Goal: Navigation & Orientation: Find specific page/section

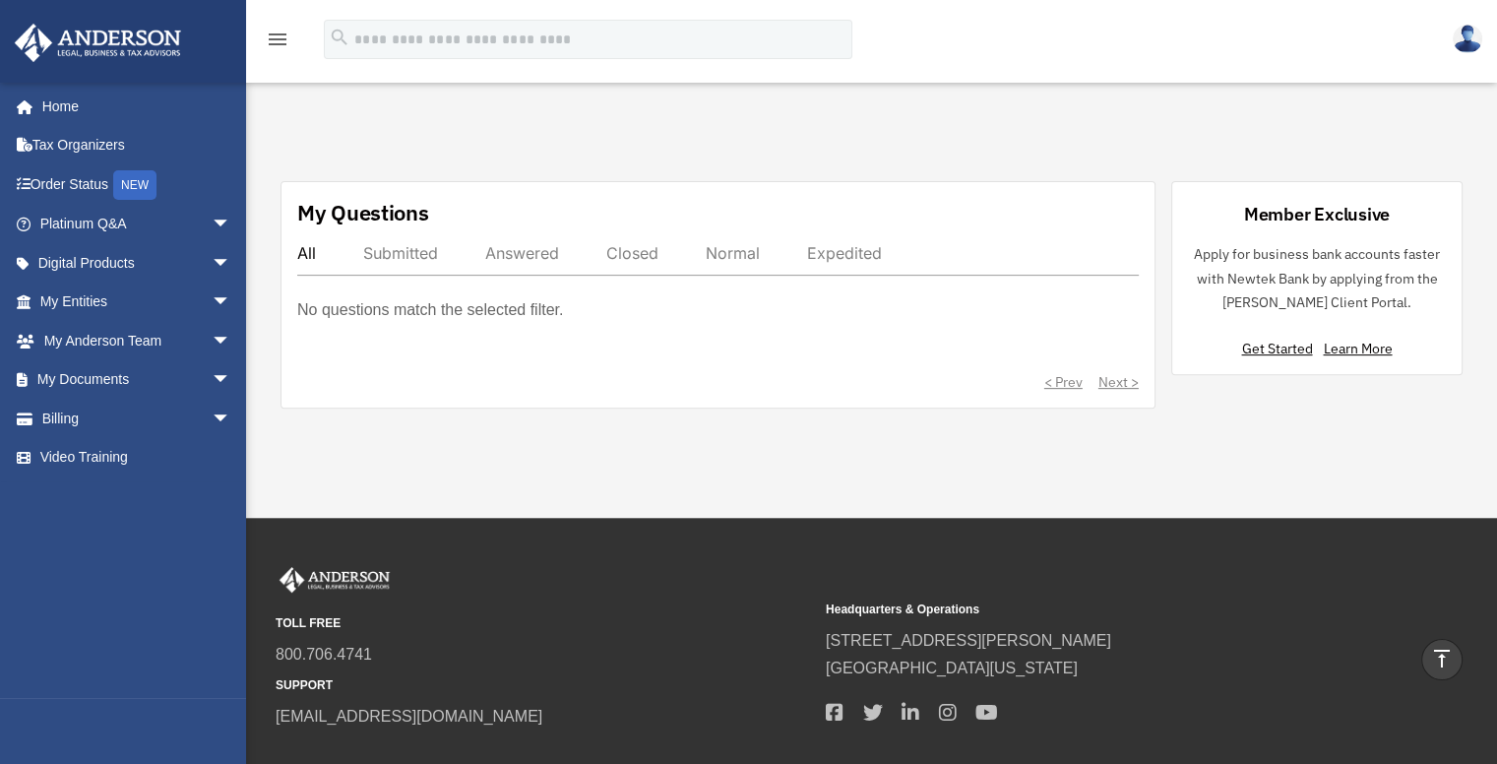
scroll to position [655, 0]
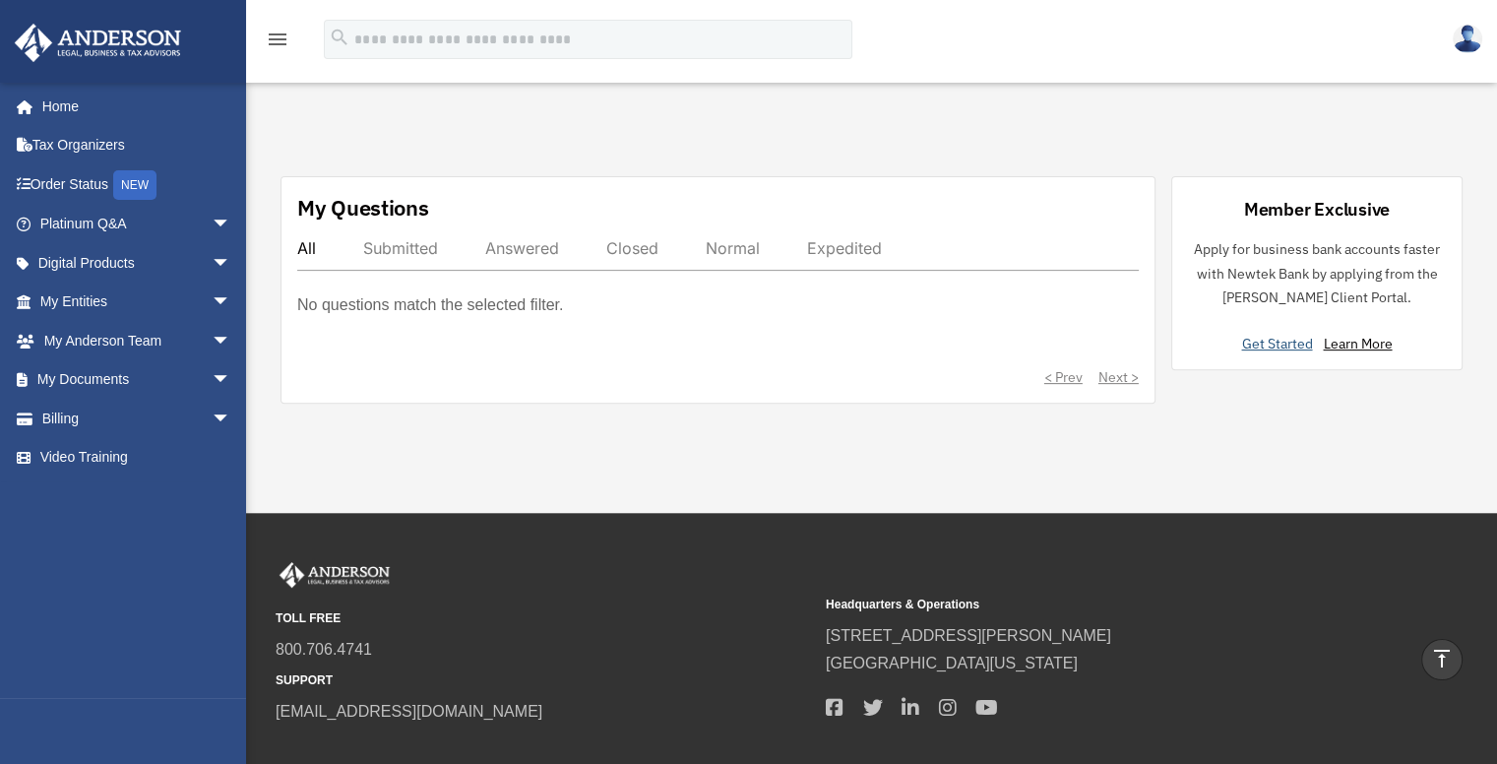
click at [1270, 335] on link "Get Started" at bounding box center [1280, 344] width 79 height 18
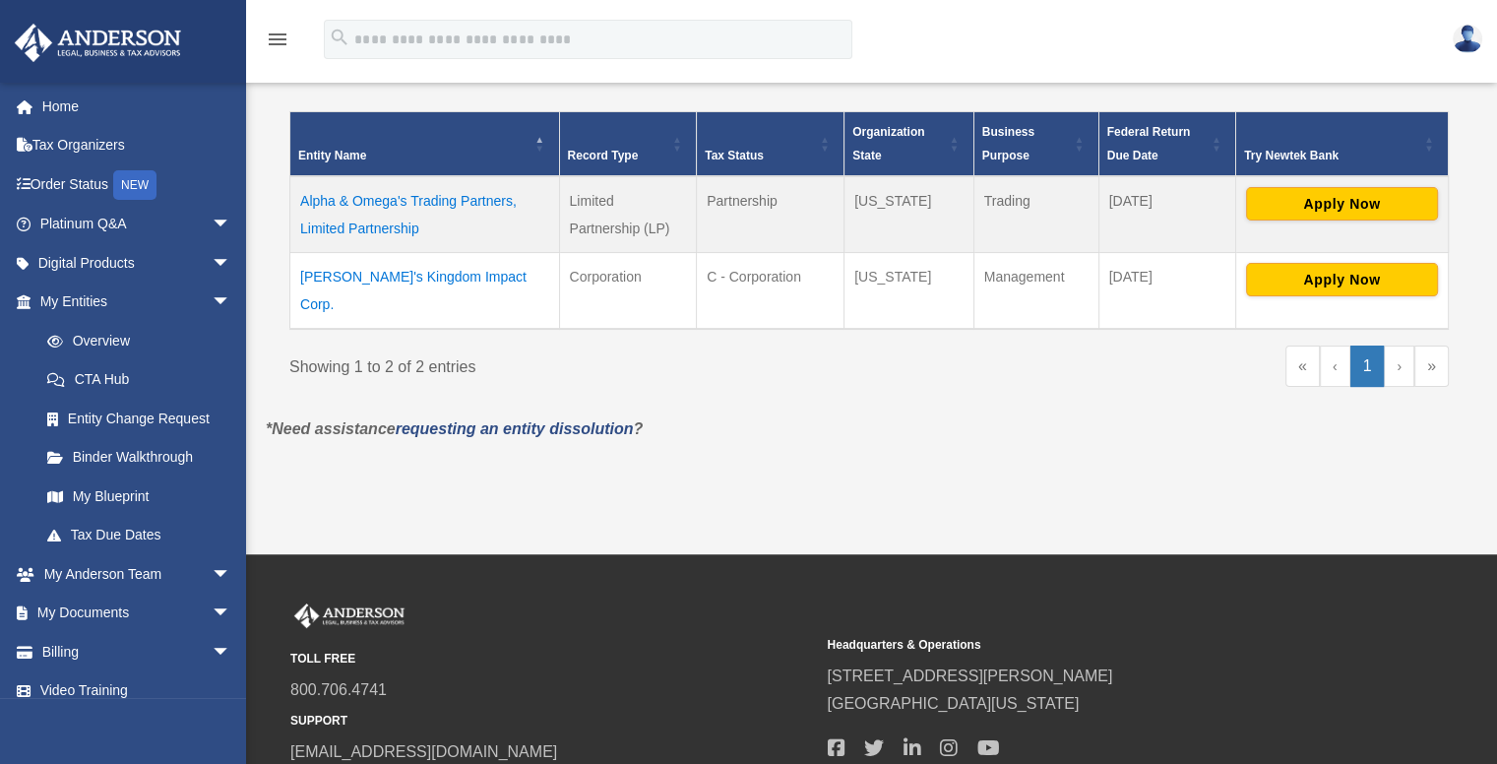
scroll to position [394, 0]
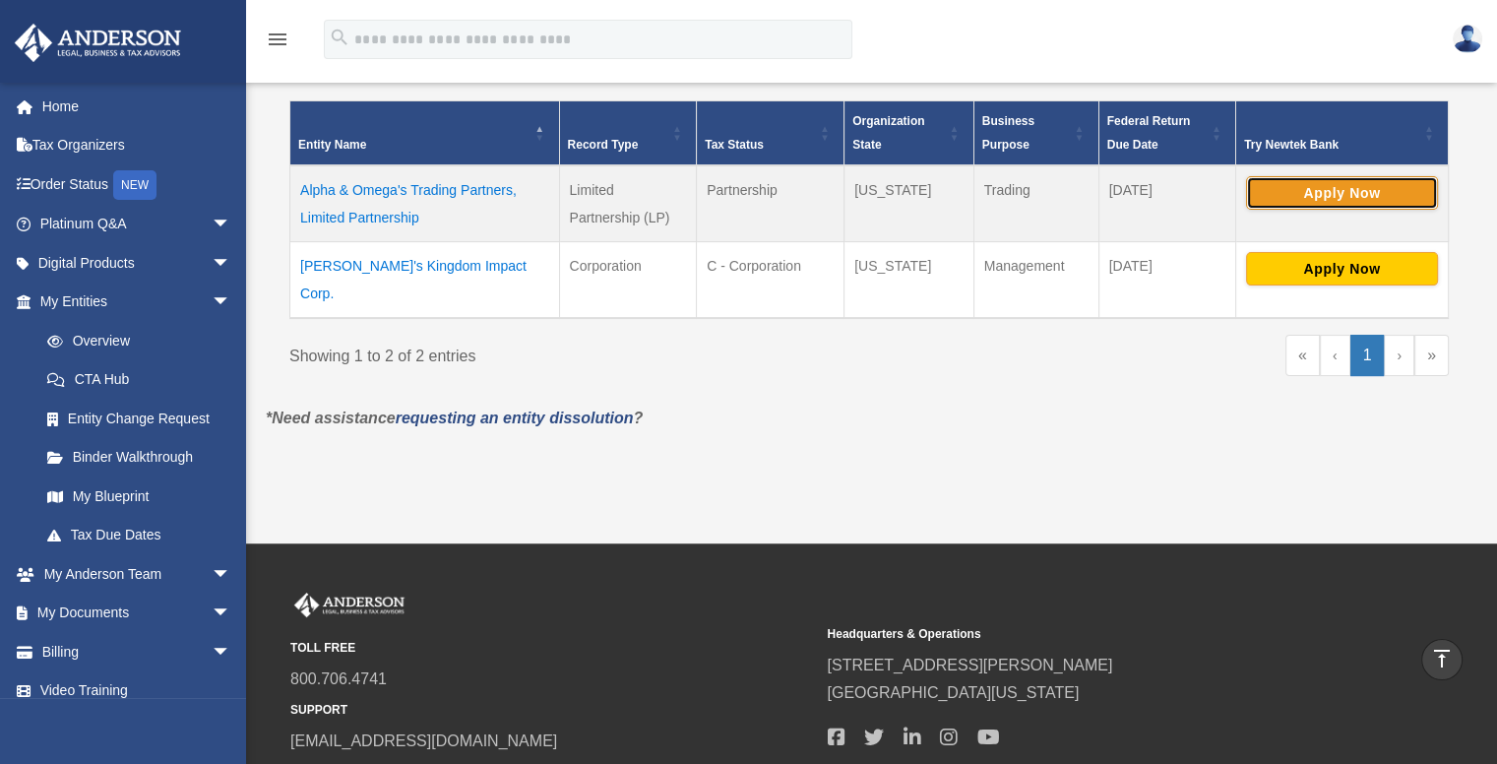
click at [1338, 185] on button "Apply Now" at bounding box center [1342, 192] width 192 height 33
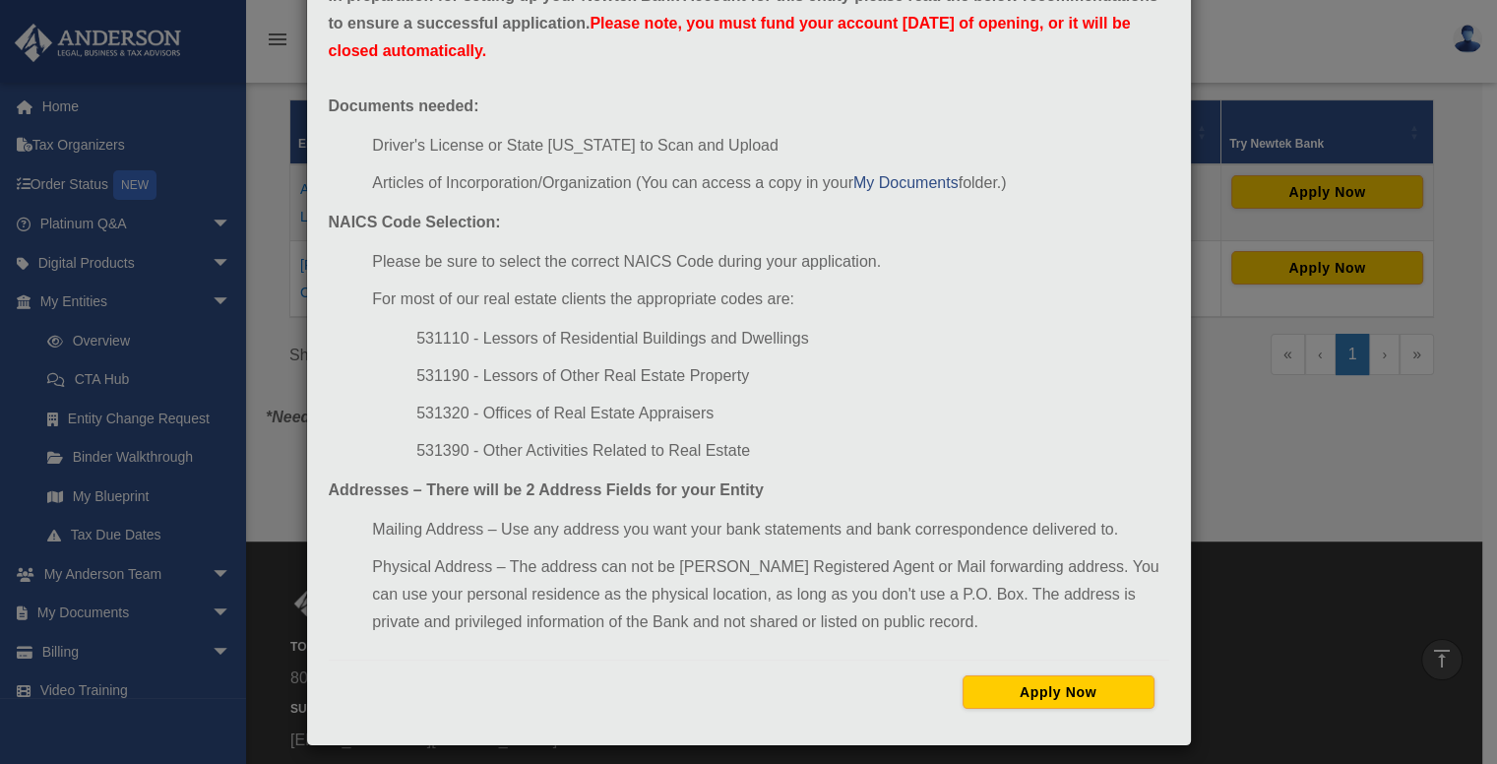
scroll to position [138, 0]
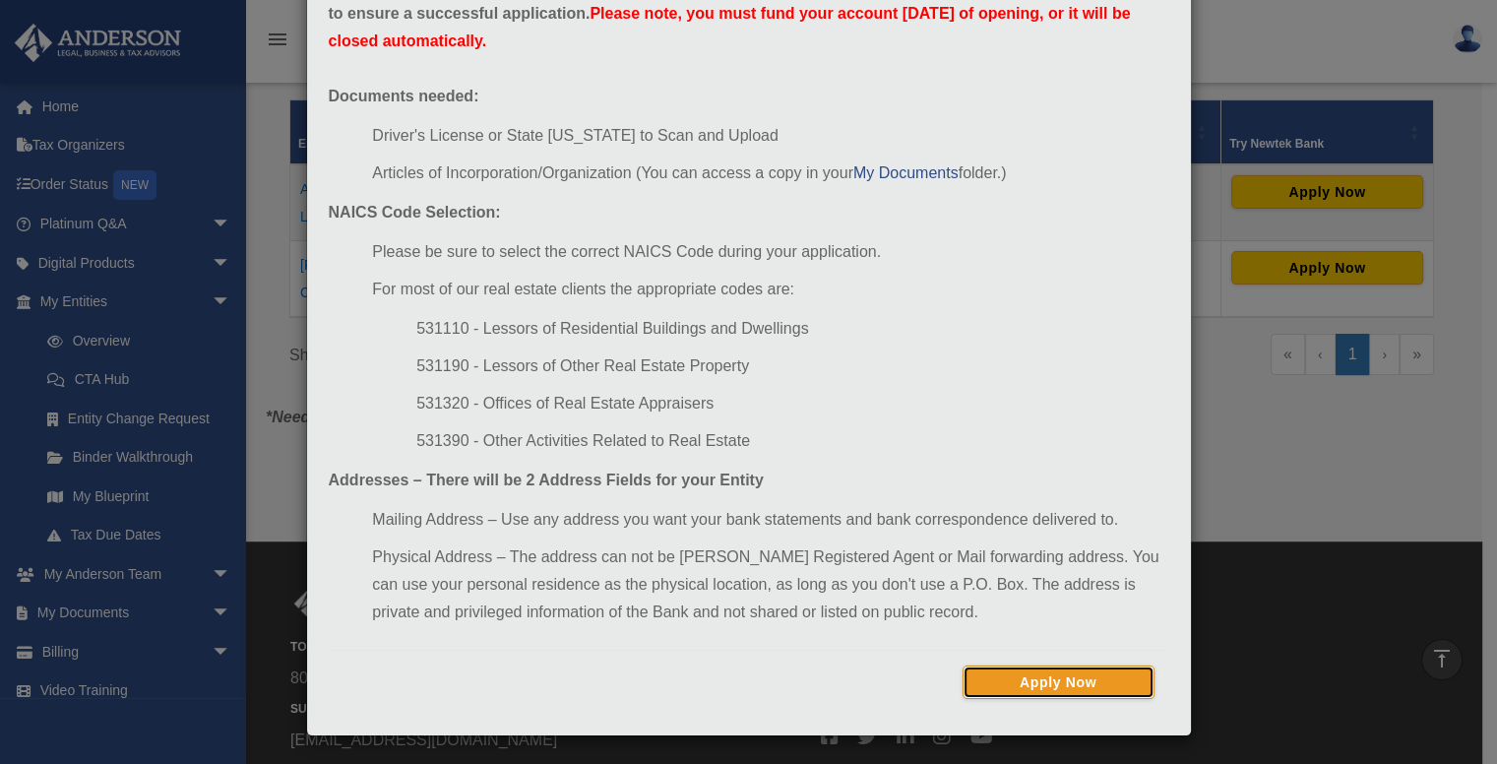
click at [1074, 672] on button "Apply Now" at bounding box center [1058, 681] width 192 height 33
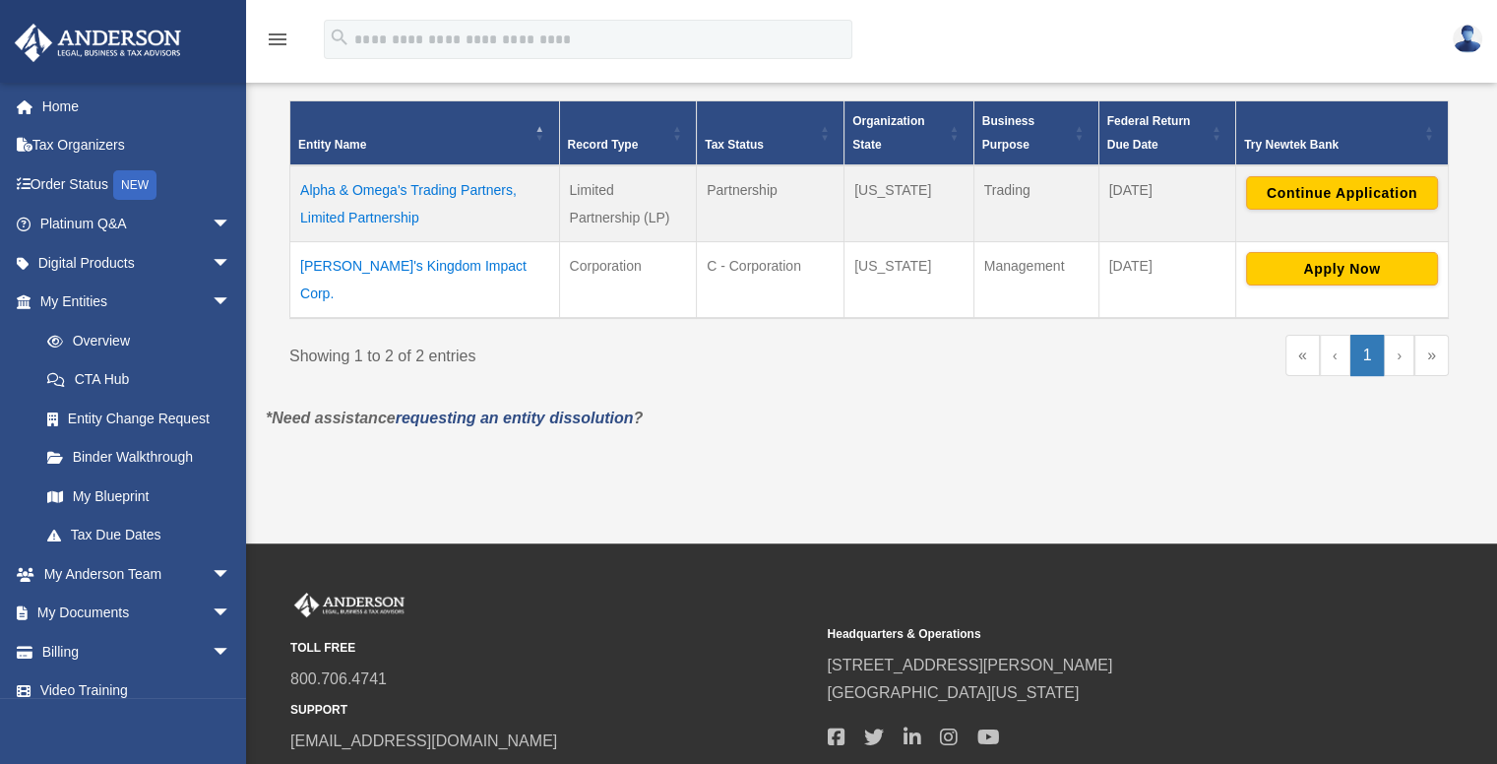
scroll to position [394, 0]
click at [212, 607] on span "arrow_drop_down" at bounding box center [231, 613] width 39 height 40
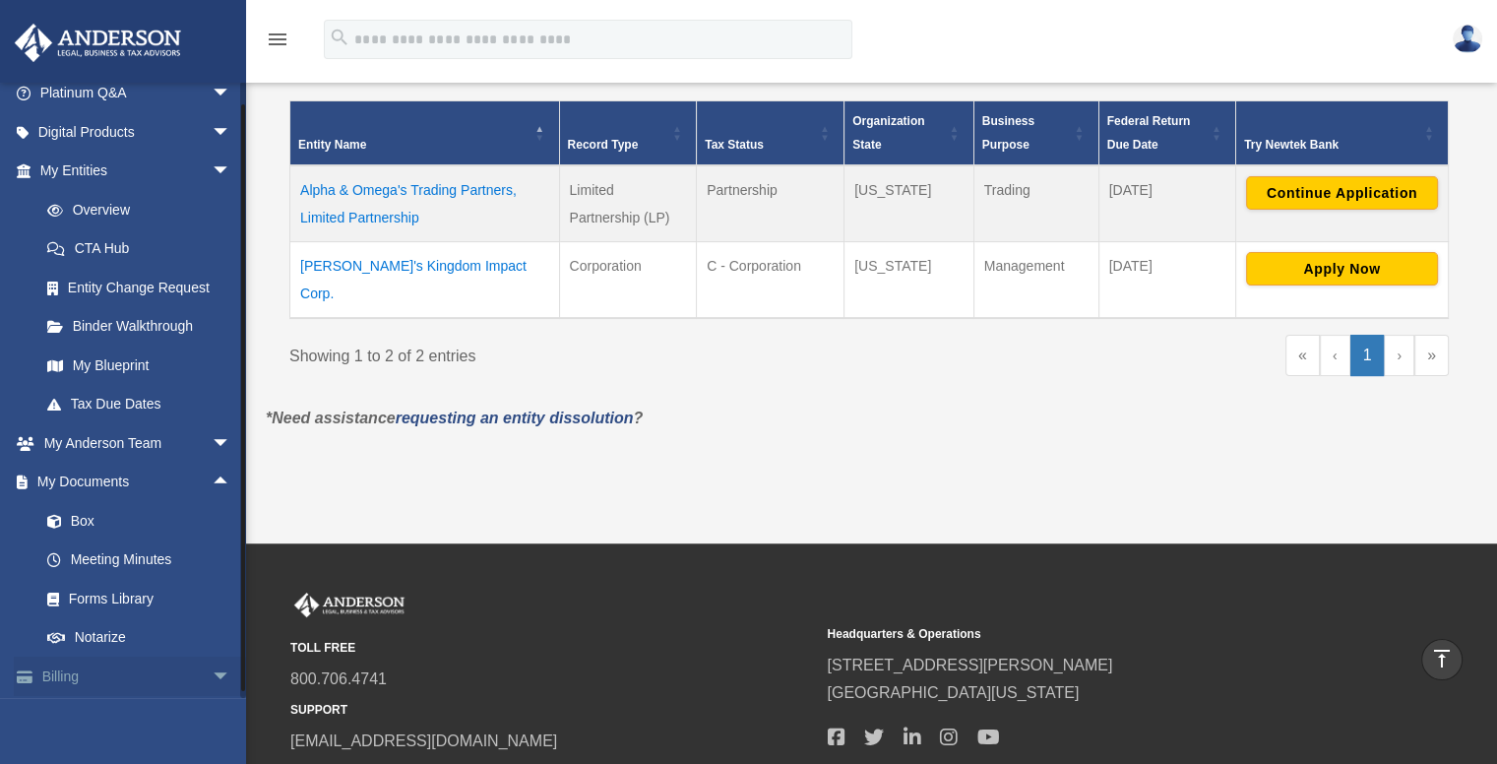
scroll to position [171, 0]
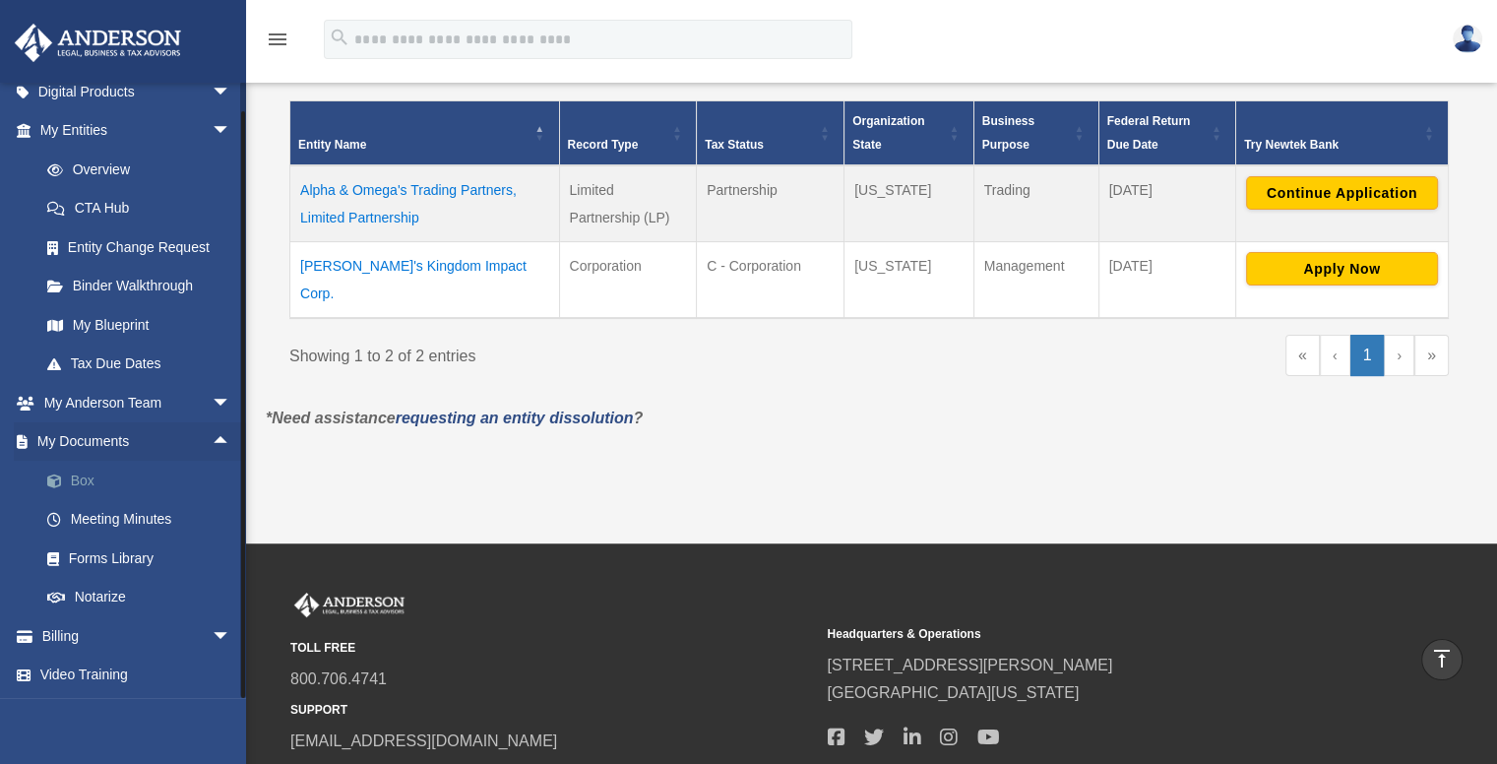
click at [75, 476] on link "Box" at bounding box center [144, 479] width 233 height 39
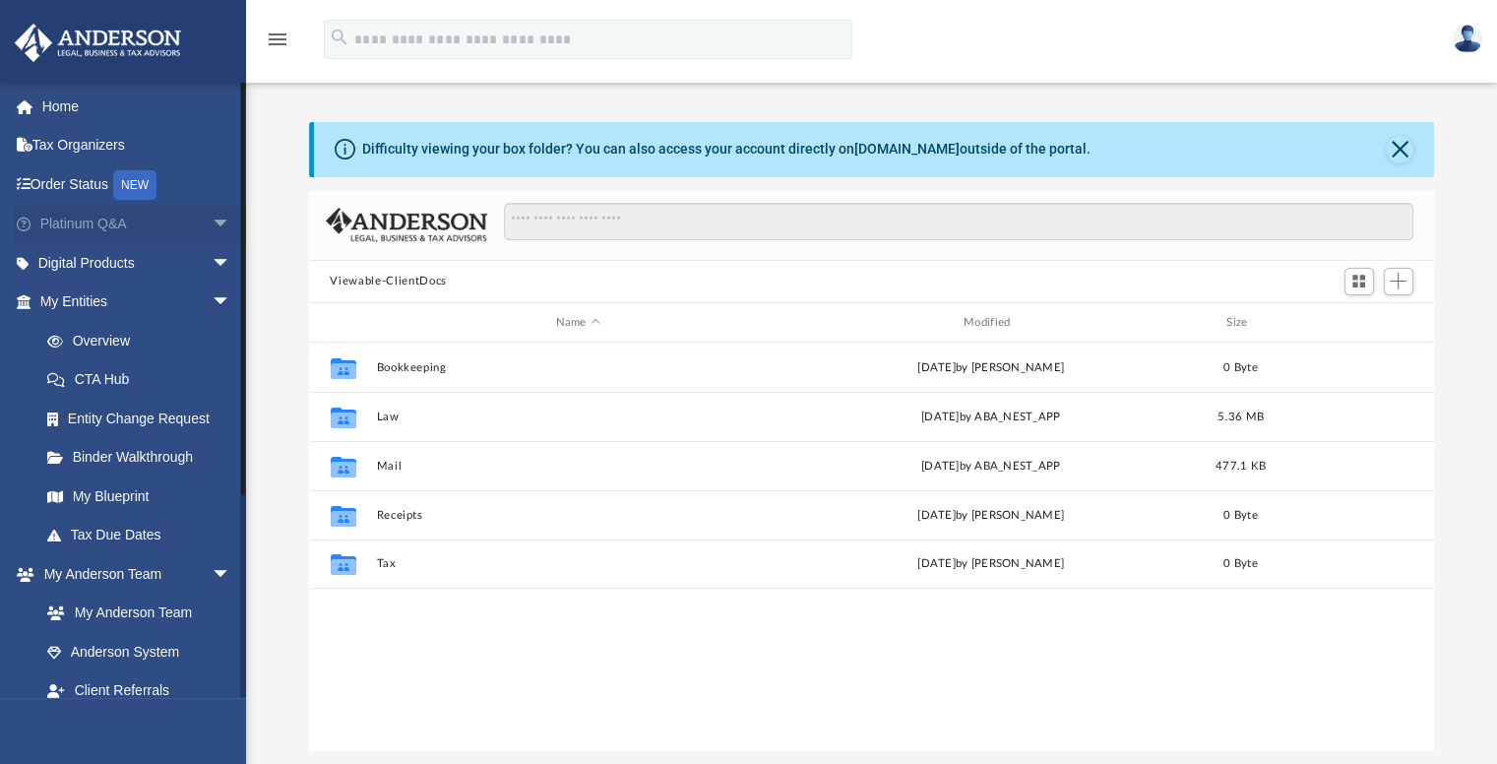
scroll to position [432, 1110]
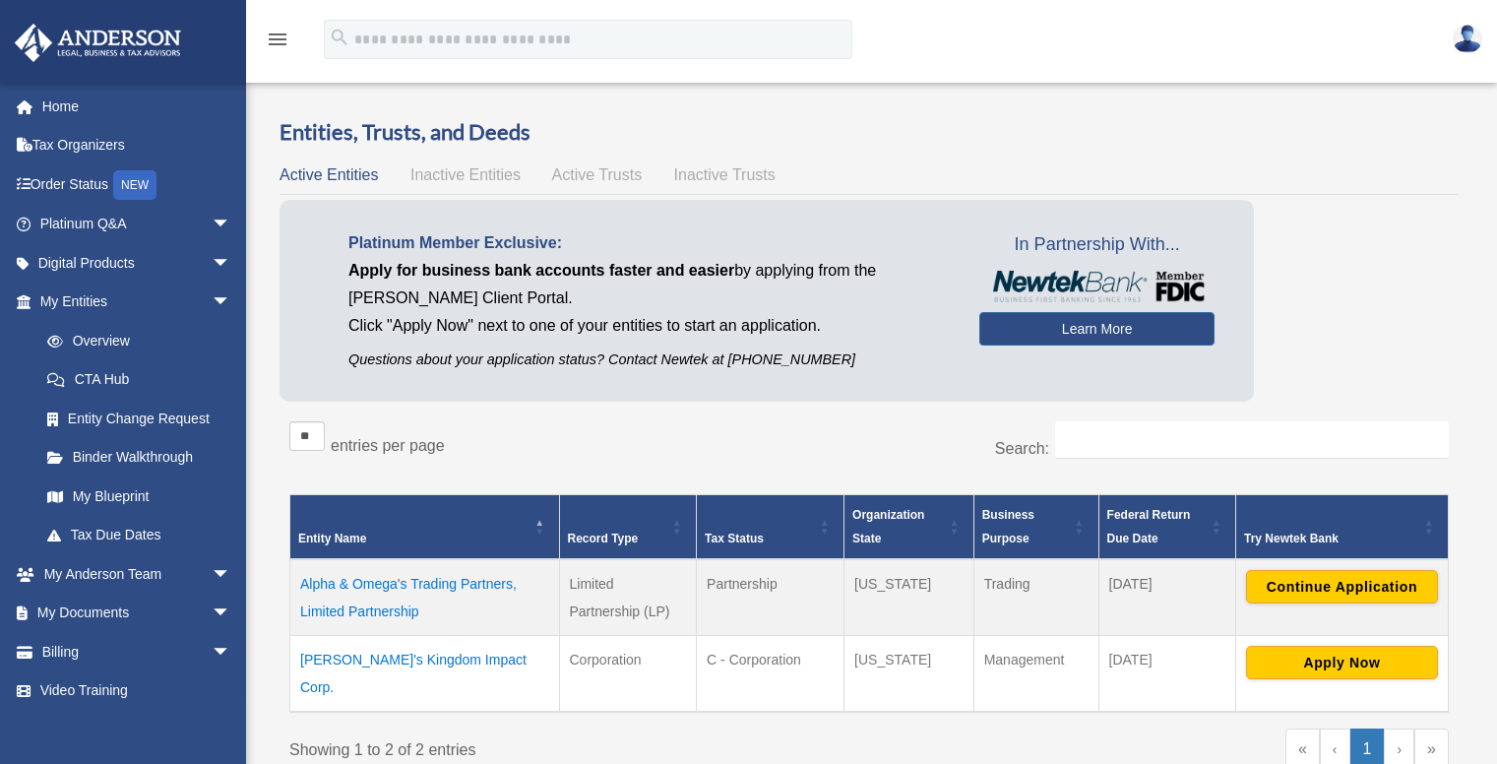
scroll to position [394, 0]
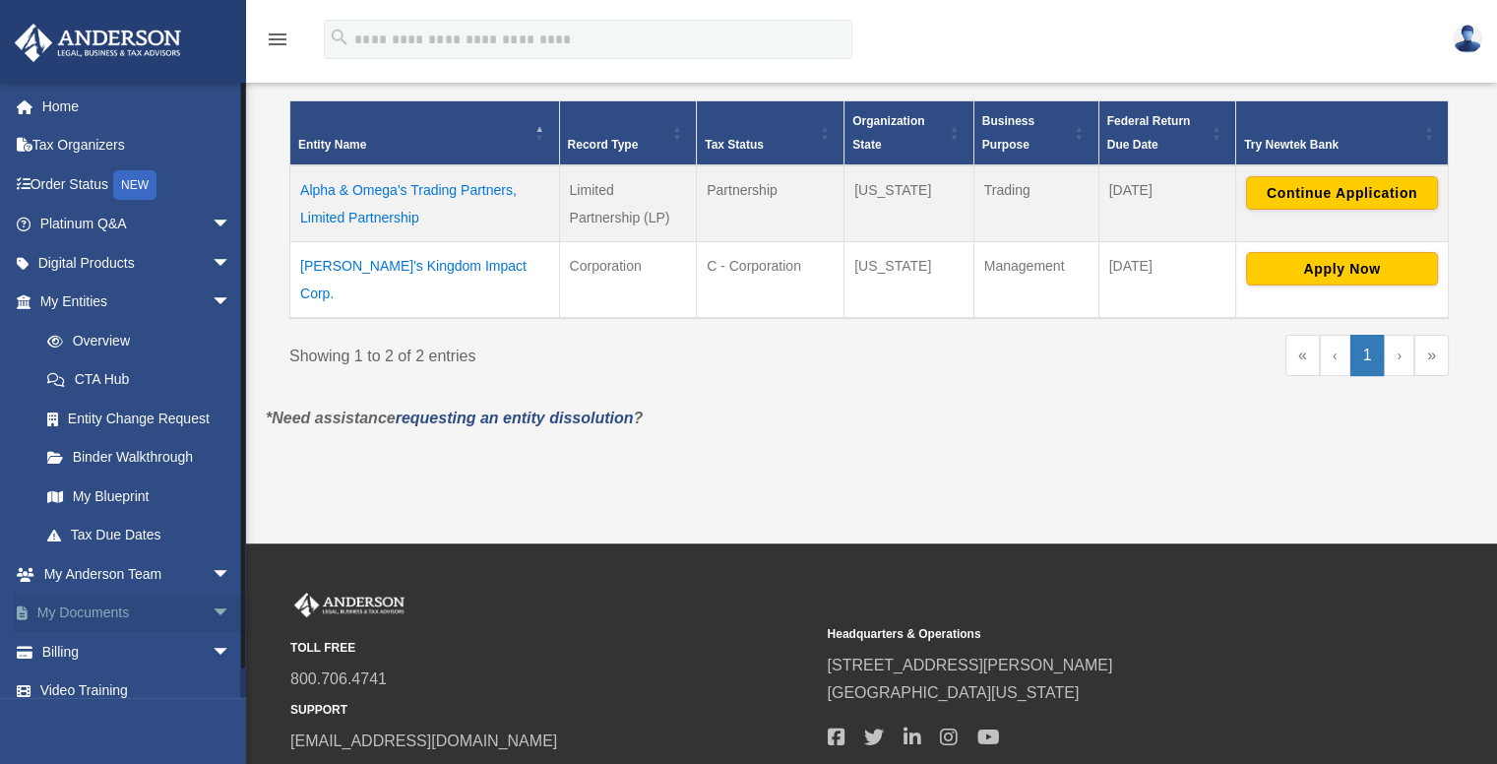
click at [212, 607] on span "arrow_drop_down" at bounding box center [231, 613] width 39 height 40
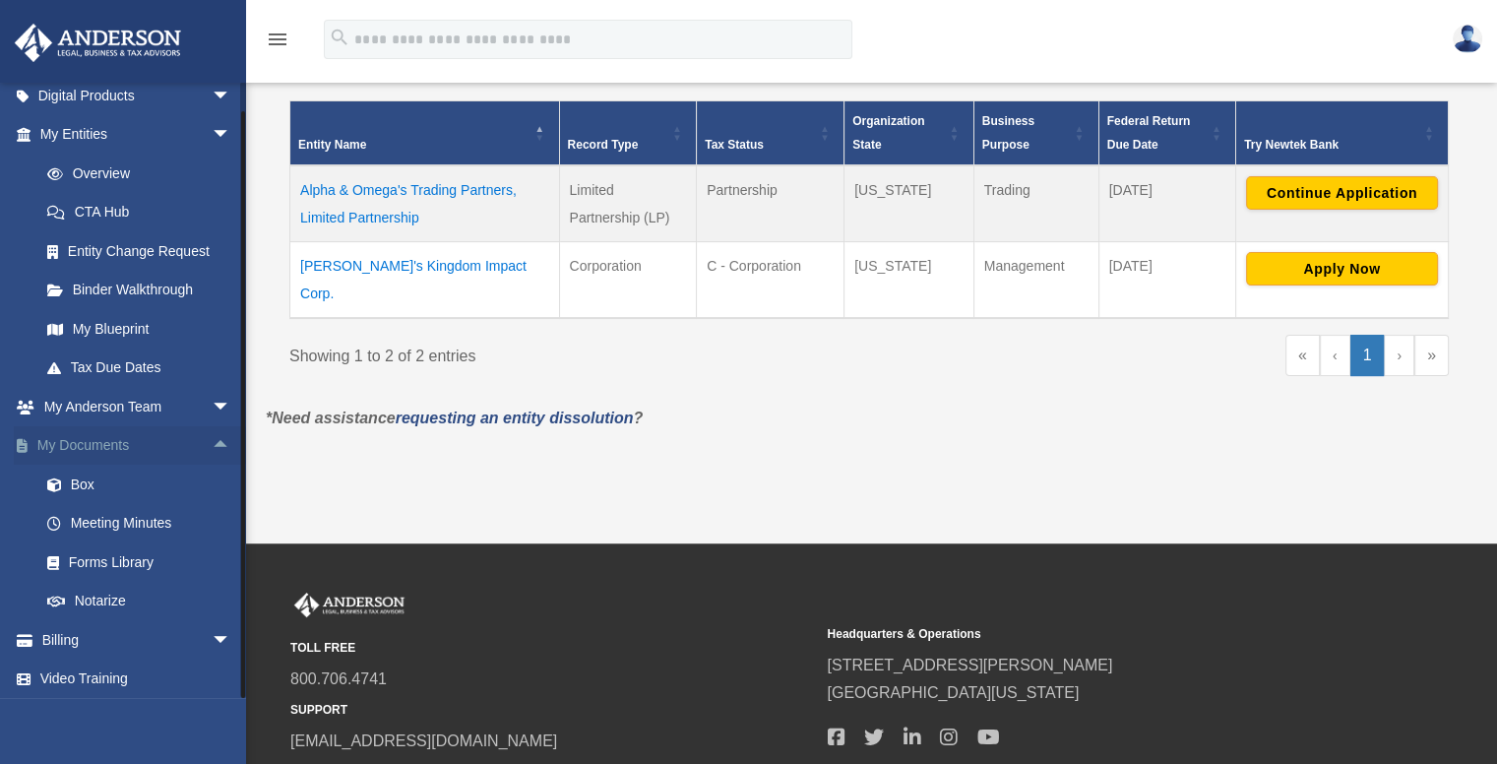
scroll to position [171, 0]
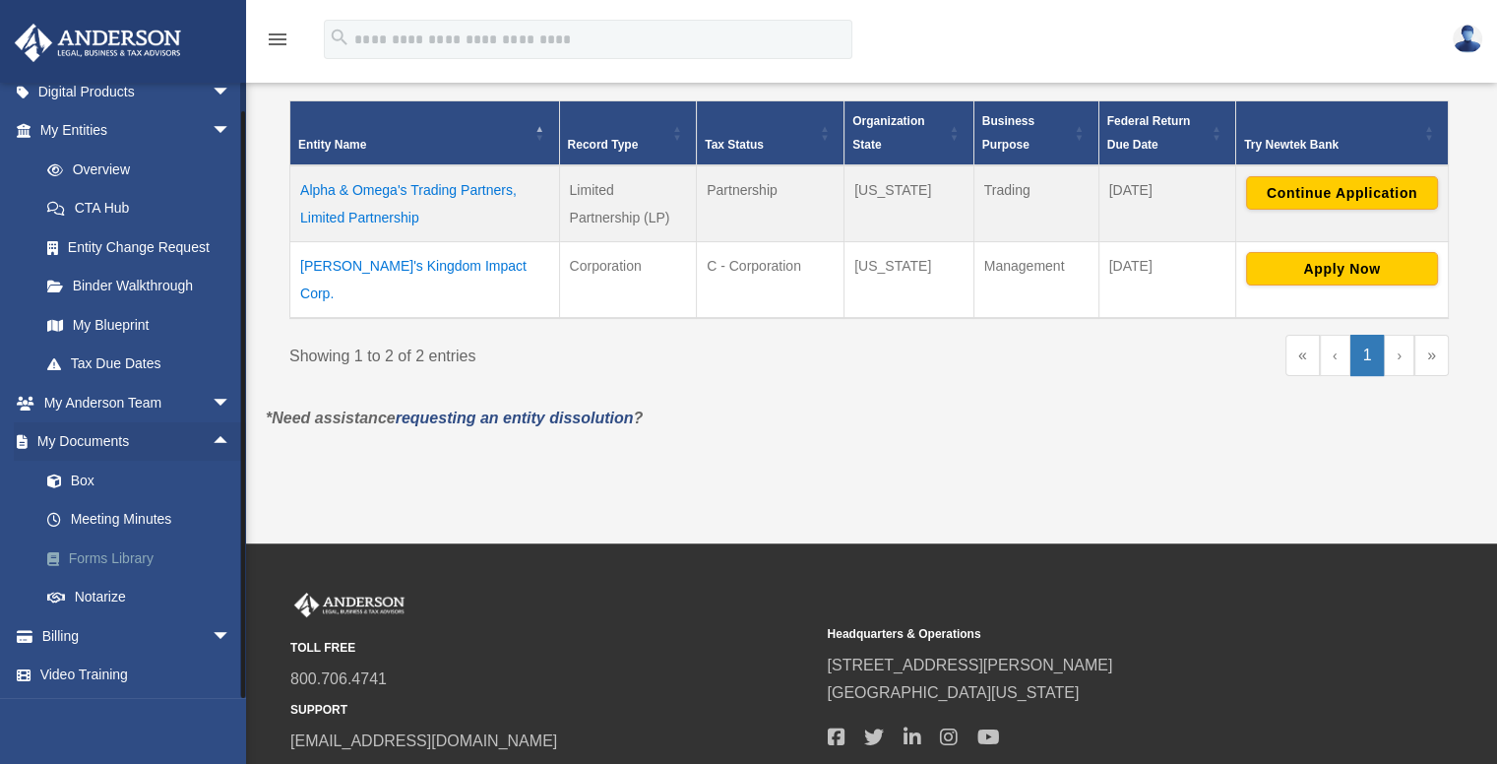
click at [122, 553] on link "Forms Library" at bounding box center [144, 557] width 233 height 39
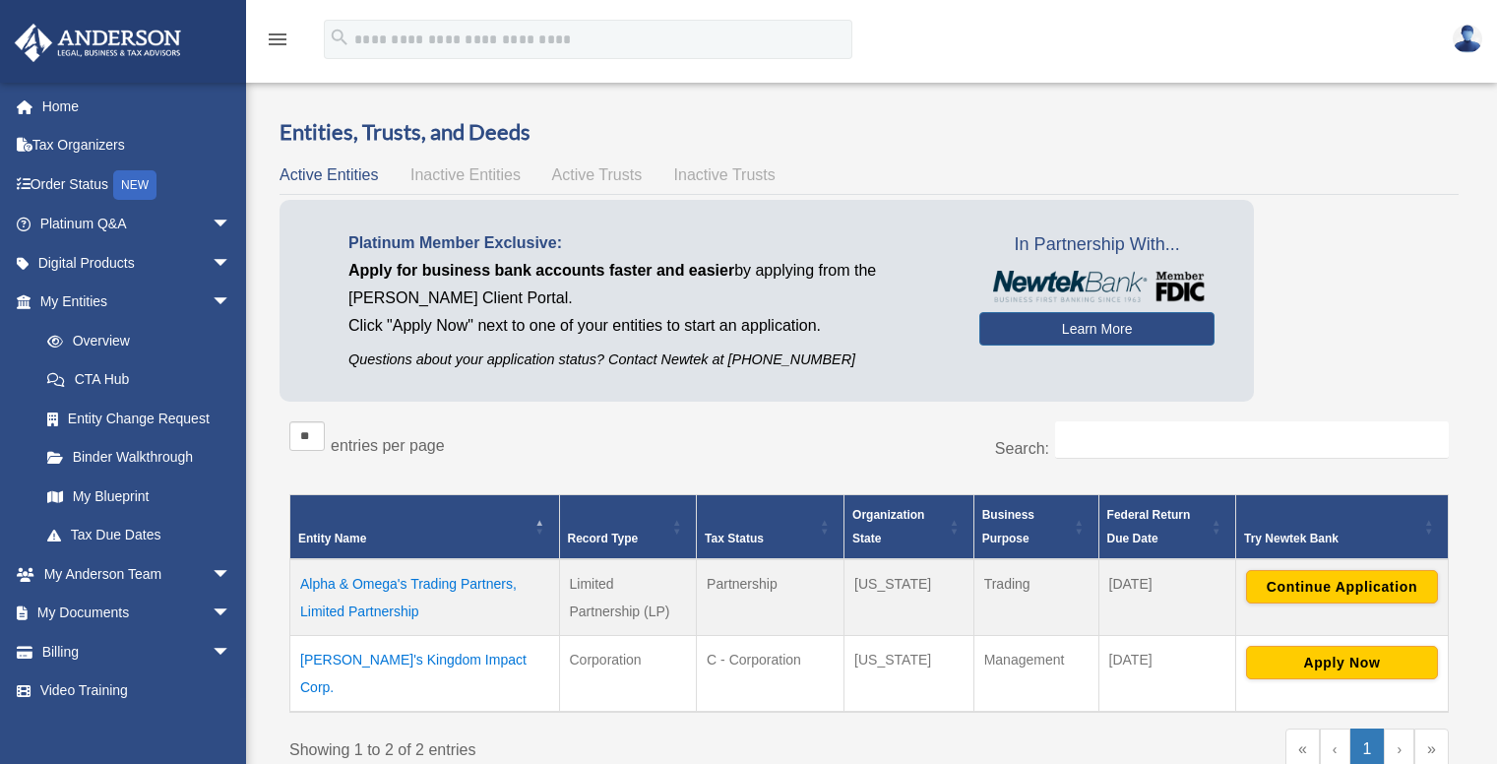
scroll to position [394, 0]
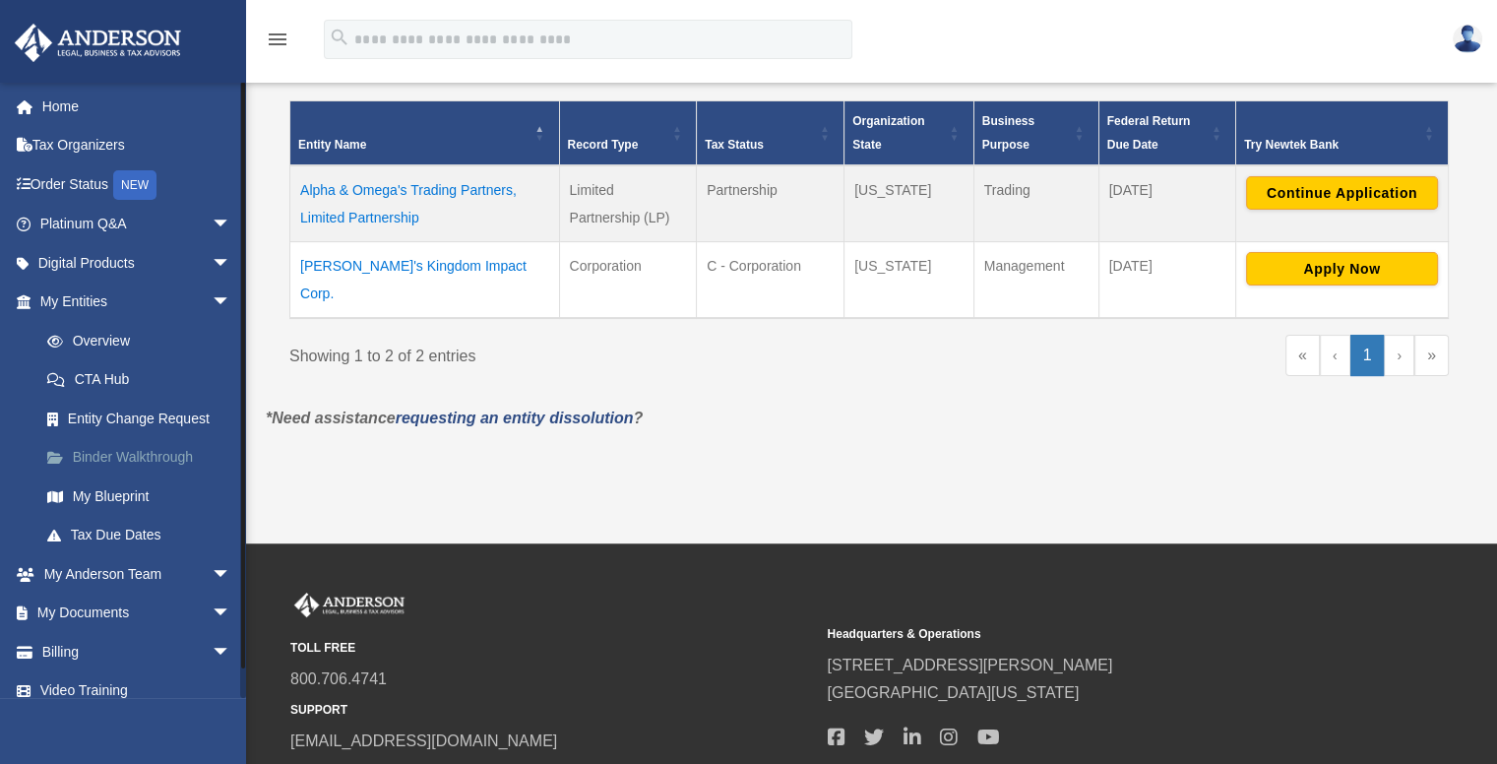
click at [142, 457] on link "Binder Walkthrough" at bounding box center [144, 457] width 233 height 39
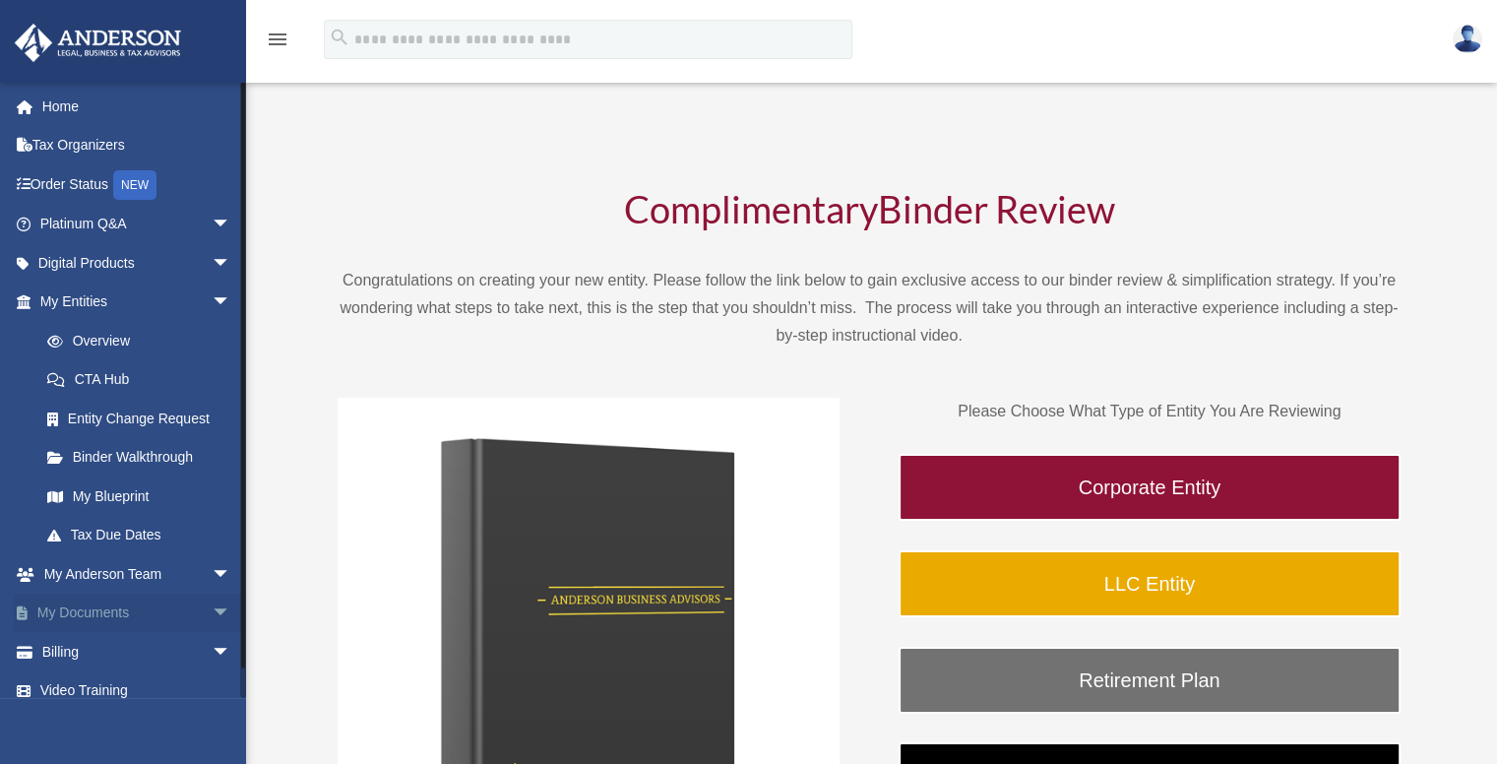
click at [212, 605] on span "arrow_drop_down" at bounding box center [231, 613] width 39 height 40
click at [100, 654] on link "Box" at bounding box center [144, 651] width 233 height 39
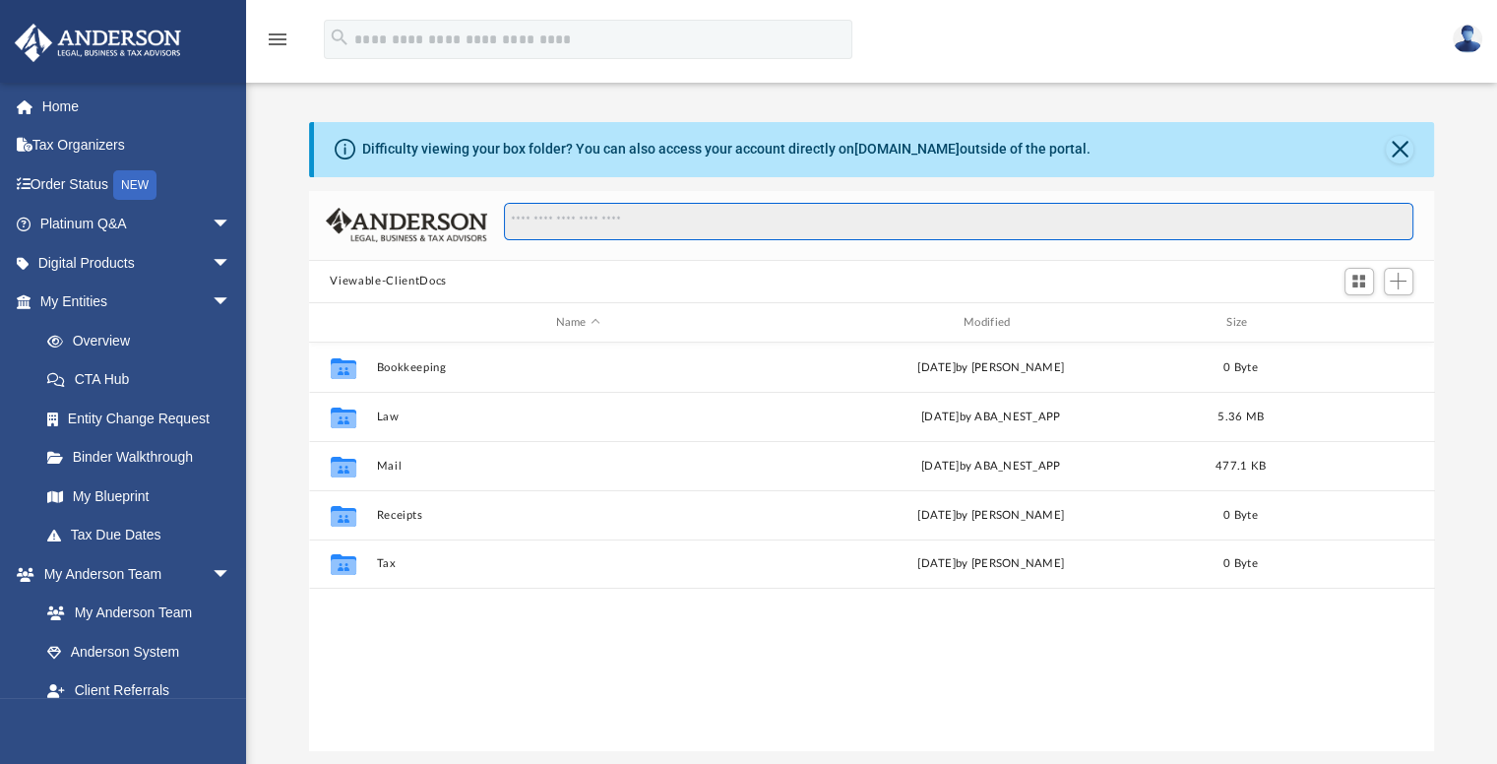
click at [574, 221] on input "Search files and folders" at bounding box center [958, 221] width 908 height 37
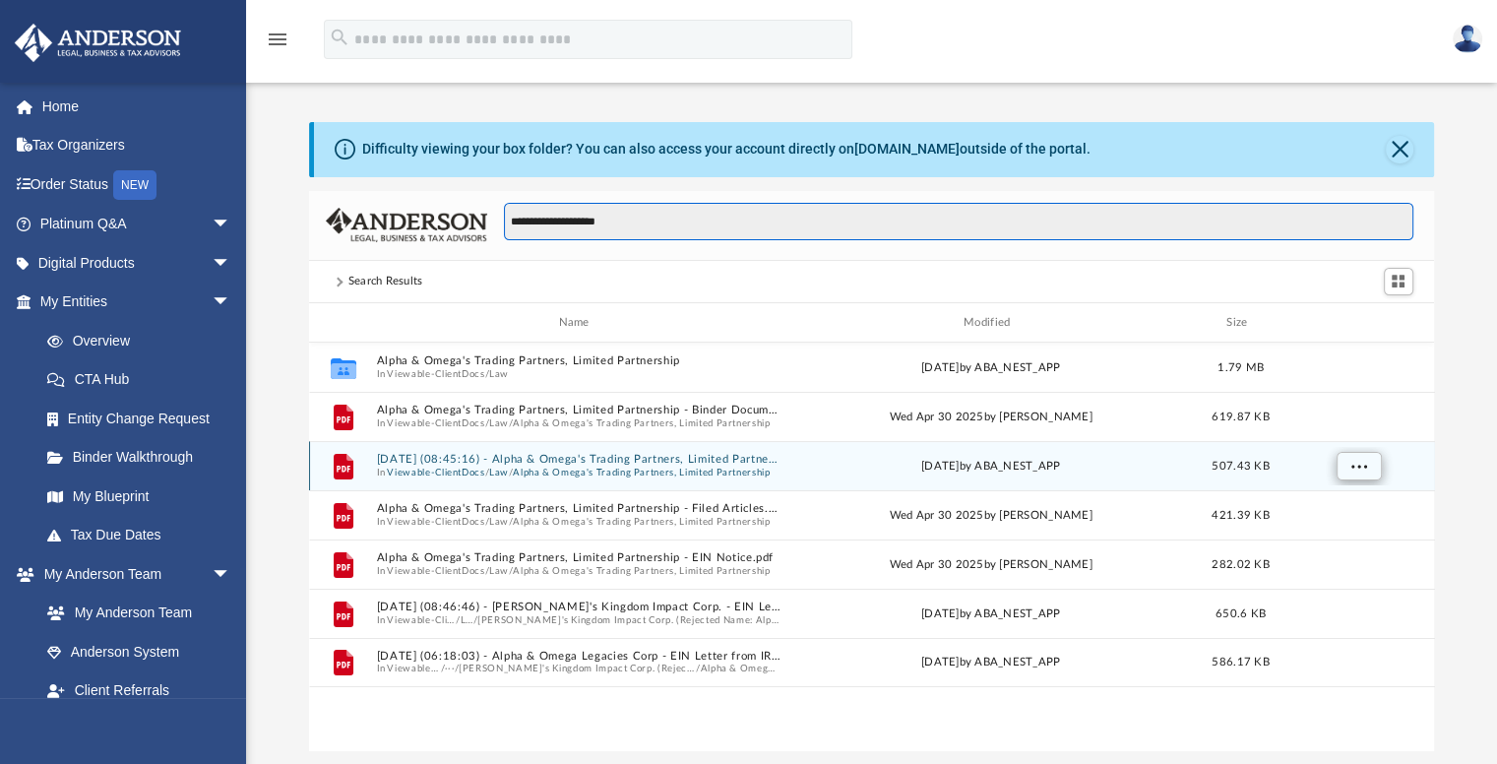
type input "**********"
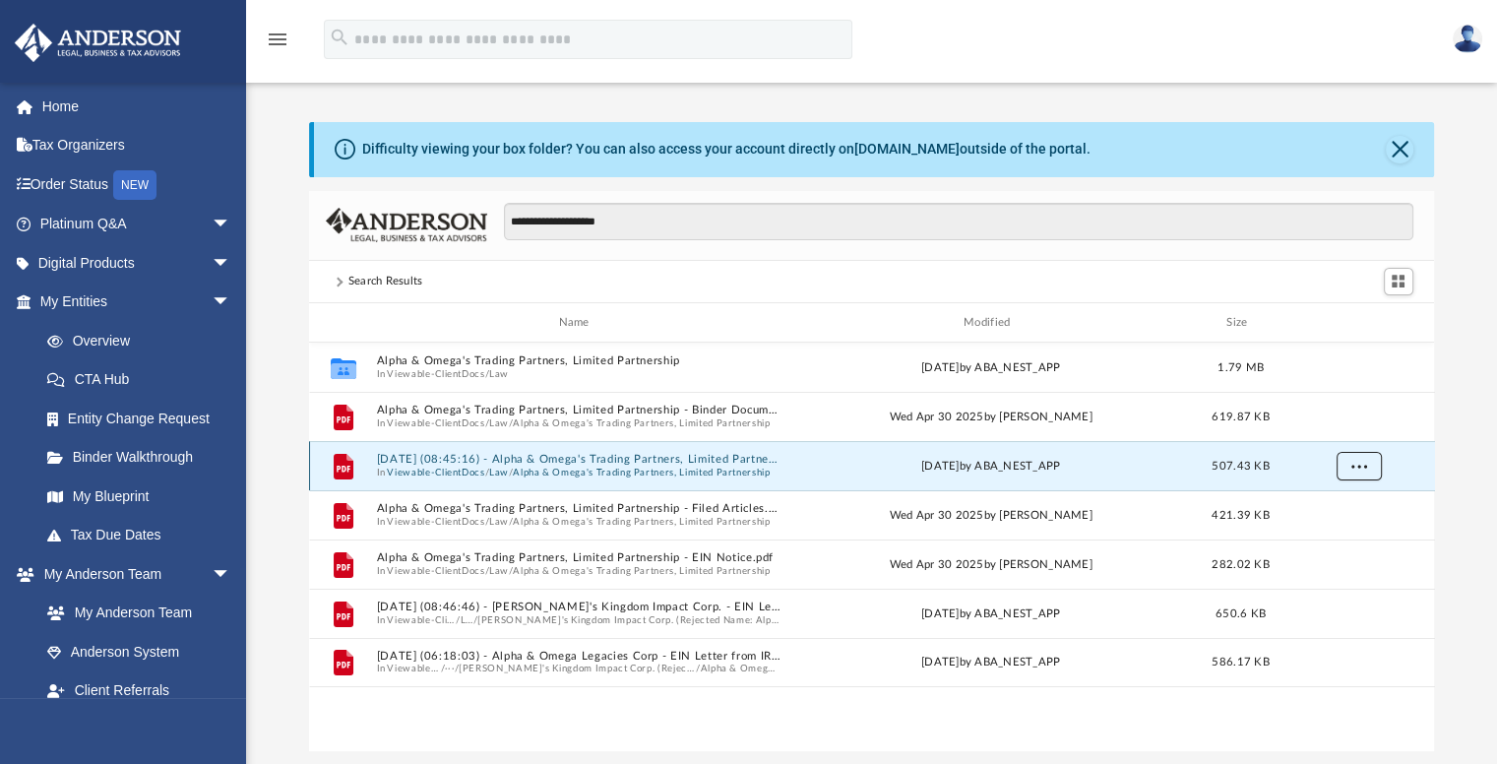
click at [1378, 469] on button "More options" at bounding box center [1357, 467] width 45 height 30
click at [1331, 509] on li "Preview" at bounding box center [1340, 506] width 57 height 21
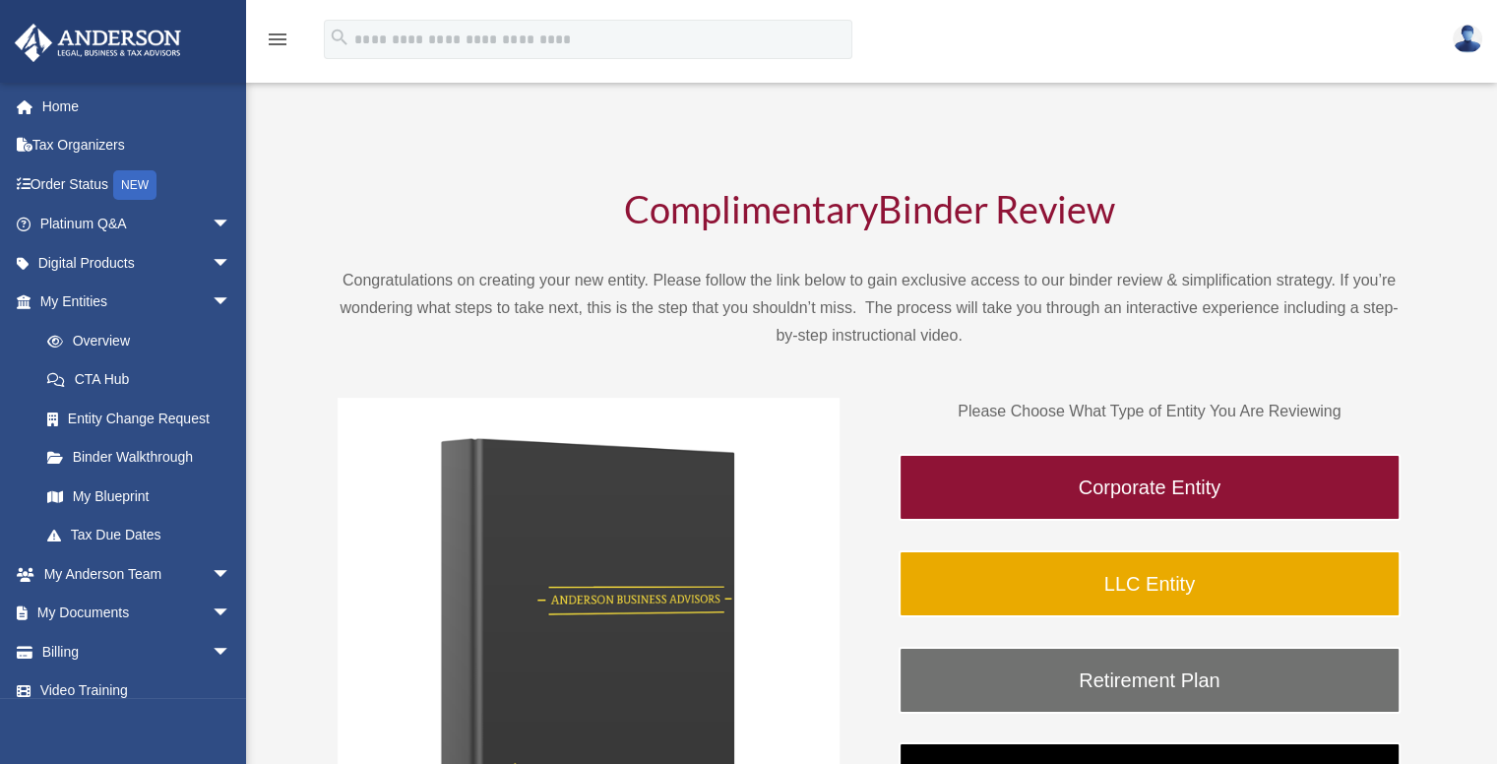
click at [1404, 221] on div "Complimentary Binder Review Congratulations on creating your new entity. Please…" at bounding box center [869, 595] width 1206 height 956
click at [215, 598] on span "arrow_drop_down" at bounding box center [231, 613] width 39 height 40
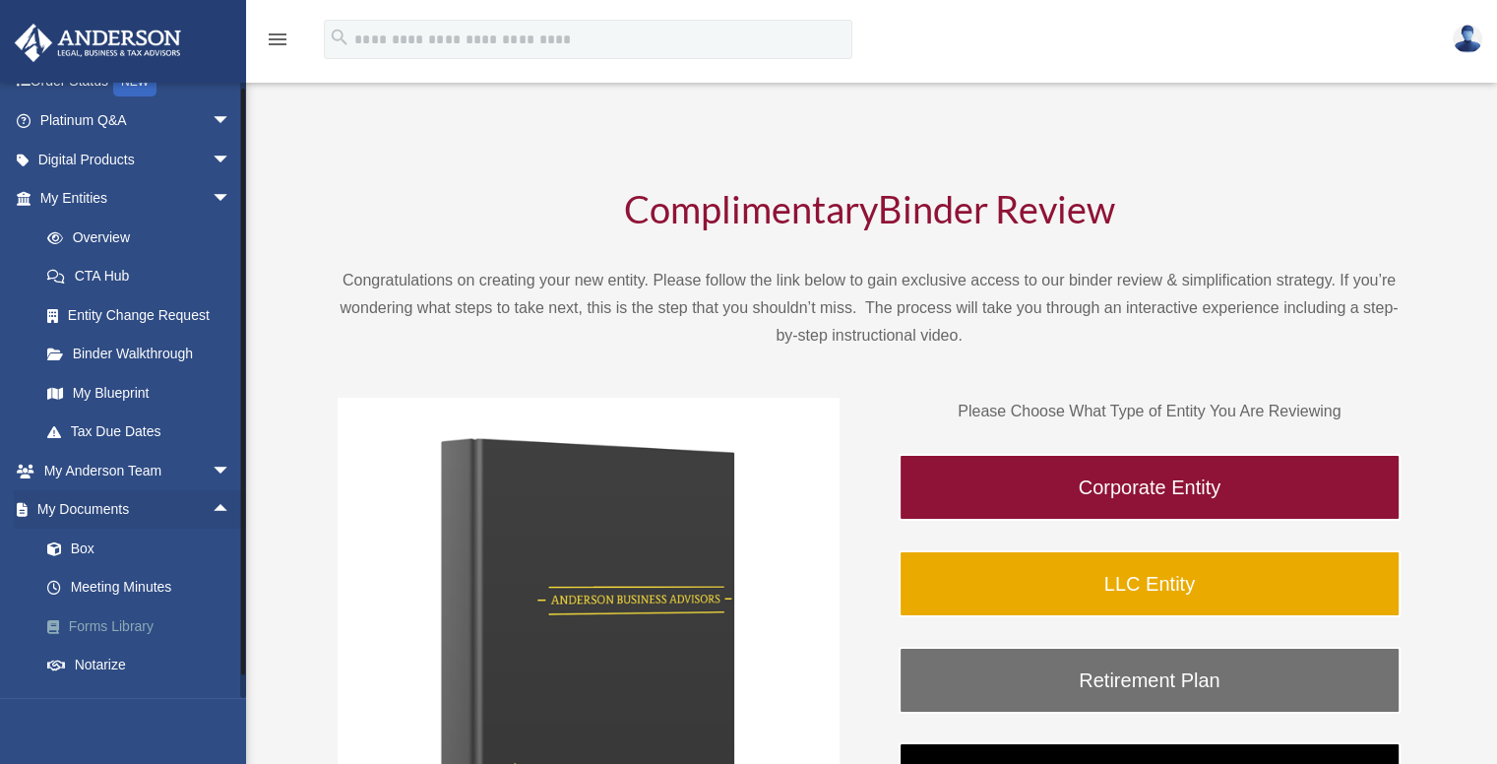
scroll to position [131, 0]
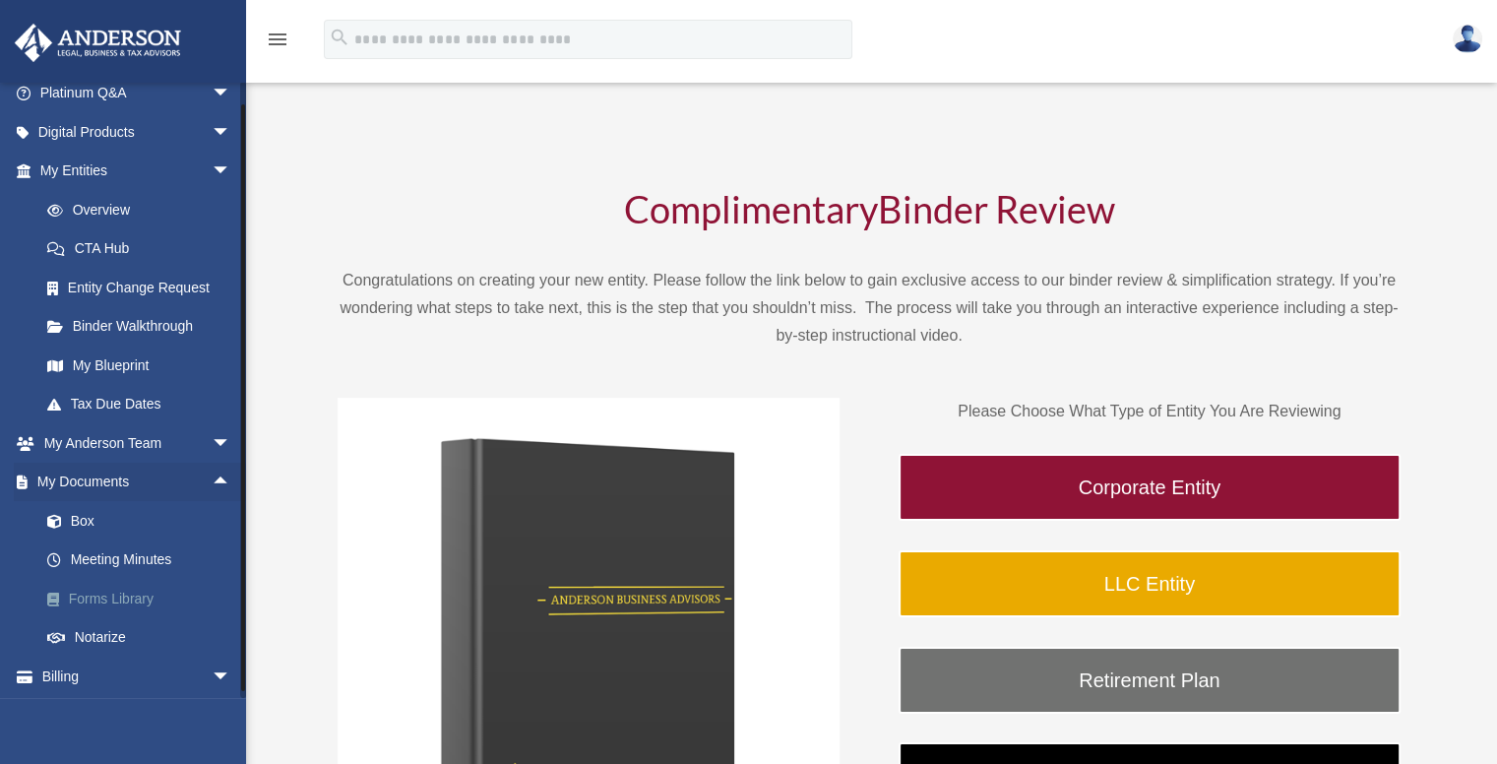
click at [137, 595] on link "Forms Library" at bounding box center [144, 598] width 233 height 39
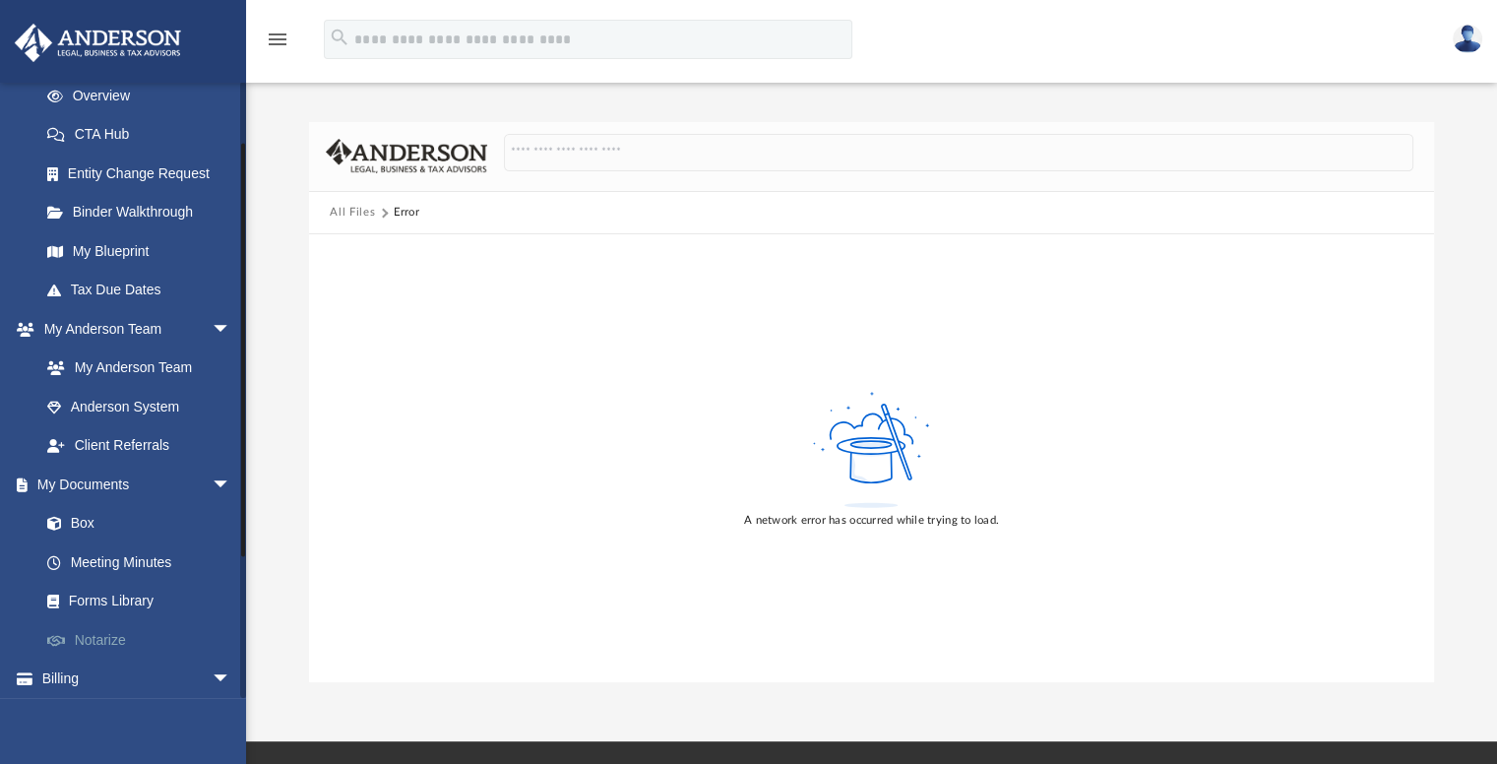
scroll to position [262, 0]
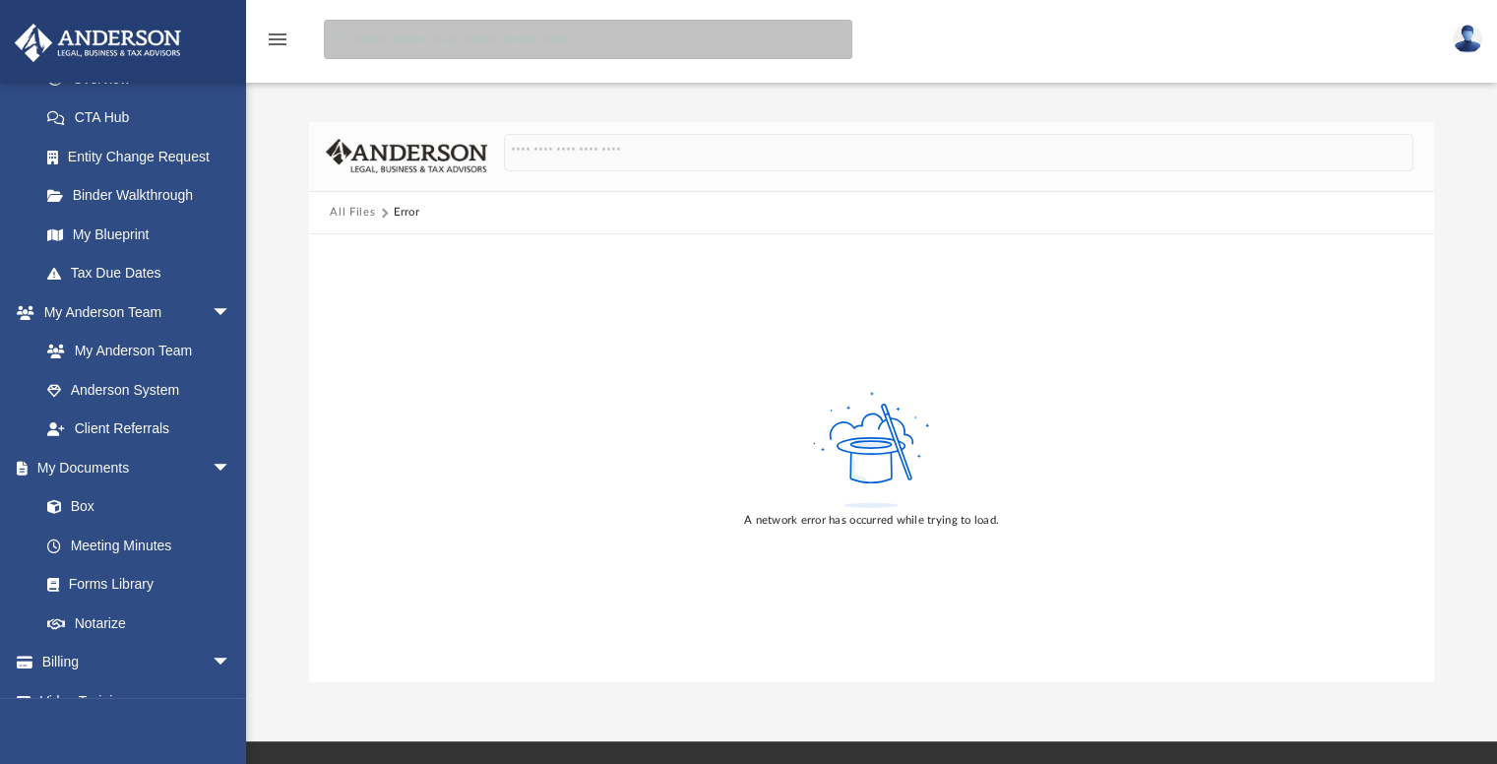
click at [538, 40] on input "search" at bounding box center [588, 39] width 528 height 39
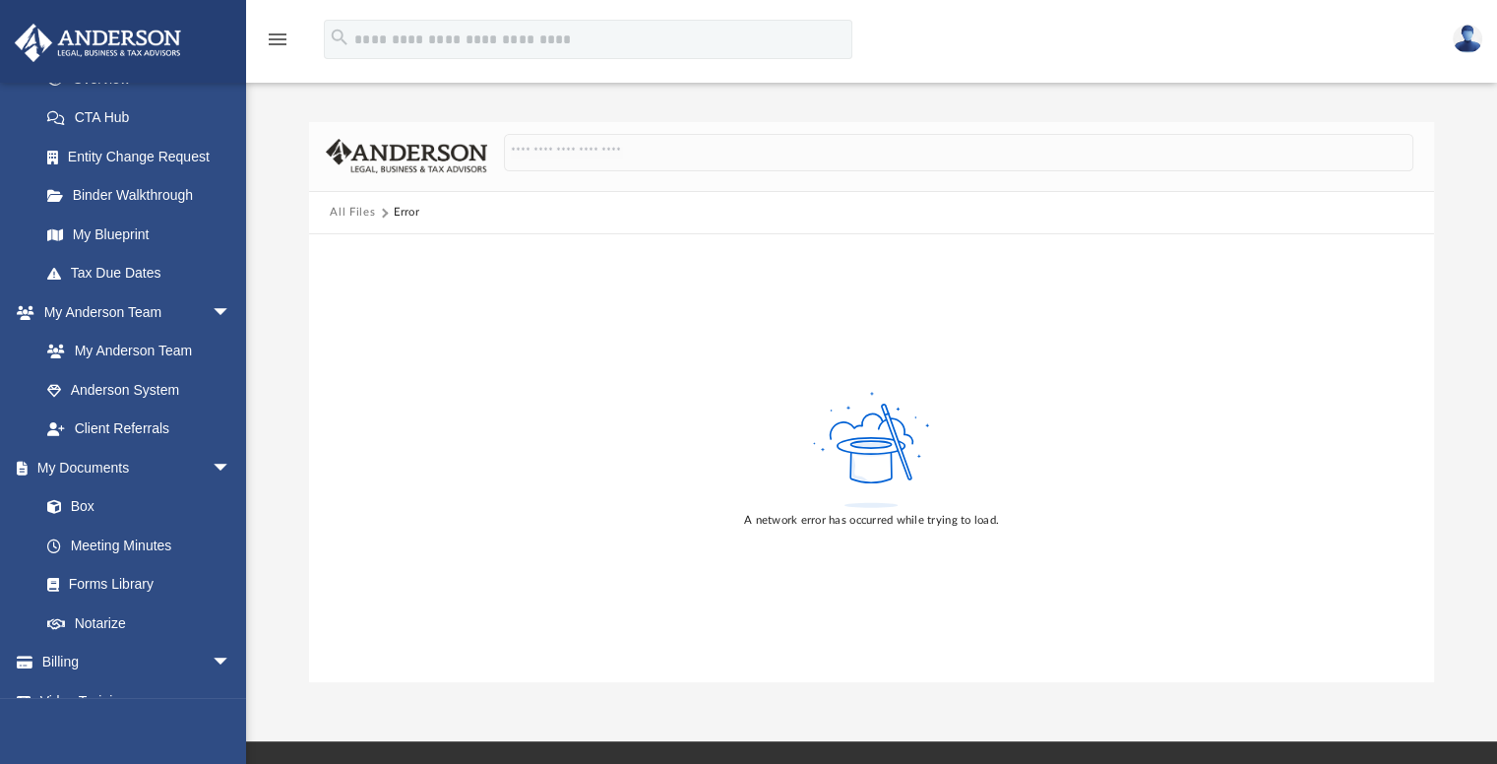
click at [351, 206] on button "All Files" at bounding box center [352, 213] width 45 height 18
click at [76, 499] on link "Box" at bounding box center [144, 506] width 233 height 39
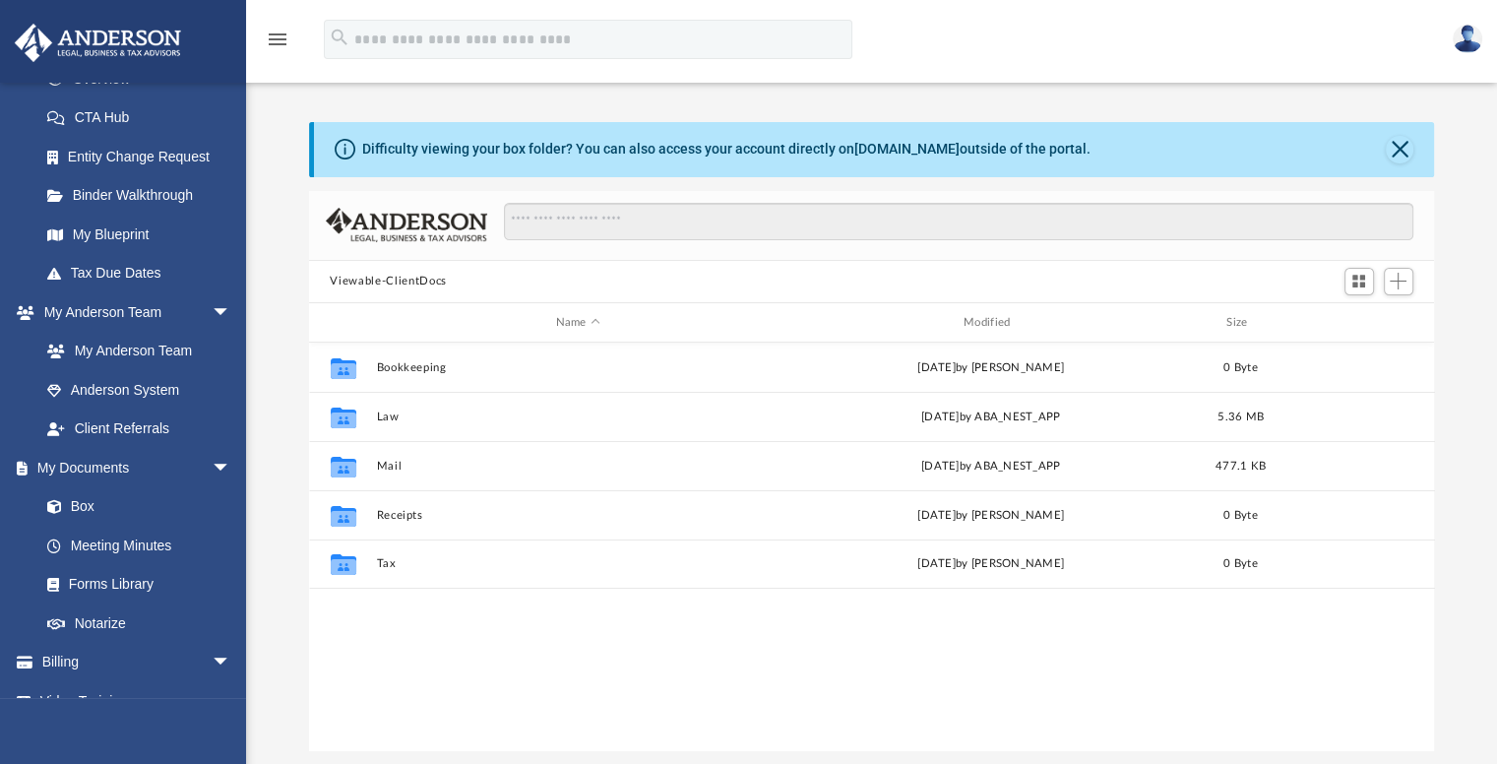
scroll to position [432, 1110]
click at [531, 233] on input "Search files and folders" at bounding box center [958, 221] width 908 height 37
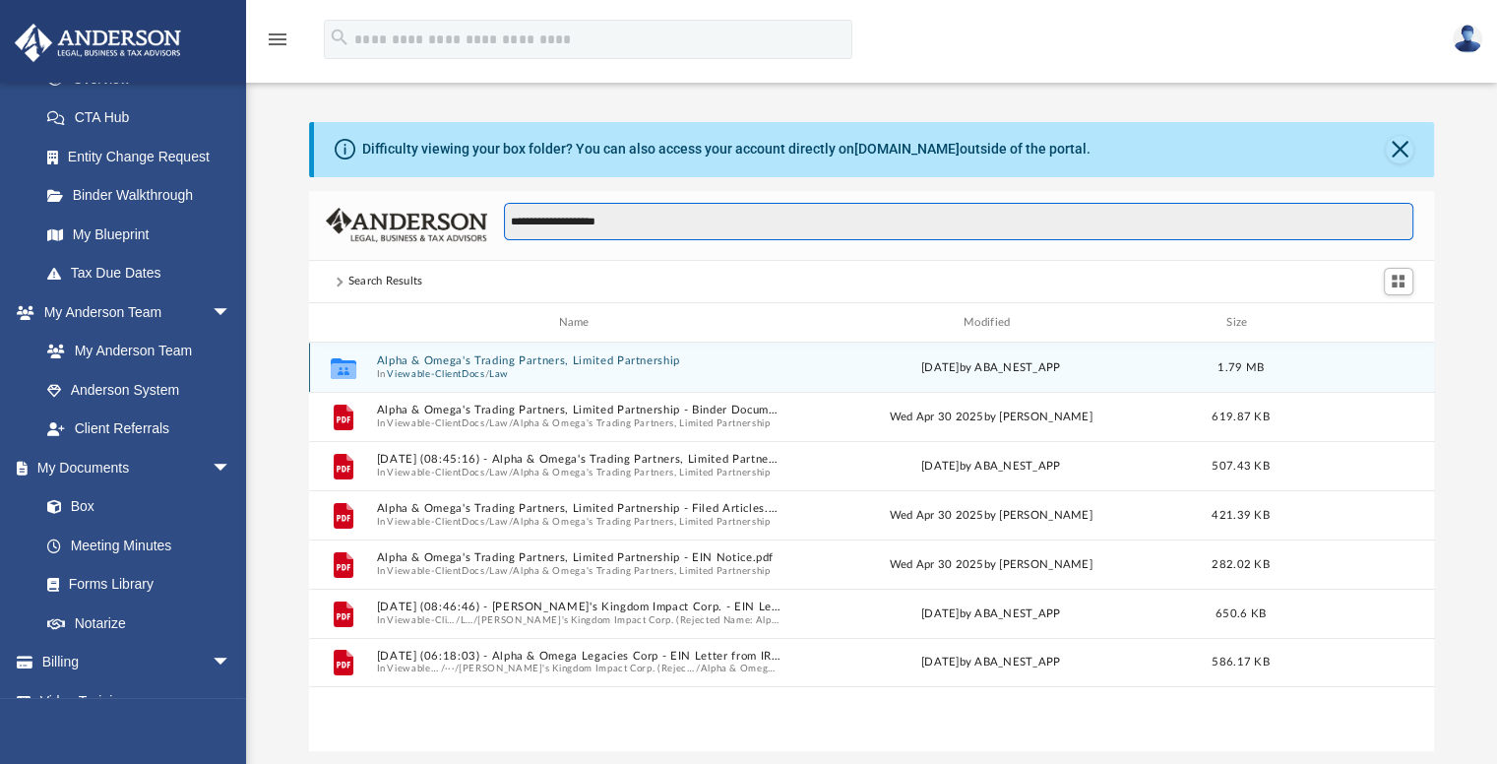
type input "**********"
click at [401, 368] on button "Viewable-ClientDocs" at bounding box center [435, 374] width 97 height 13
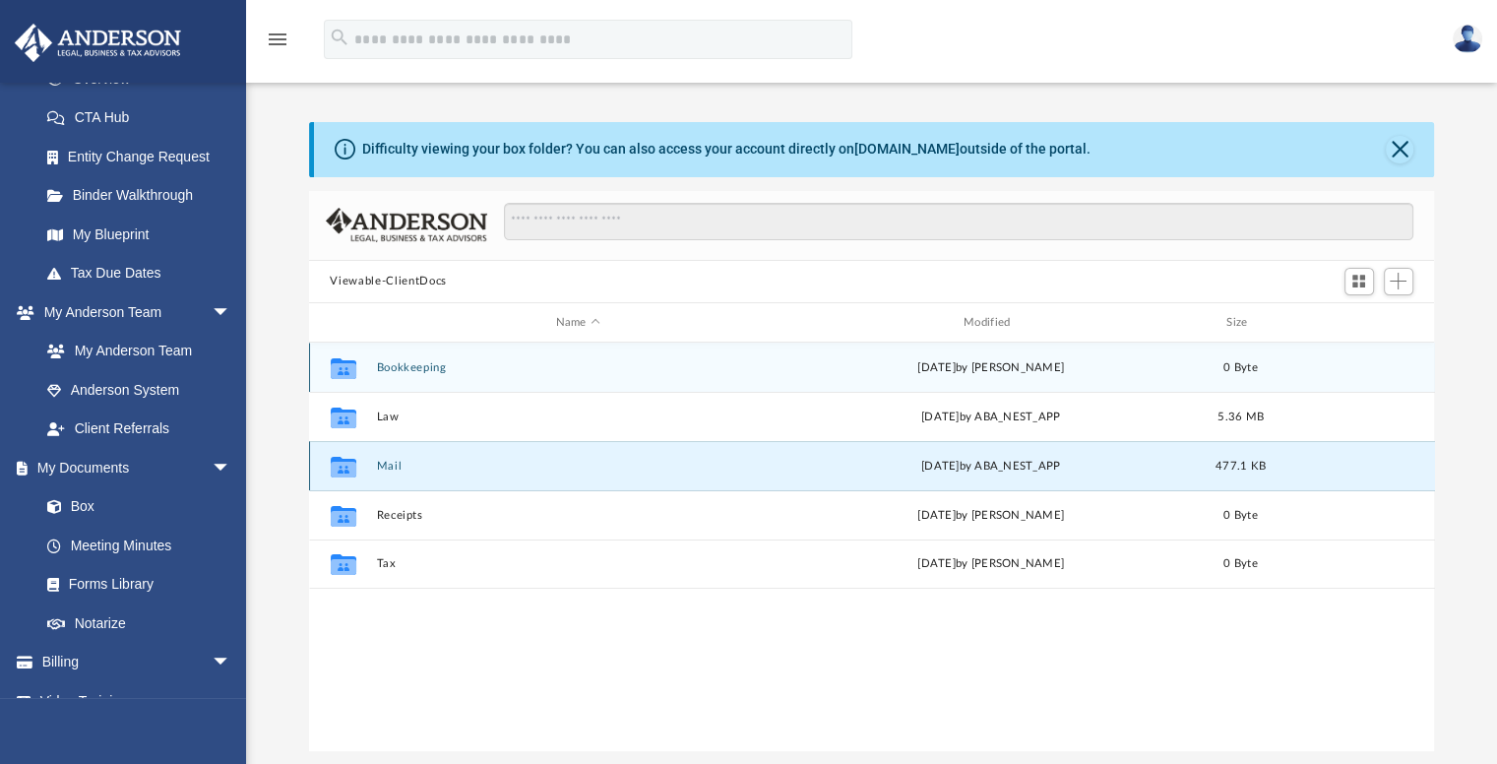
click at [392, 465] on button "Mail" at bounding box center [577, 466] width 403 height 13
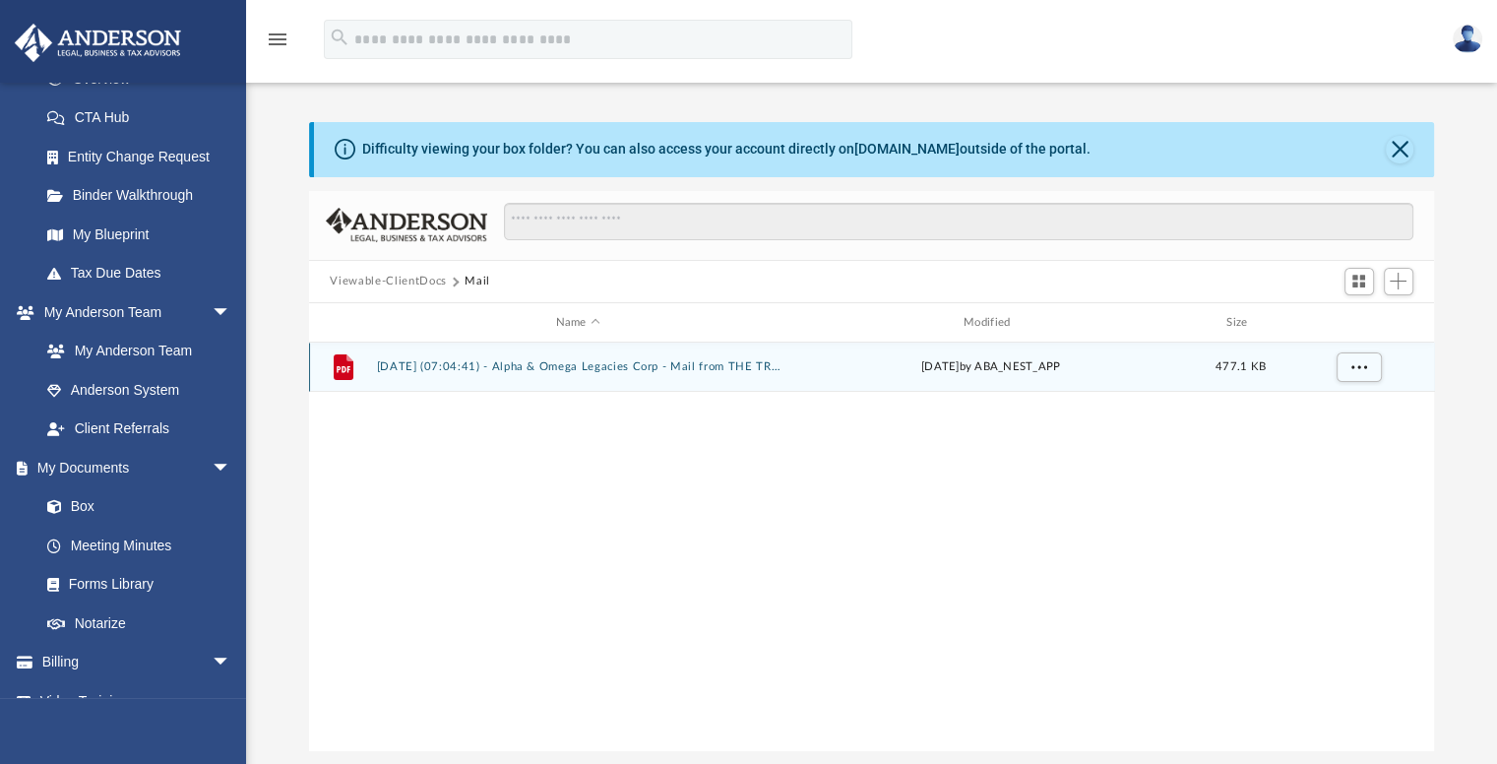
click at [464, 371] on button "2025.05.09 (07:04:41) - Alpha & Omega Legacies Corp - Mail from THE TREASURY.pdf" at bounding box center [577, 367] width 403 height 13
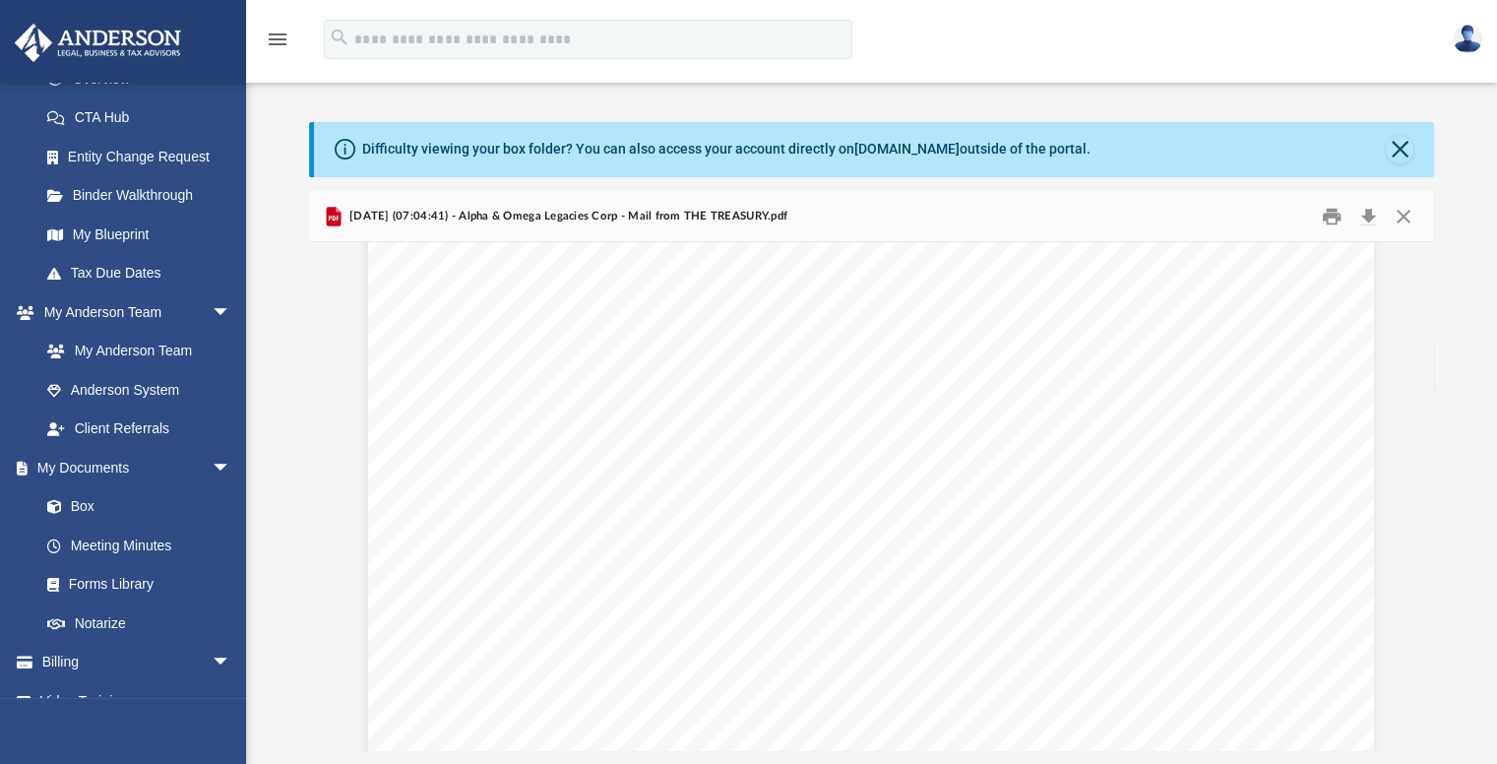
scroll to position [394, 0]
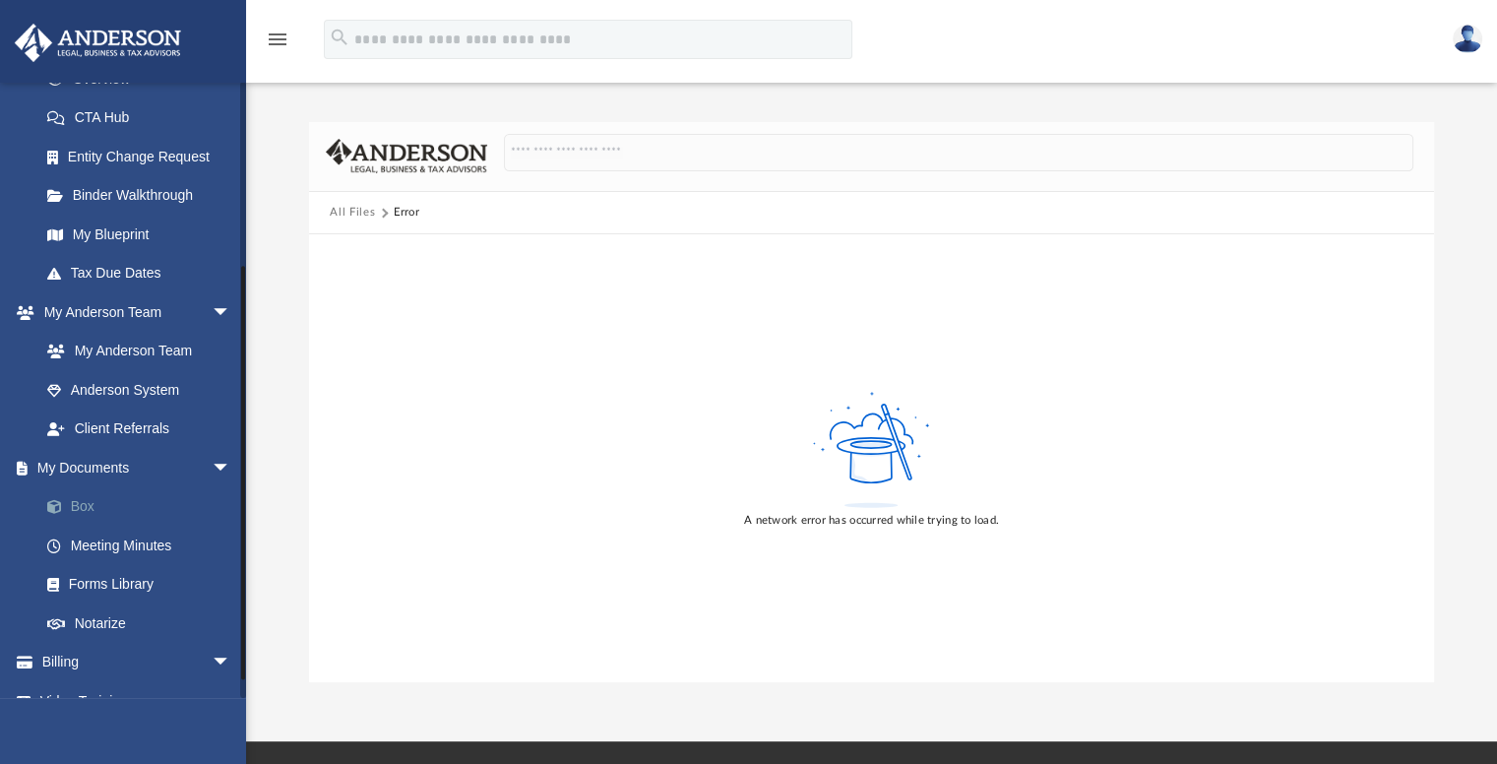
click at [79, 501] on link "Box" at bounding box center [144, 506] width 233 height 39
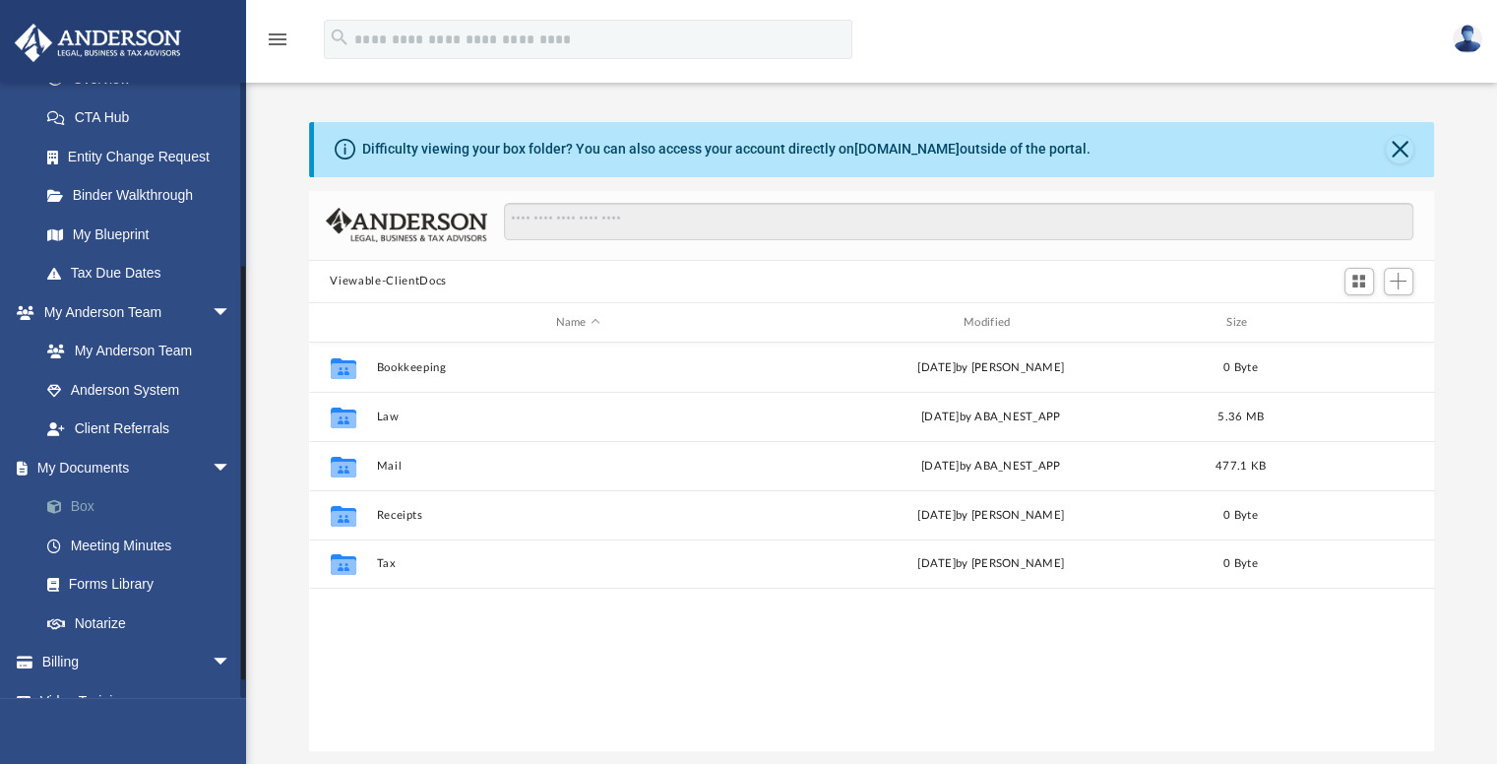
scroll to position [432, 1110]
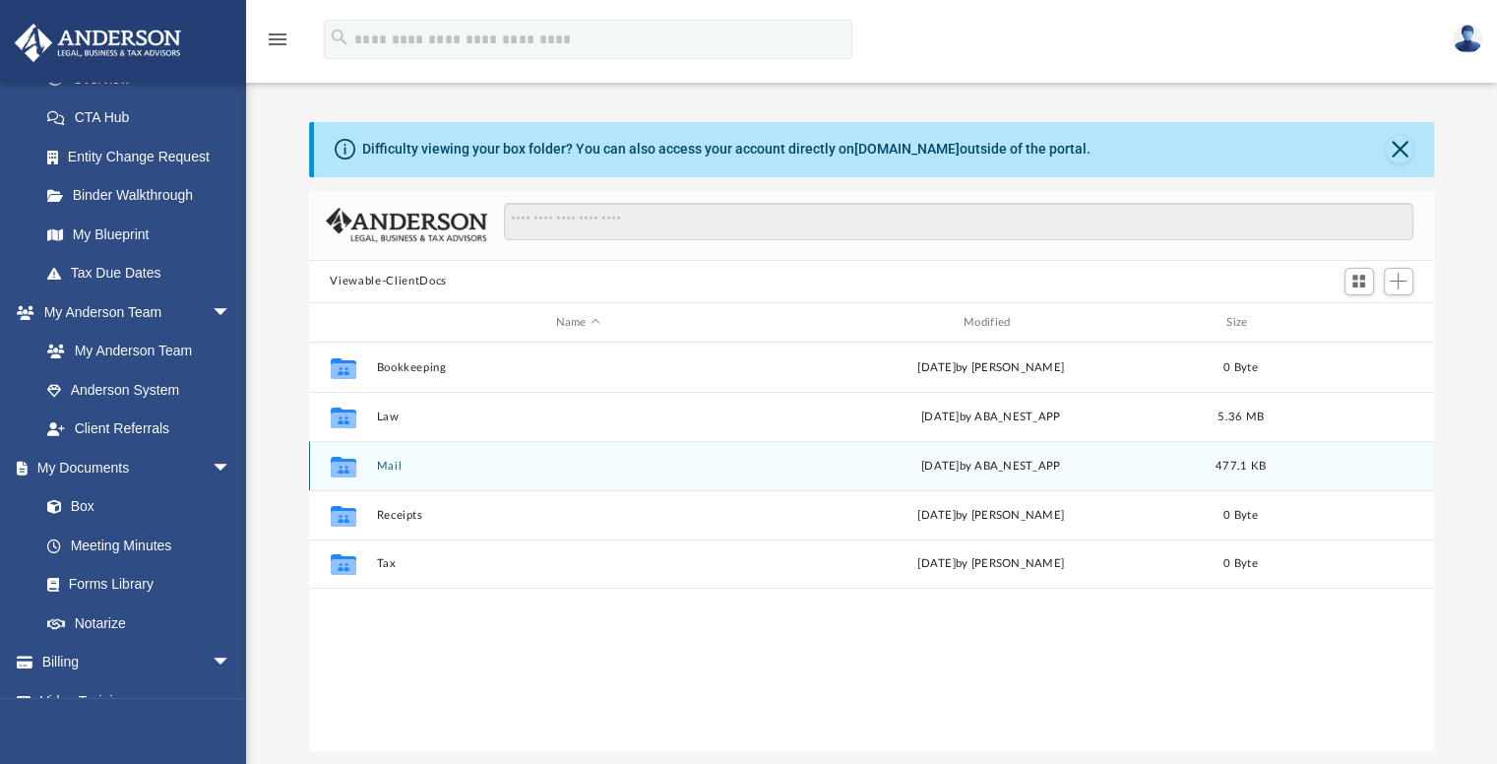
click at [346, 467] on icon "grid" at bounding box center [343, 469] width 26 height 16
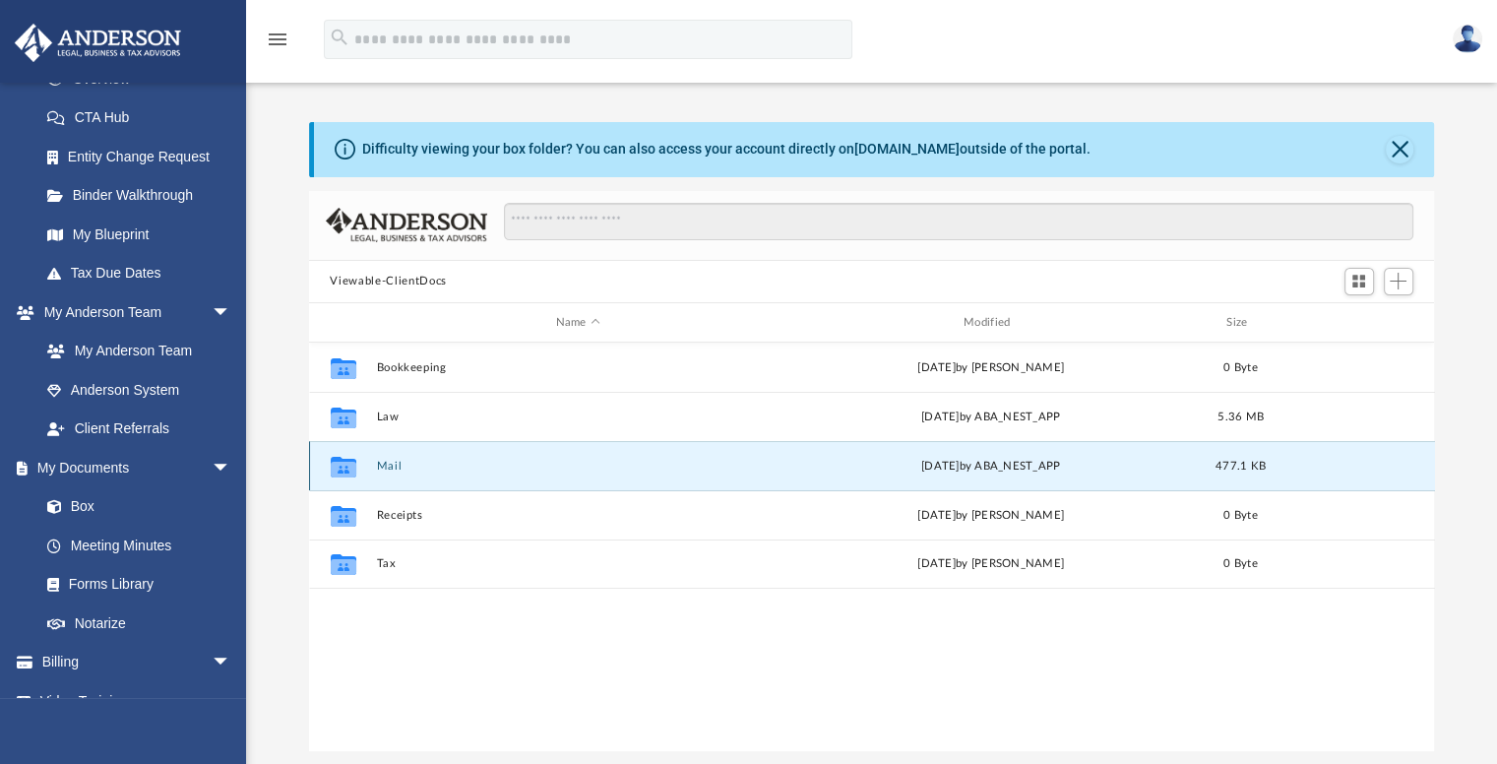
click at [346, 466] on icon "grid" at bounding box center [343, 467] width 26 height 21
click at [380, 463] on button "Mail" at bounding box center [577, 466] width 403 height 13
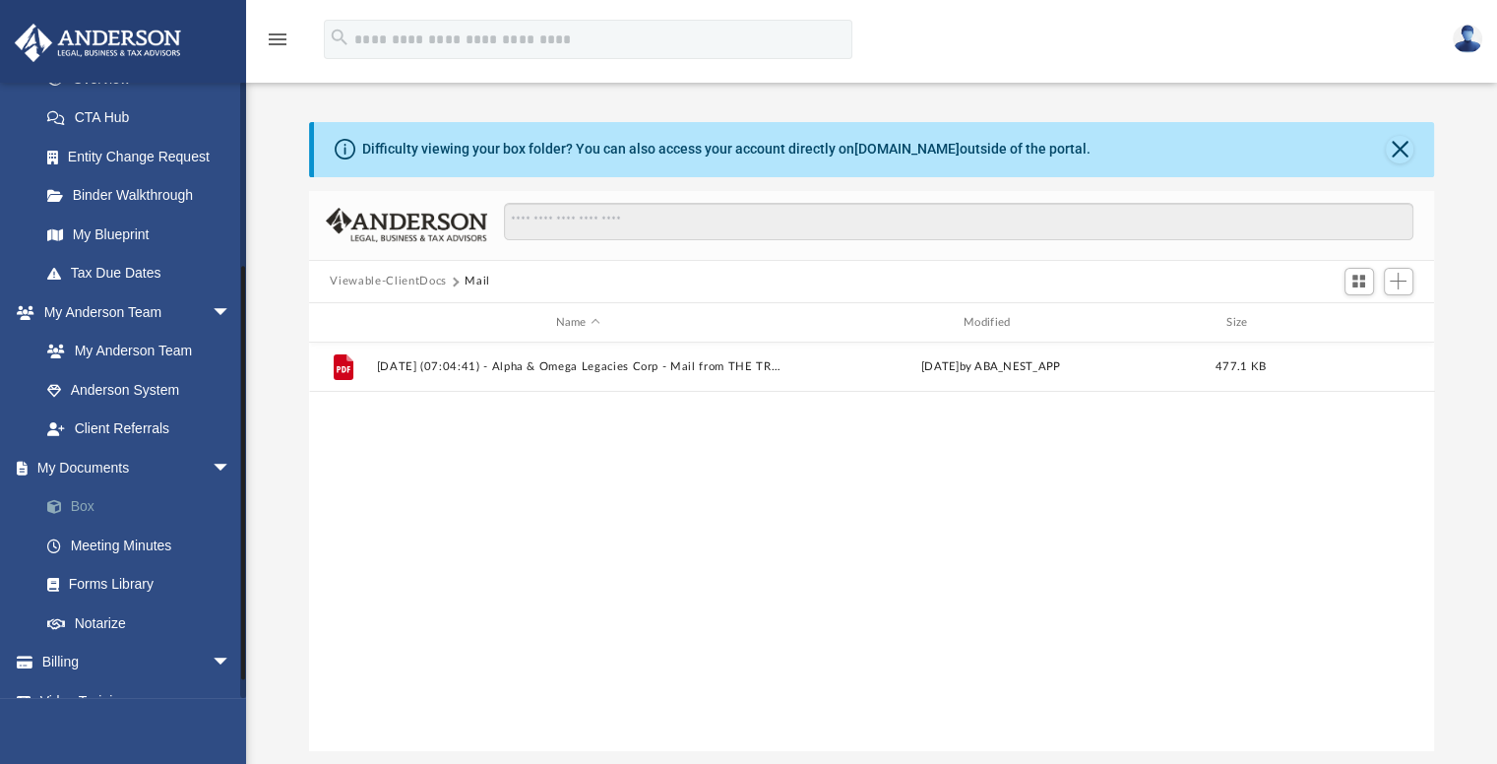
click at [92, 511] on link "Box" at bounding box center [144, 506] width 233 height 39
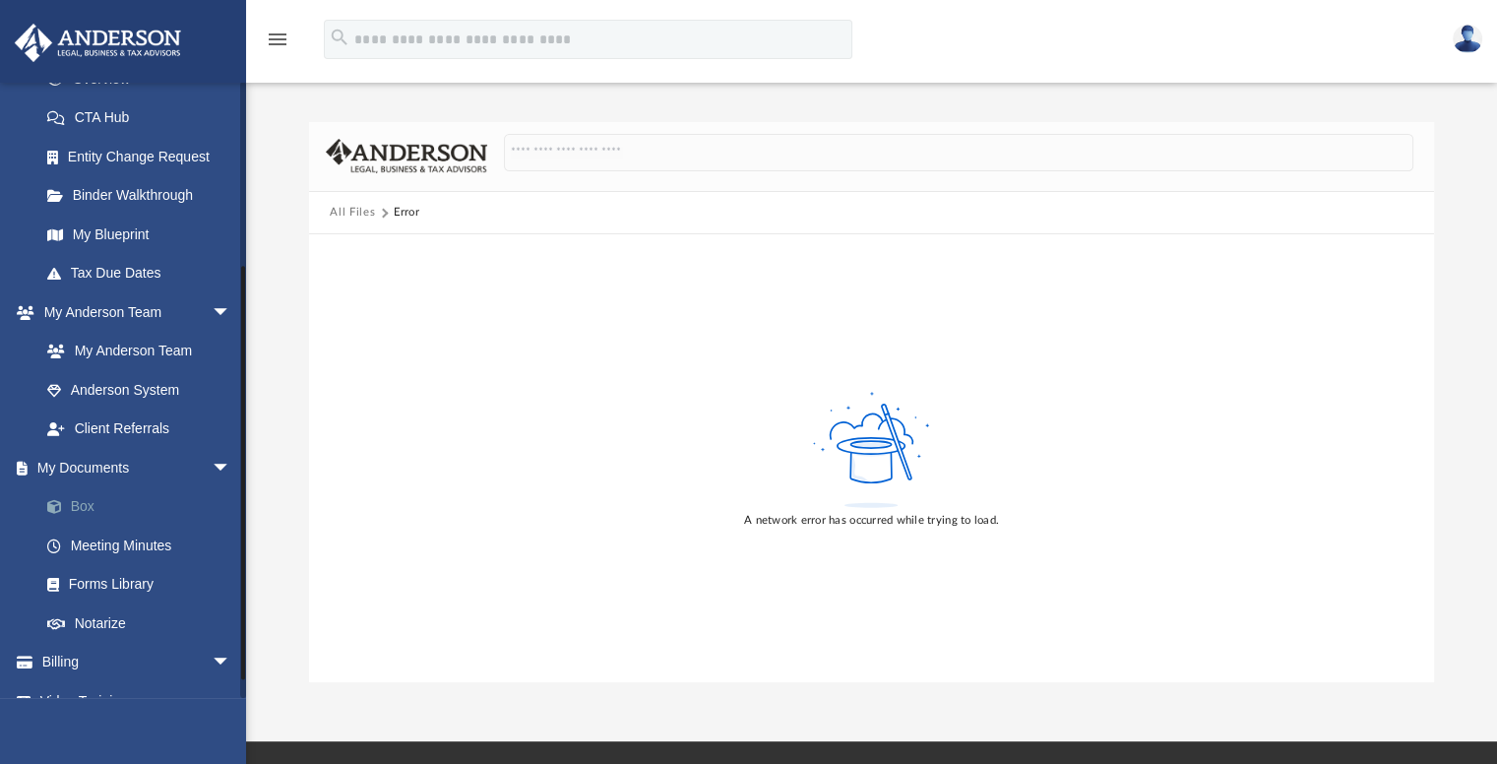
click at [87, 507] on link "Box" at bounding box center [144, 506] width 233 height 39
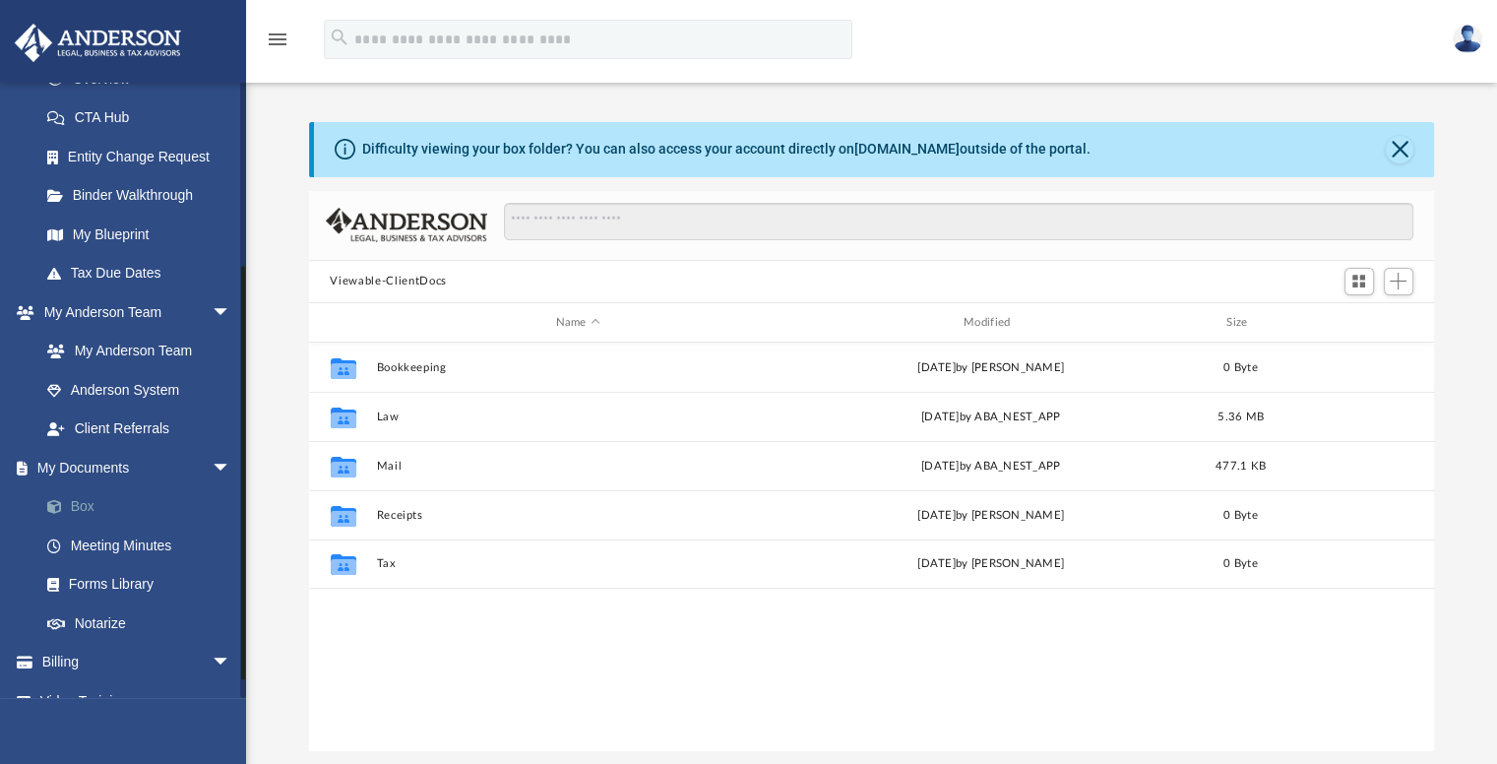
scroll to position [432, 1110]
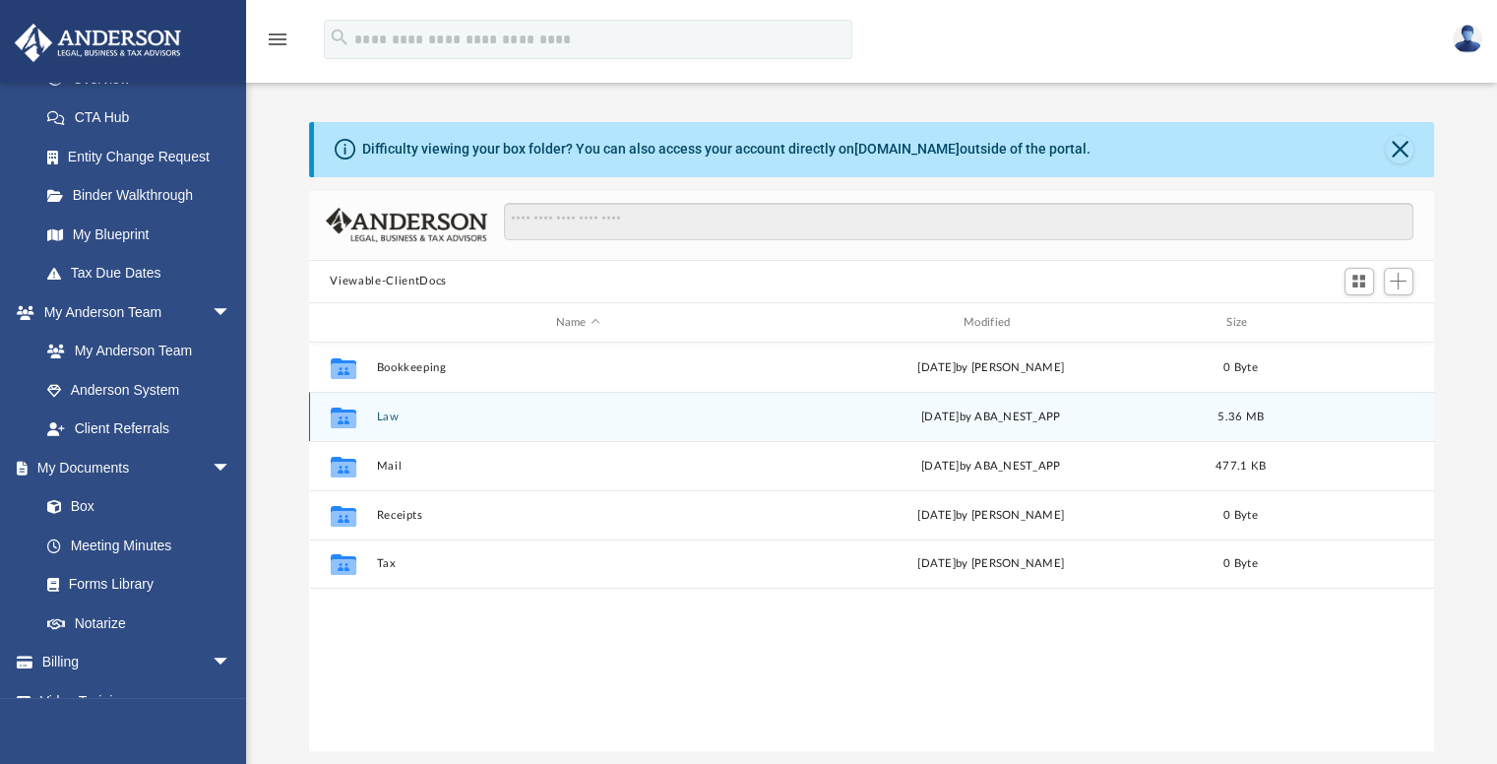
click at [338, 418] on icon "grid" at bounding box center [343, 420] width 26 height 16
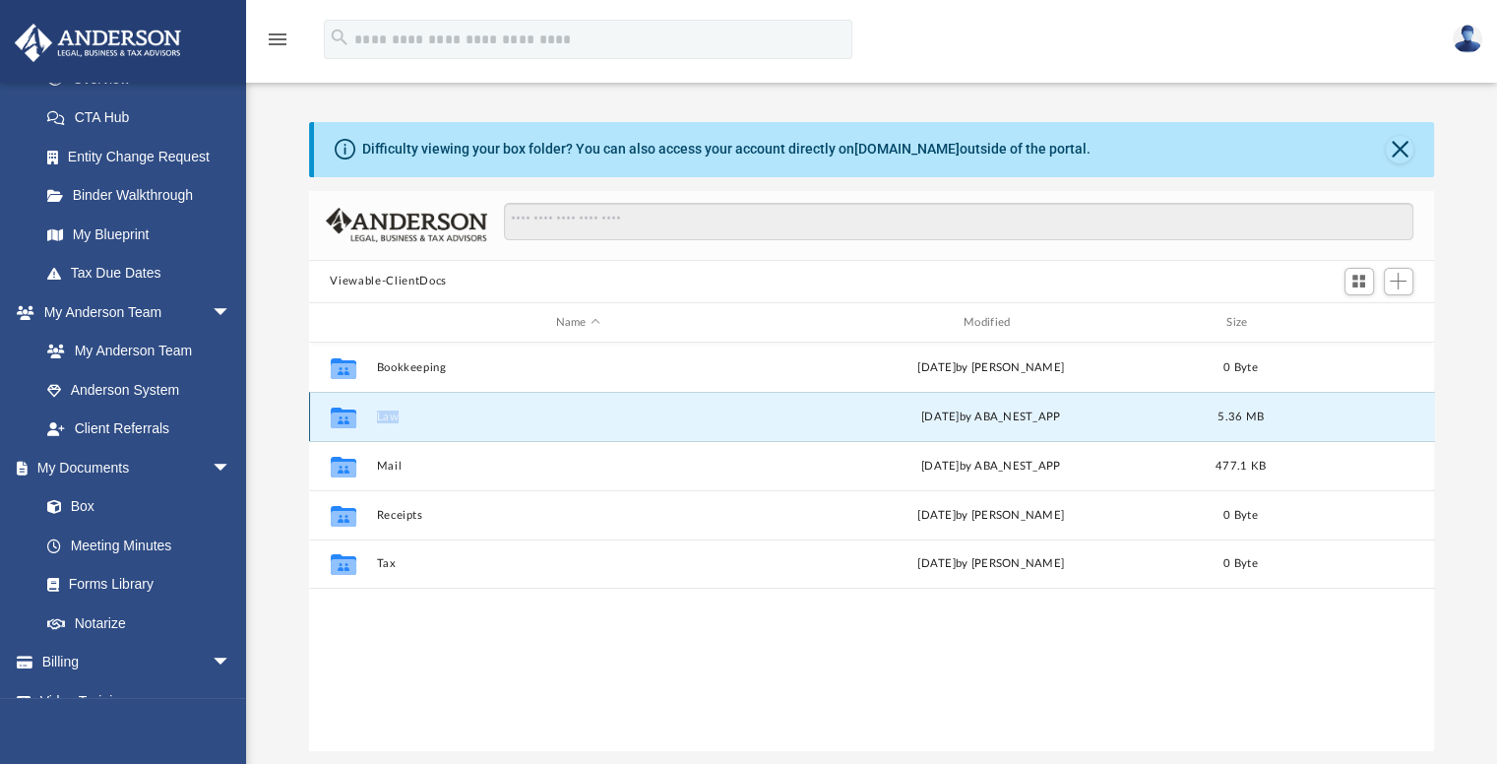
click at [338, 418] on icon "grid" at bounding box center [343, 420] width 26 height 16
click at [398, 415] on button "Law" at bounding box center [577, 416] width 403 height 13
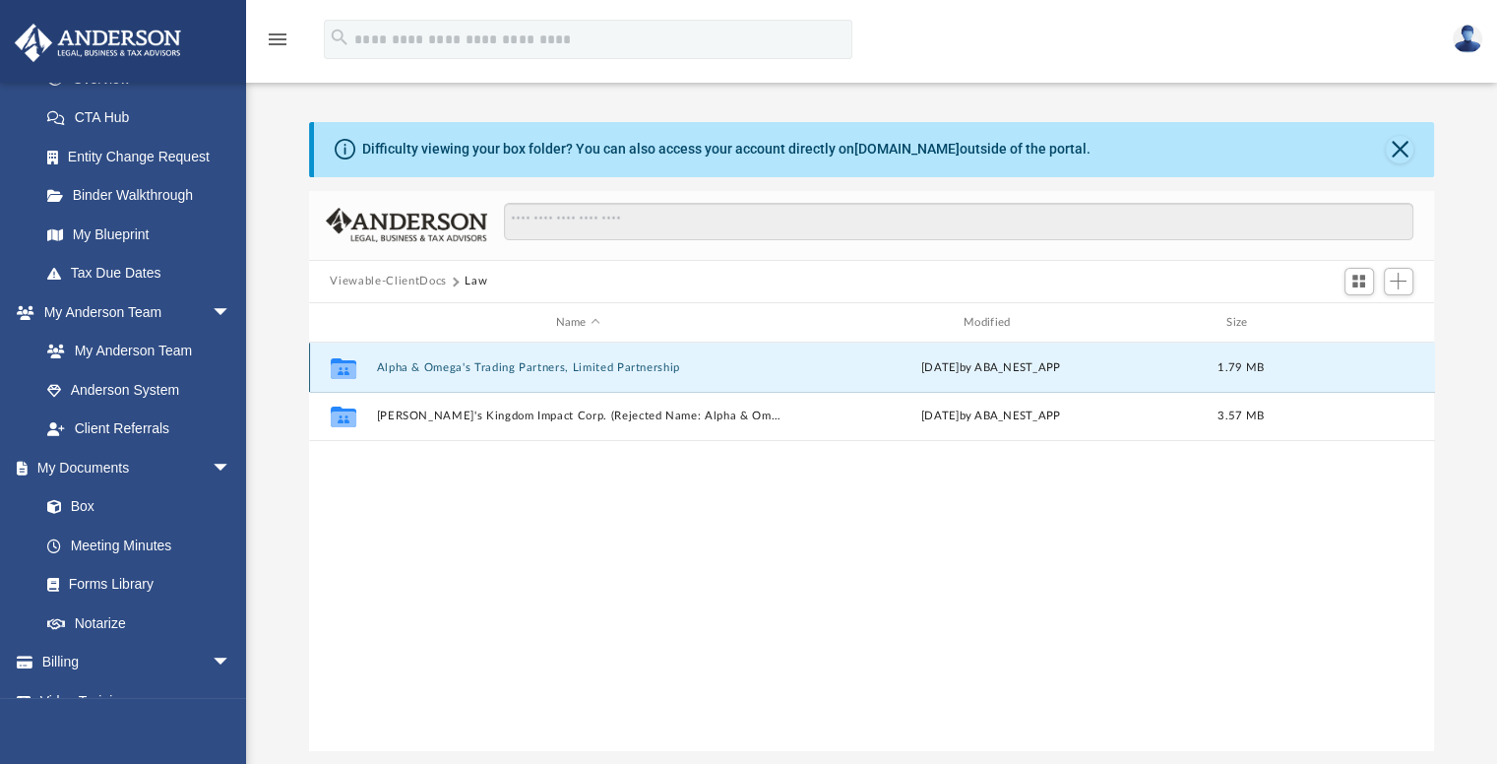
click at [492, 367] on button "Alpha & Omega's Trading Partners, Limited Partnership" at bounding box center [577, 367] width 403 height 13
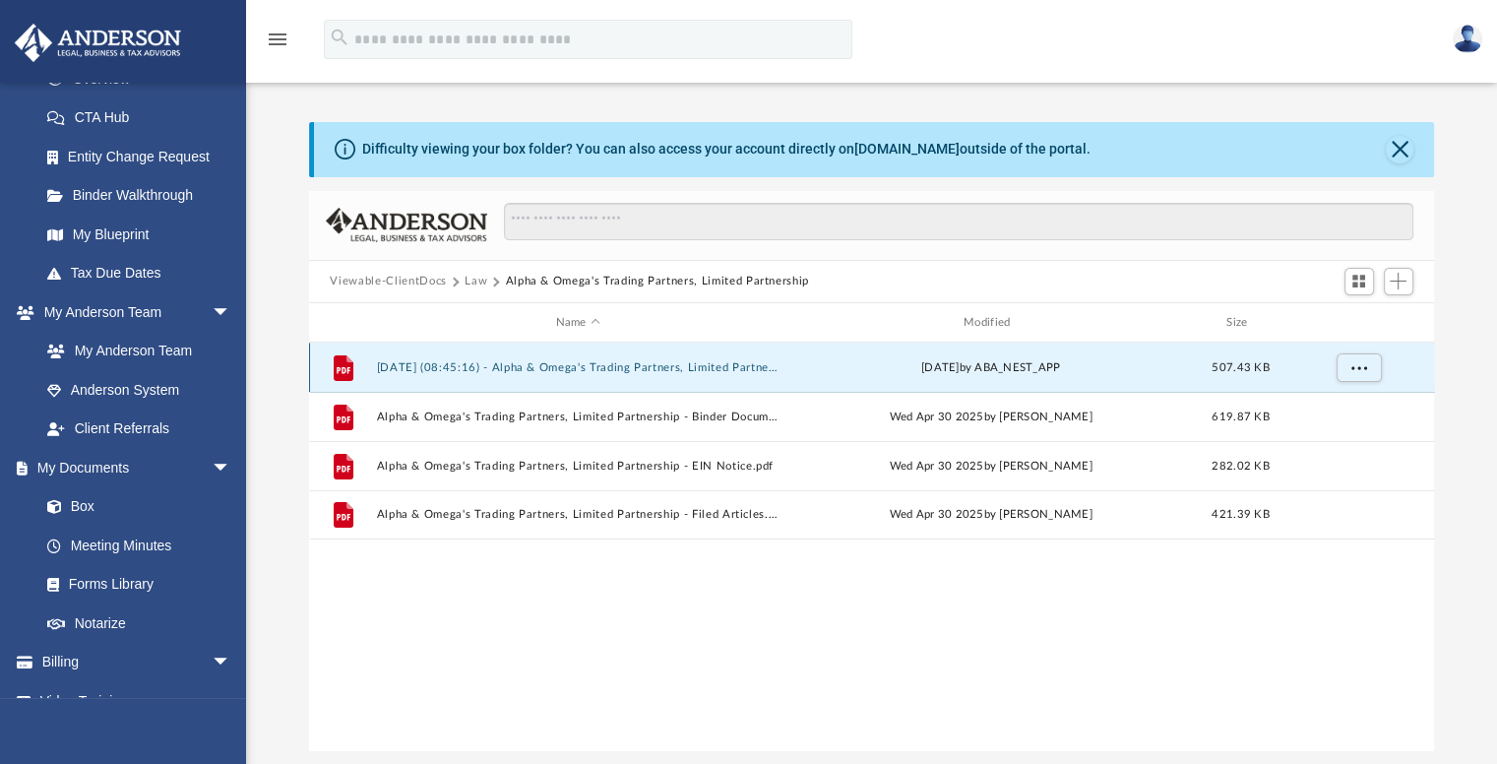
click at [492, 367] on button "2025.05.29 (08:45:16) - Alpha & Omega's Trading Partners, Limited Partnership -…" at bounding box center [577, 367] width 403 height 13
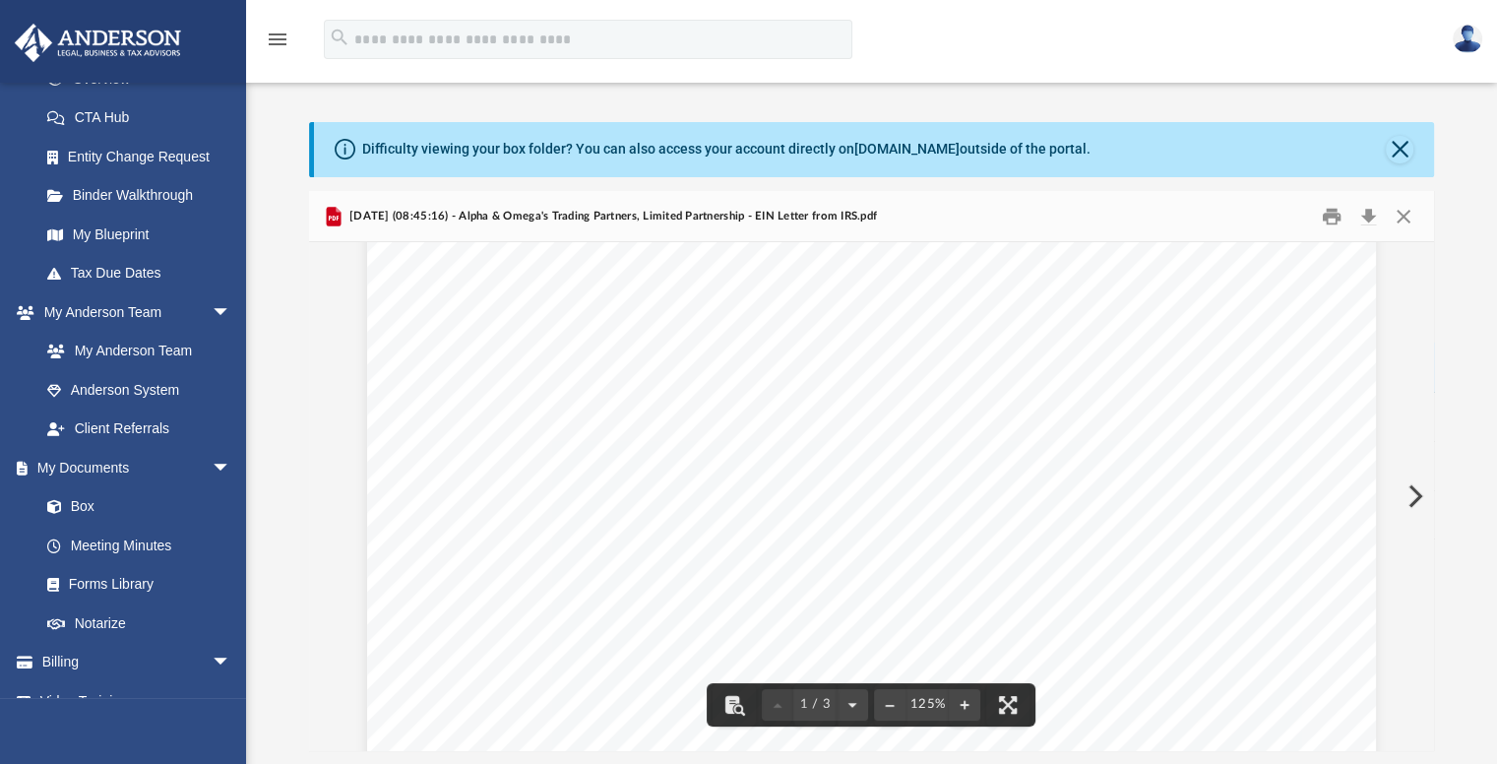
scroll to position [394, 0]
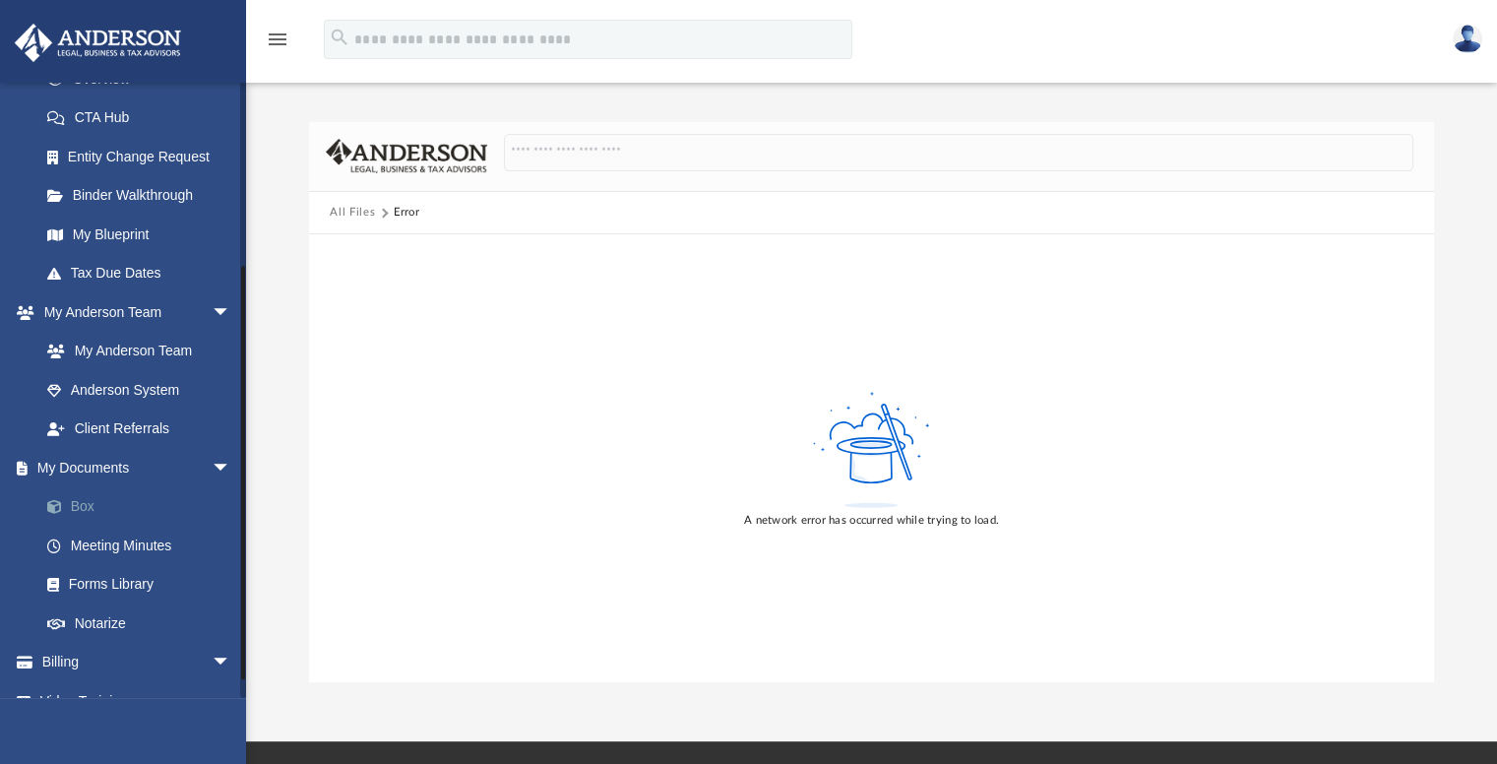
click at [90, 501] on link "Box" at bounding box center [144, 506] width 233 height 39
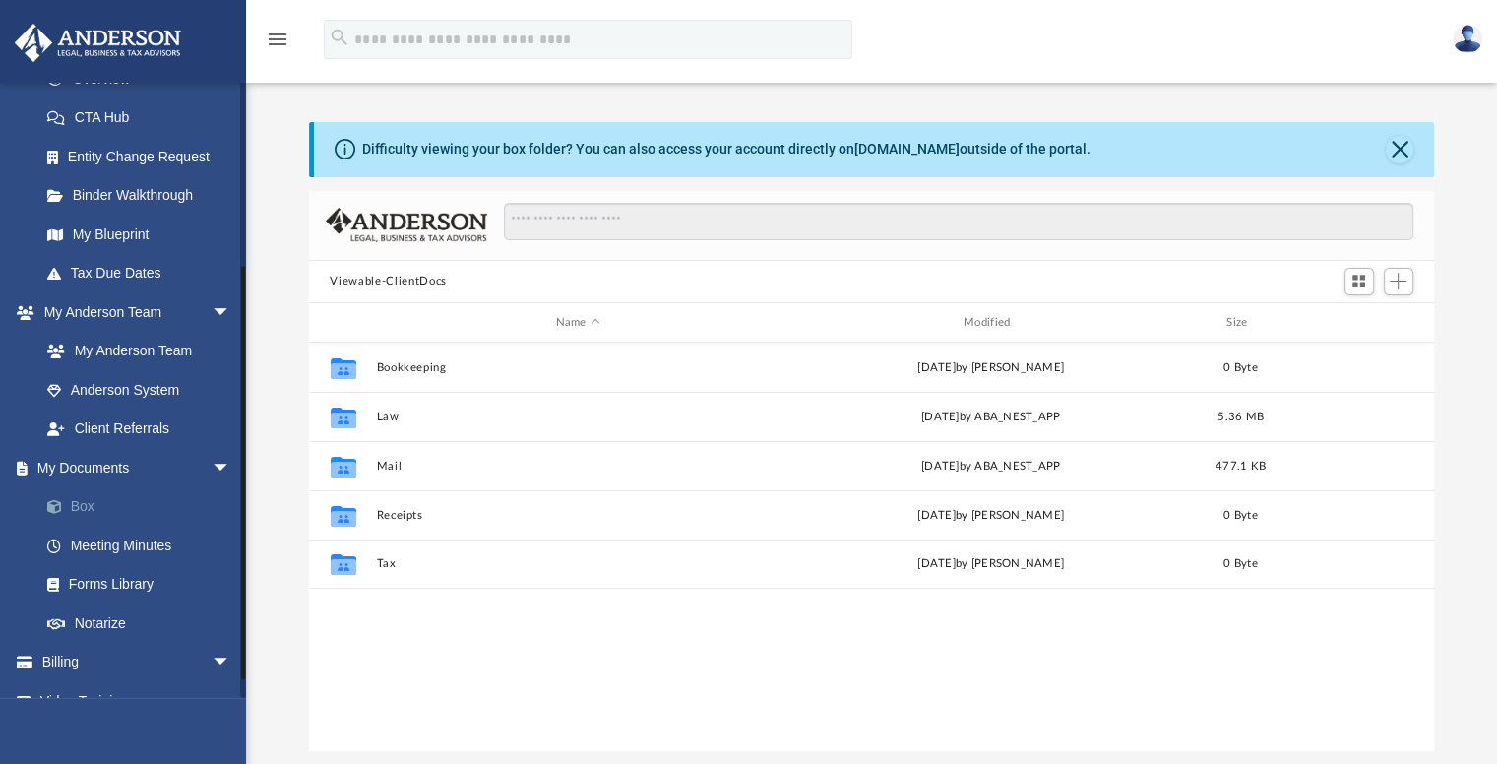
scroll to position [432, 1110]
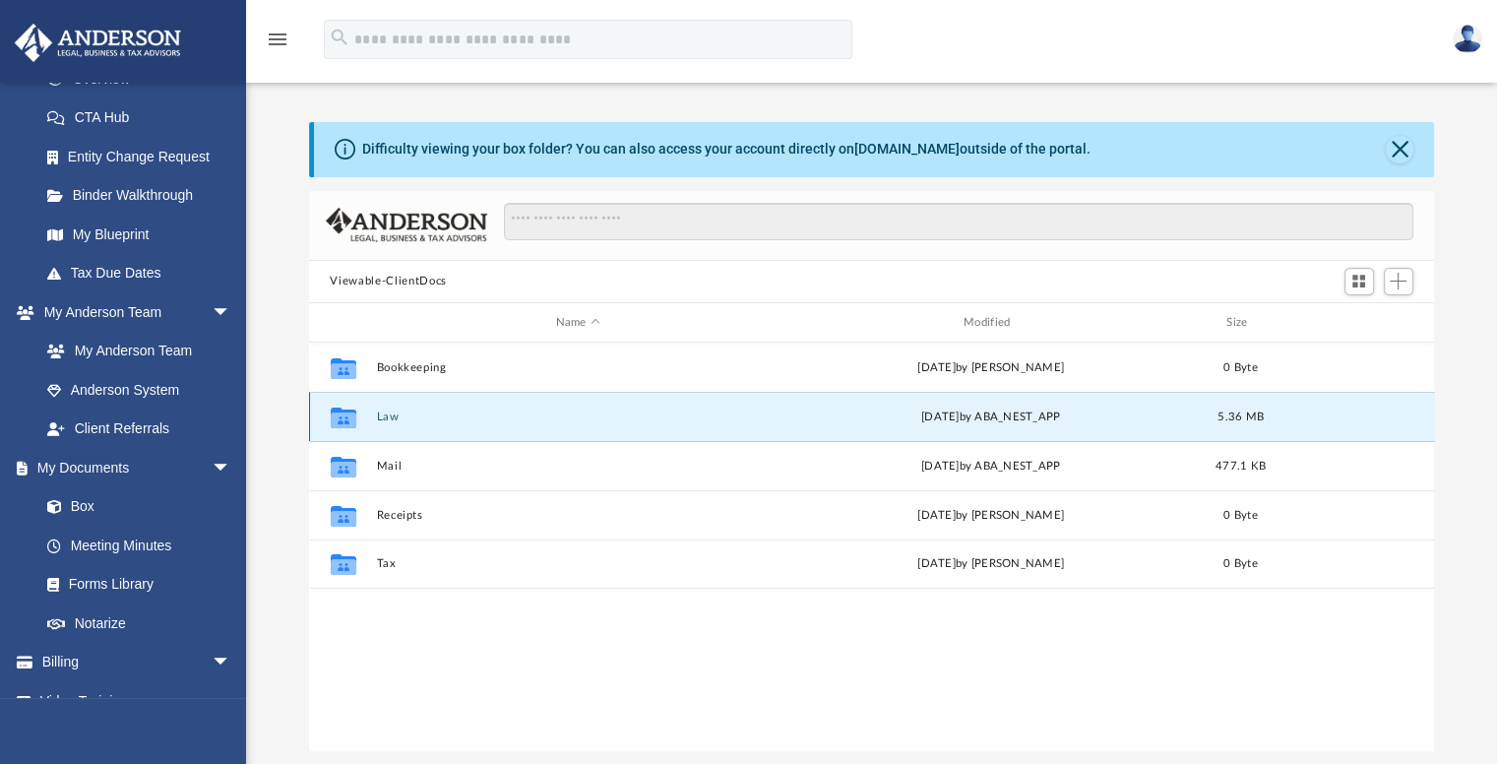
click at [383, 418] on button "Law" at bounding box center [577, 416] width 403 height 13
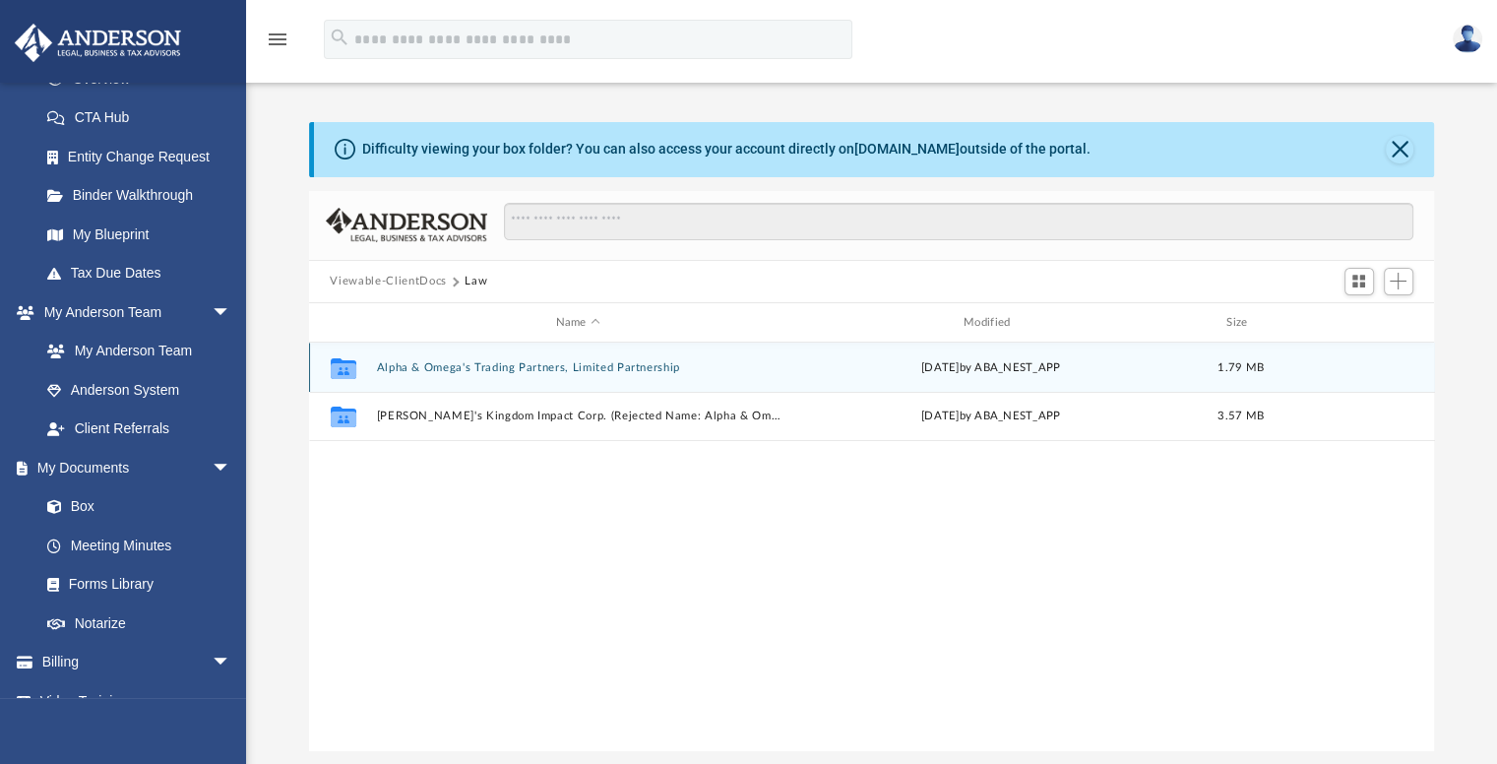
click at [606, 368] on button "Alpha & Omega's Trading Partners, Limited Partnership" at bounding box center [577, 367] width 403 height 13
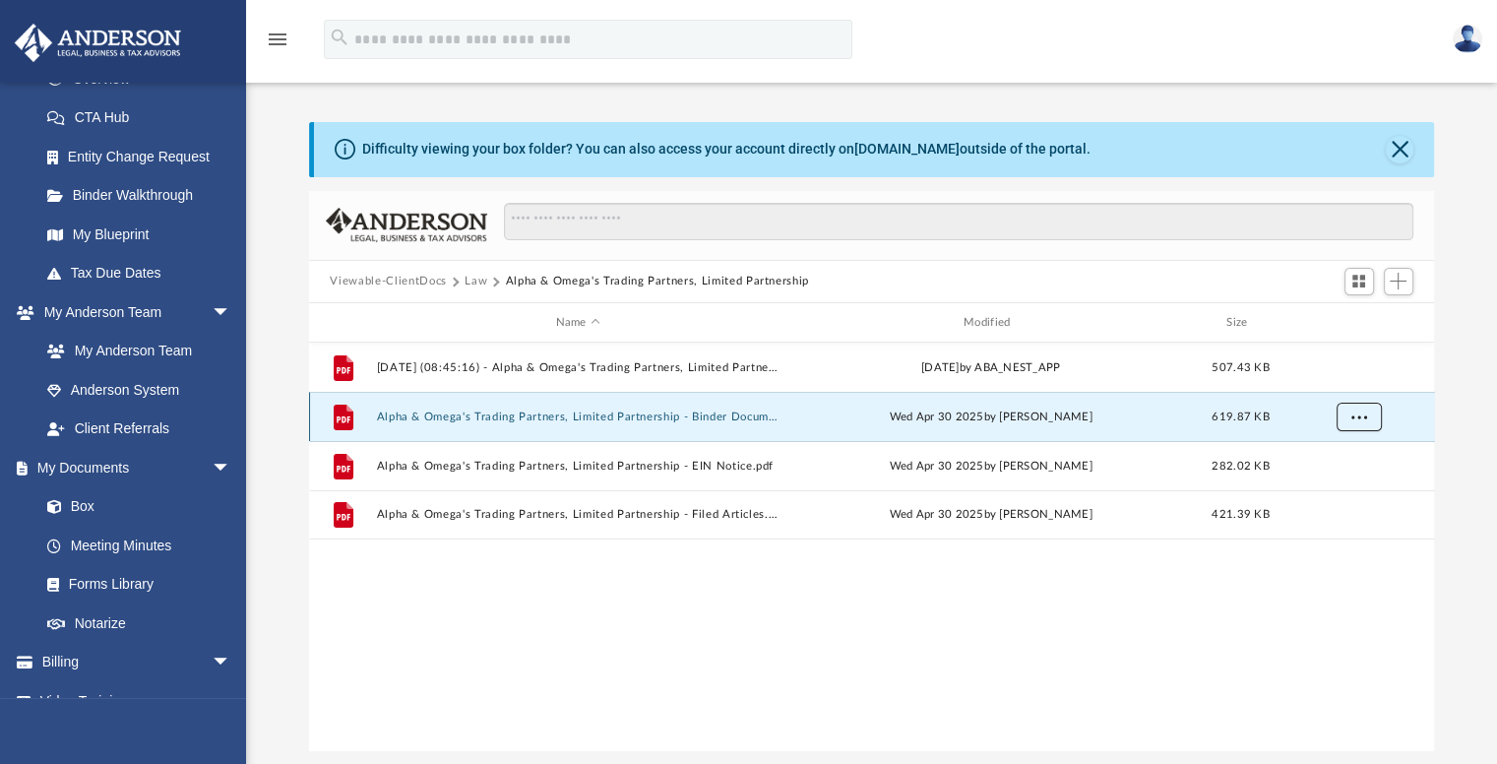
click at [1366, 415] on button "More options" at bounding box center [1357, 417] width 45 height 30
click at [1358, 460] on li "Preview" at bounding box center [1340, 457] width 57 height 21
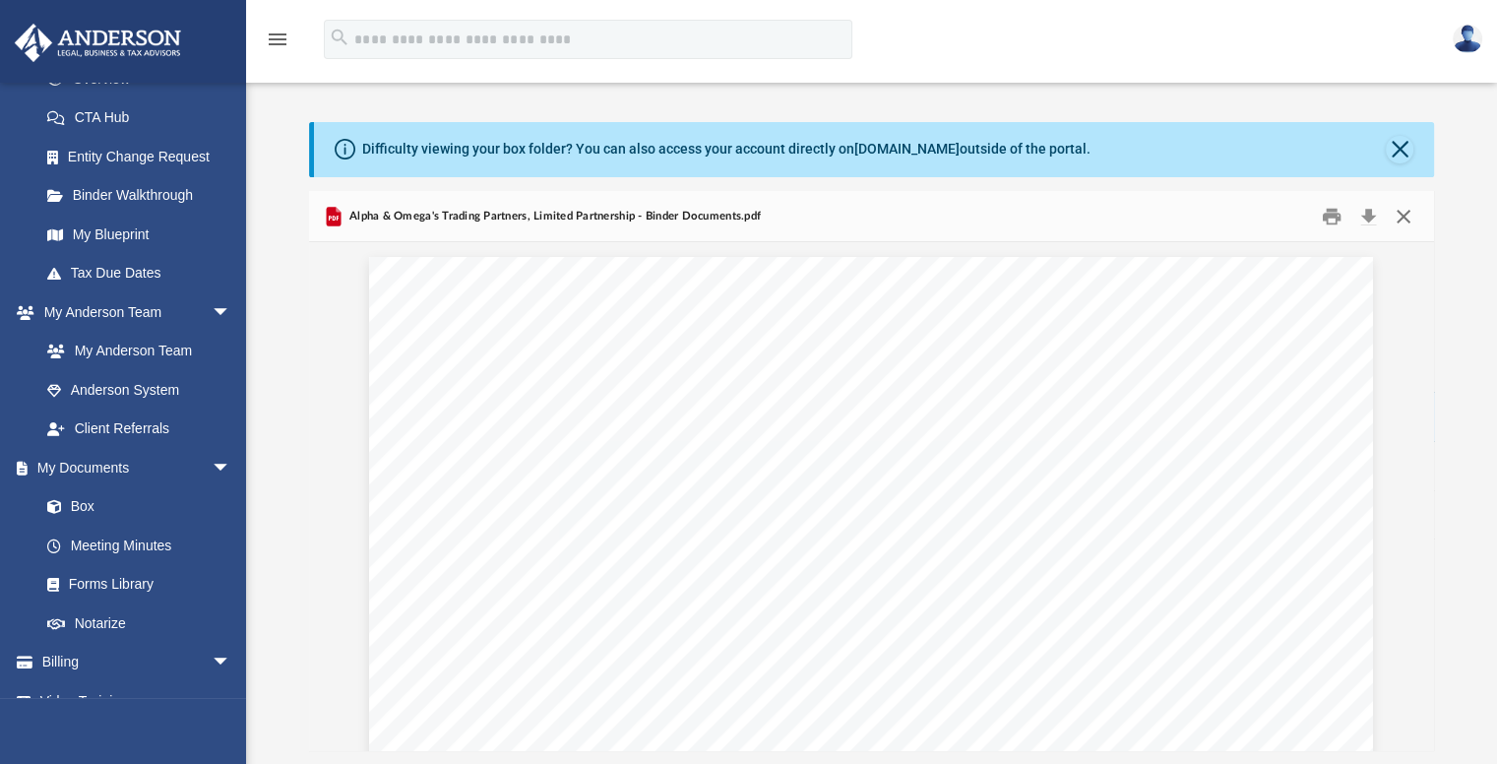
click at [1401, 217] on button "Close" at bounding box center [1402, 216] width 35 height 31
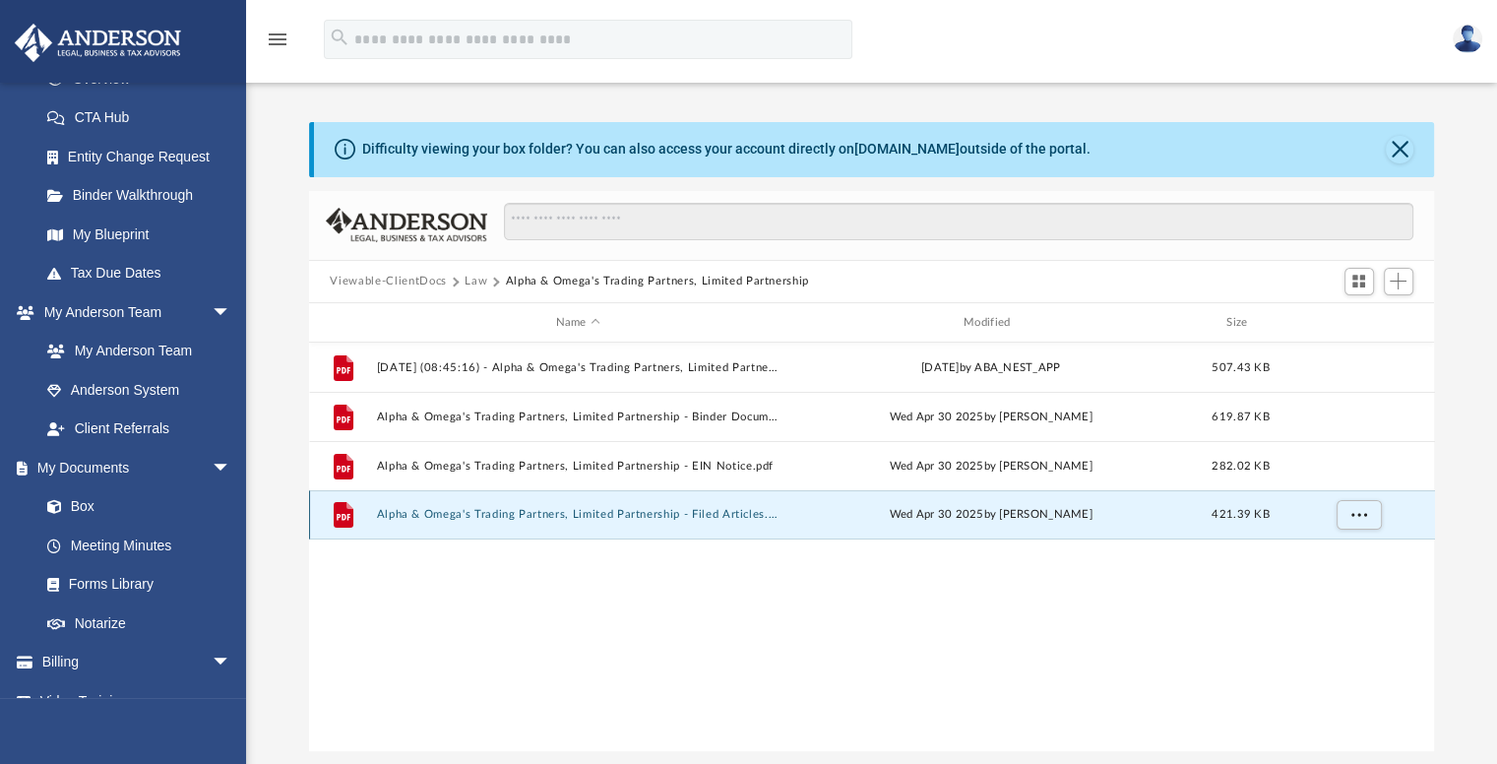
click at [708, 509] on button "Alpha & Omega's Trading Partners, Limited Partnership - Filed Articles.pdf" at bounding box center [577, 515] width 403 height 13
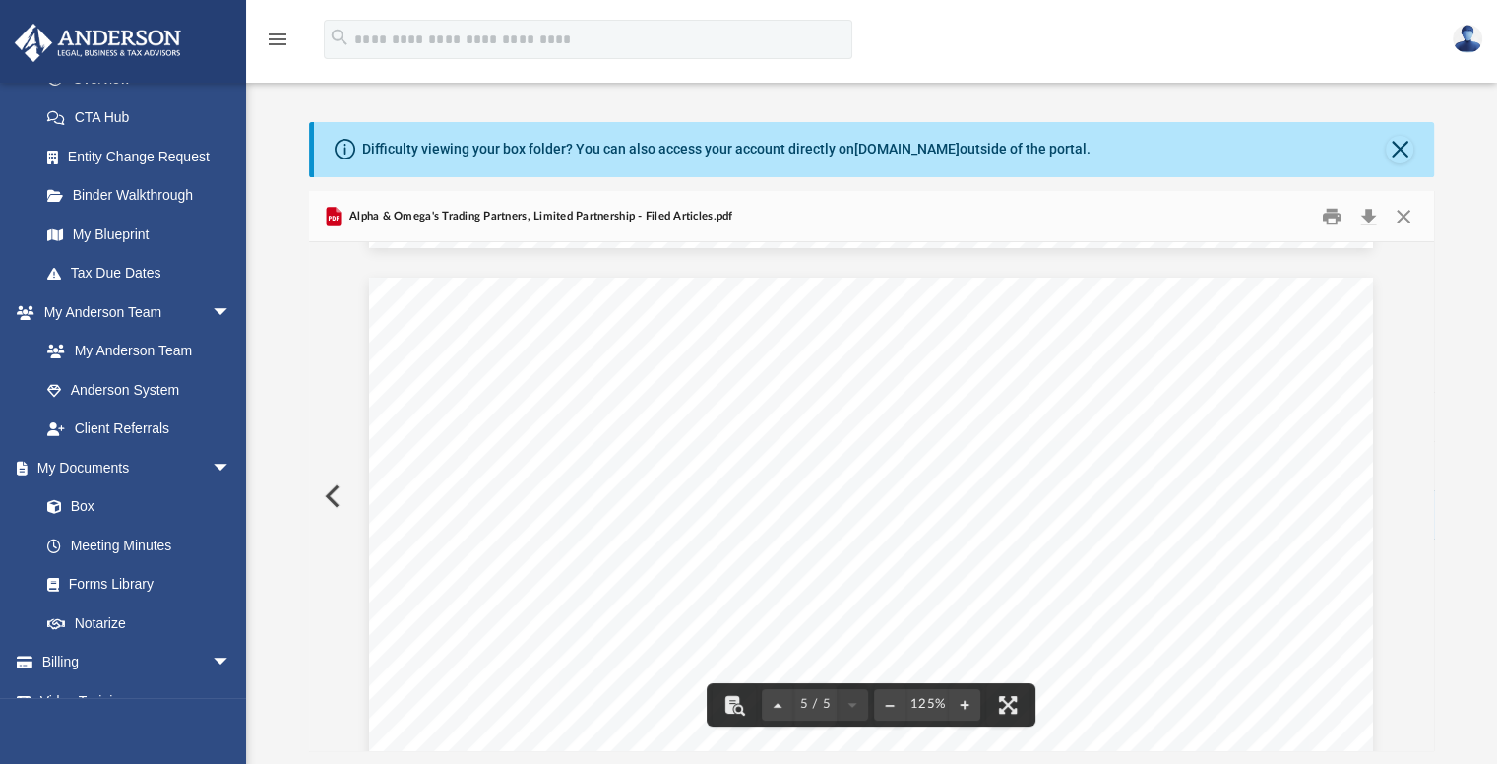
scroll to position [5281, 0]
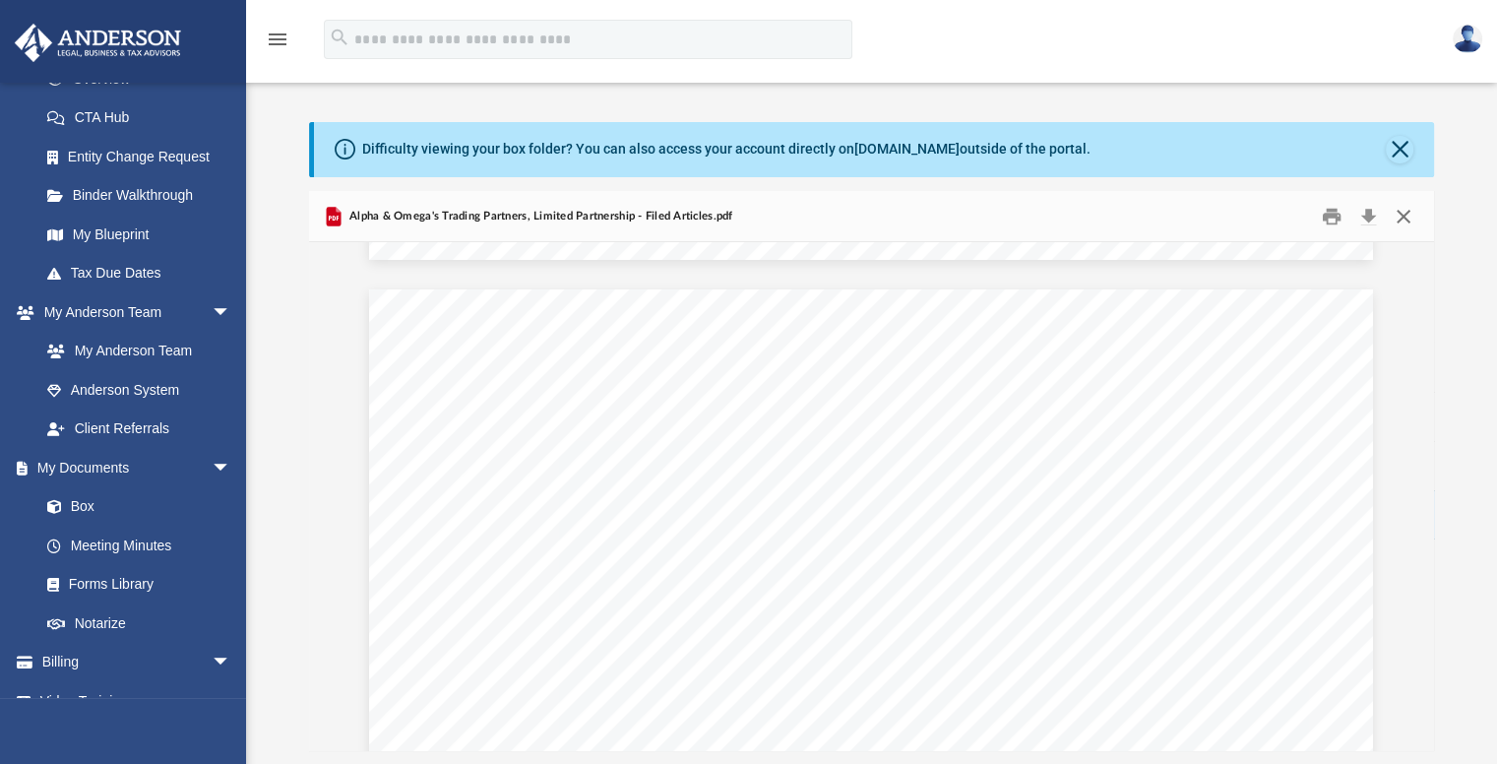
click at [1402, 214] on button "Close" at bounding box center [1402, 216] width 35 height 31
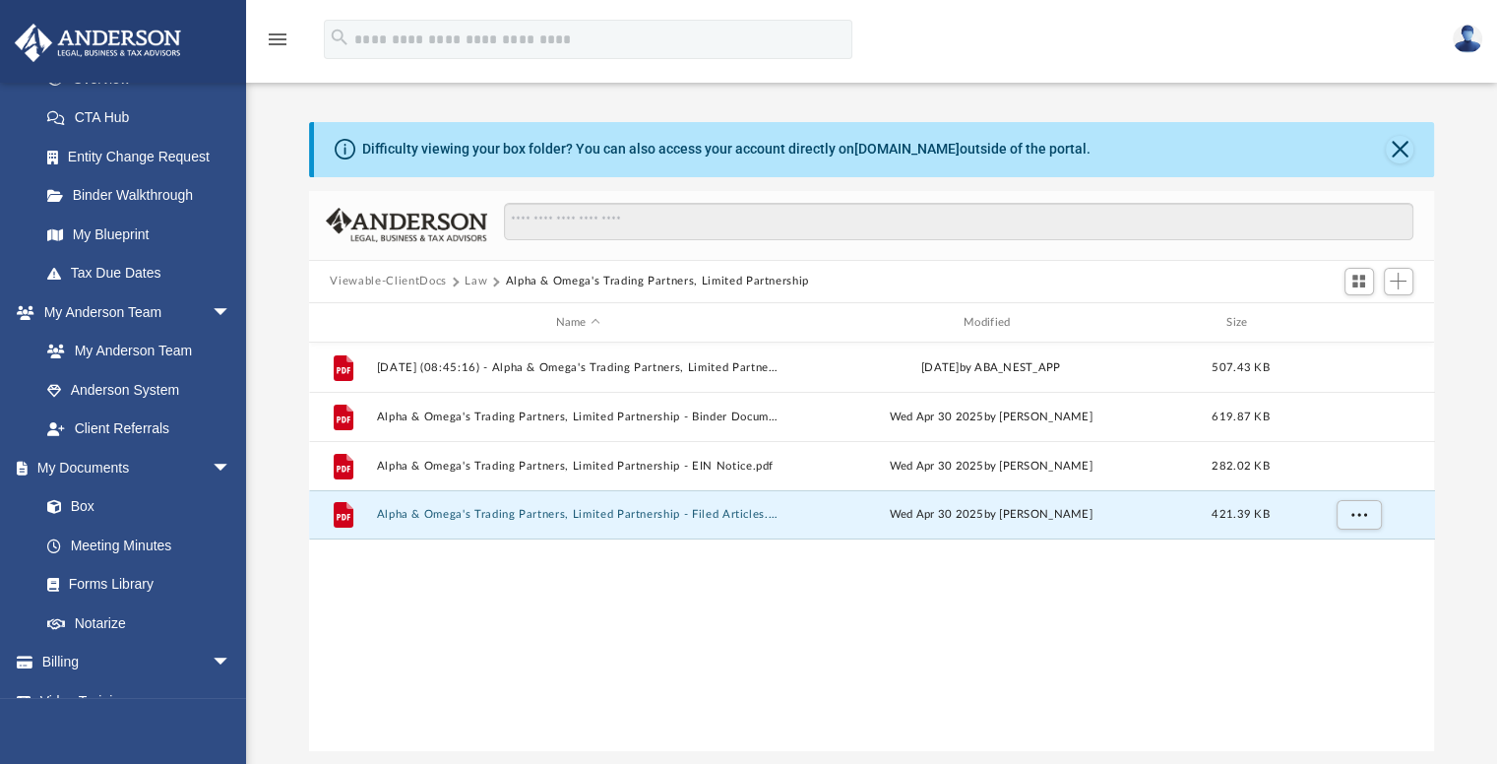
click at [478, 280] on button "Law" at bounding box center [475, 282] width 23 height 18
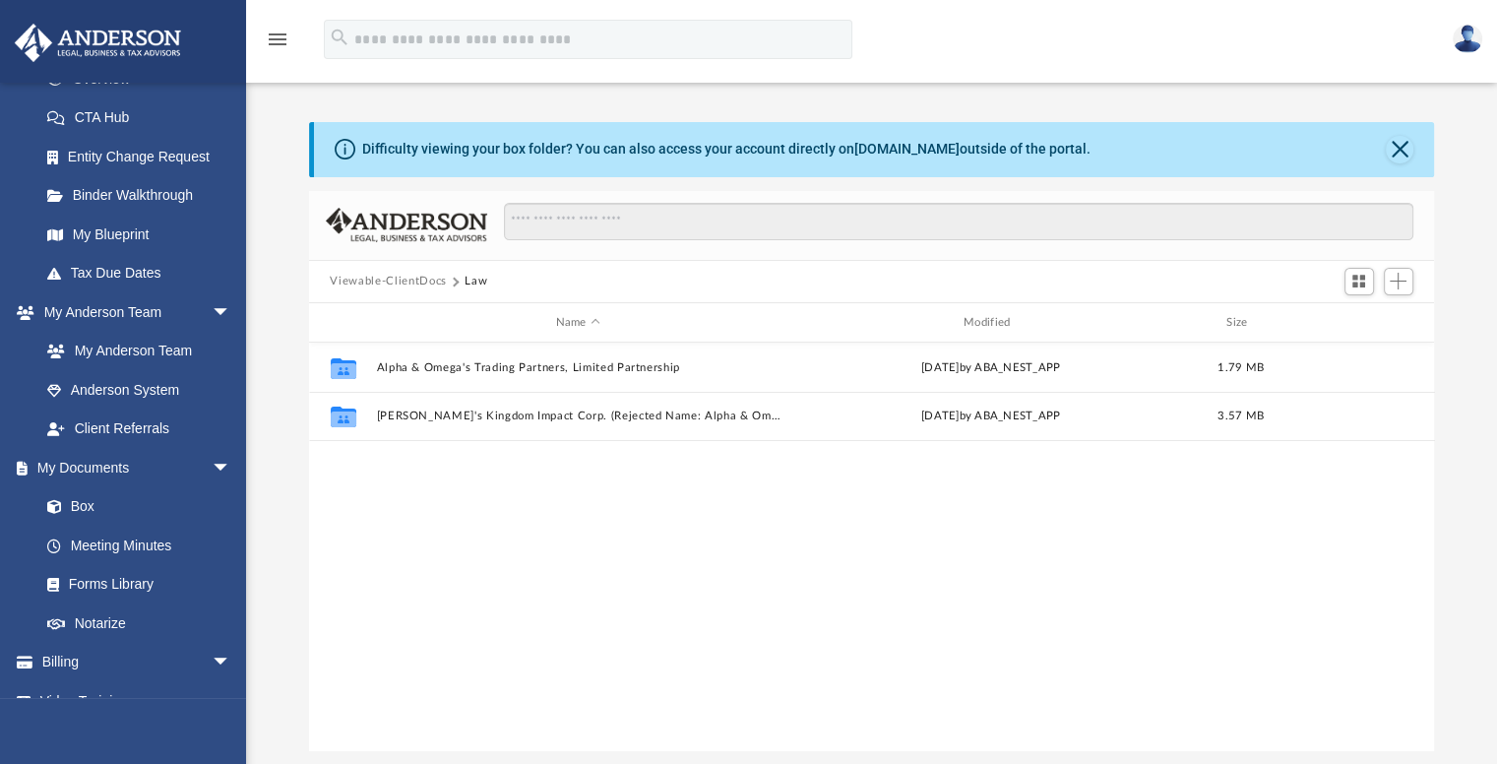
click at [422, 278] on button "Viewable-ClientDocs" at bounding box center [388, 282] width 116 height 18
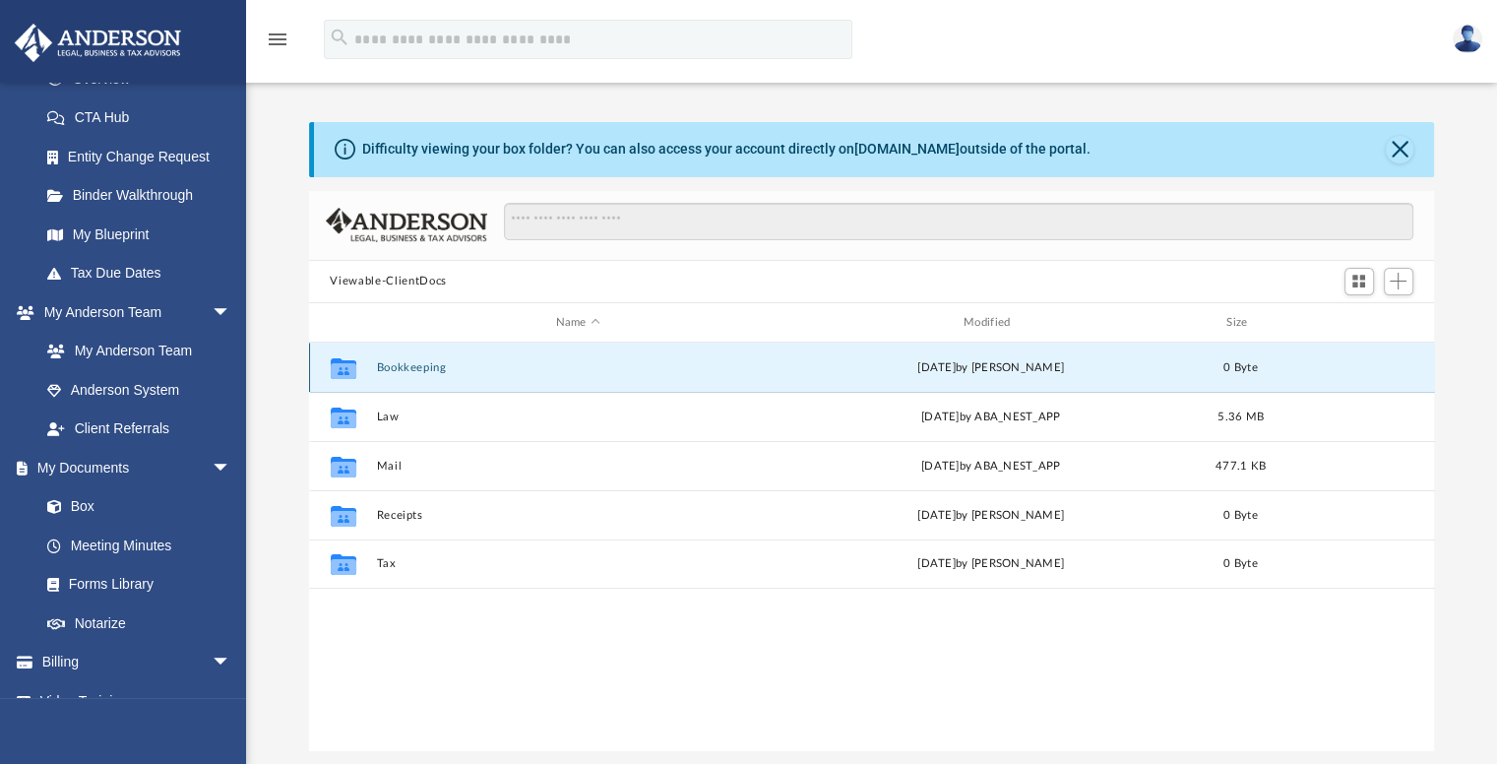
click at [390, 361] on button "Bookkeeping" at bounding box center [577, 367] width 403 height 13
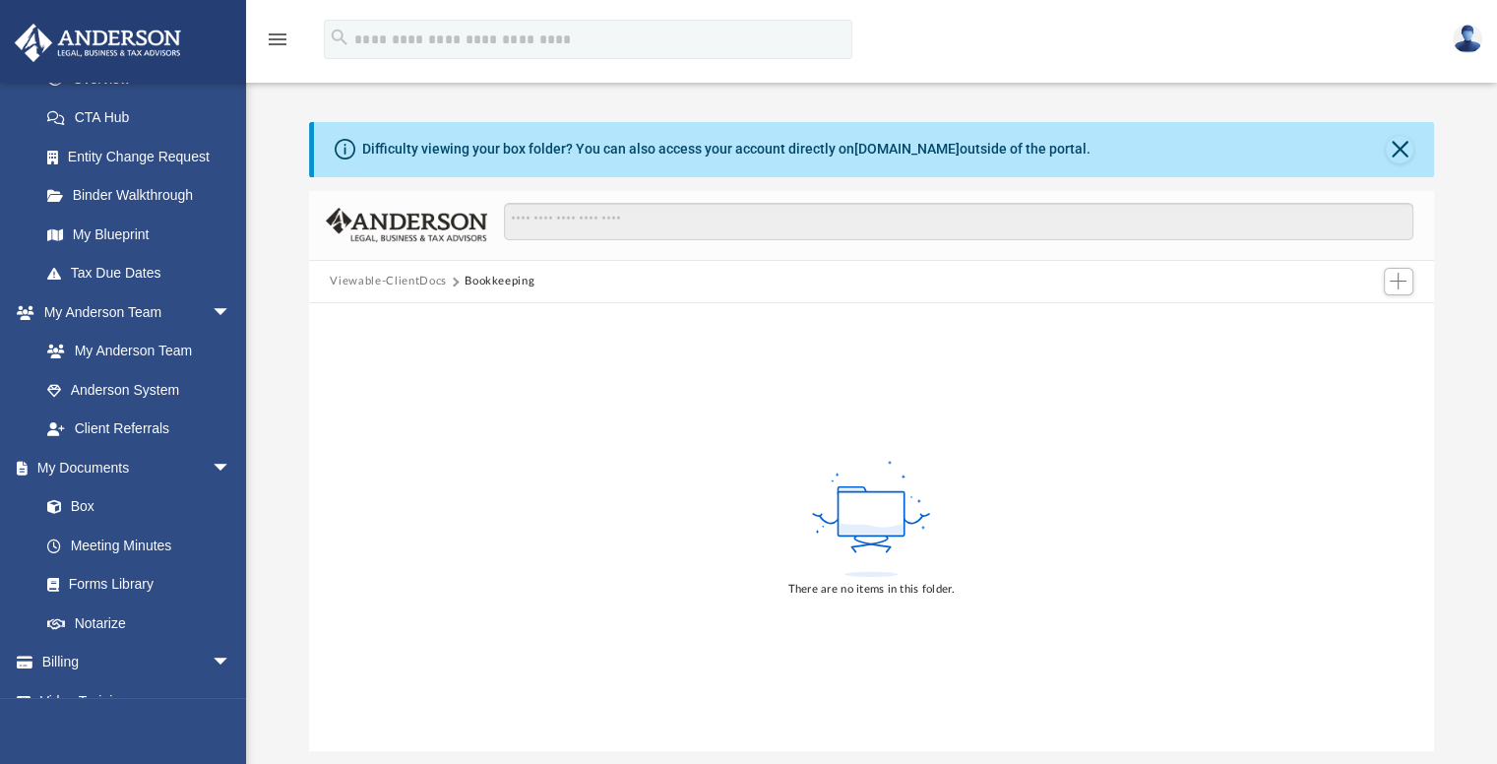
click at [413, 279] on button "Viewable-ClientDocs" at bounding box center [388, 282] width 116 height 18
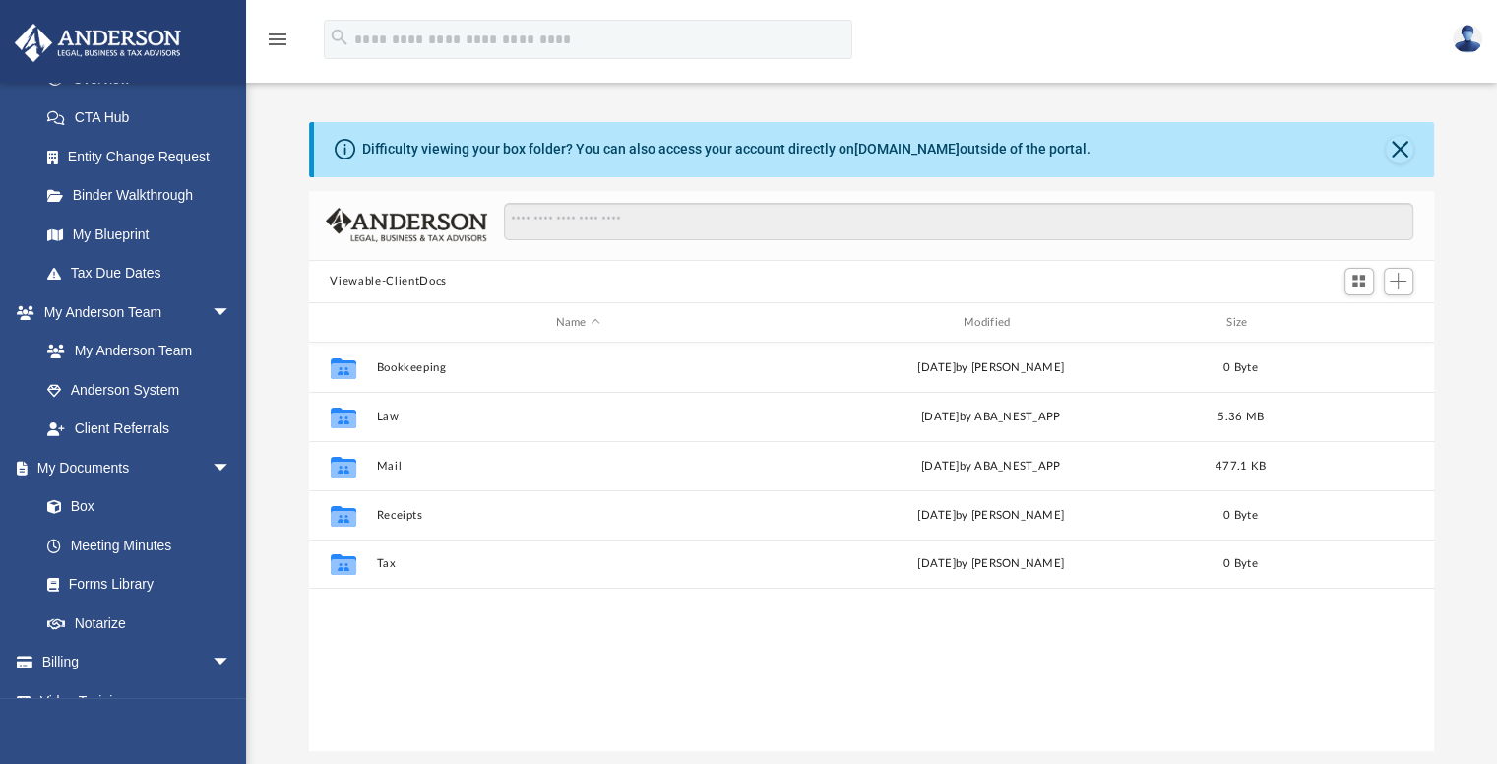
scroll to position [432, 1110]
click at [138, 540] on link "Meeting Minutes" at bounding box center [144, 544] width 233 height 39
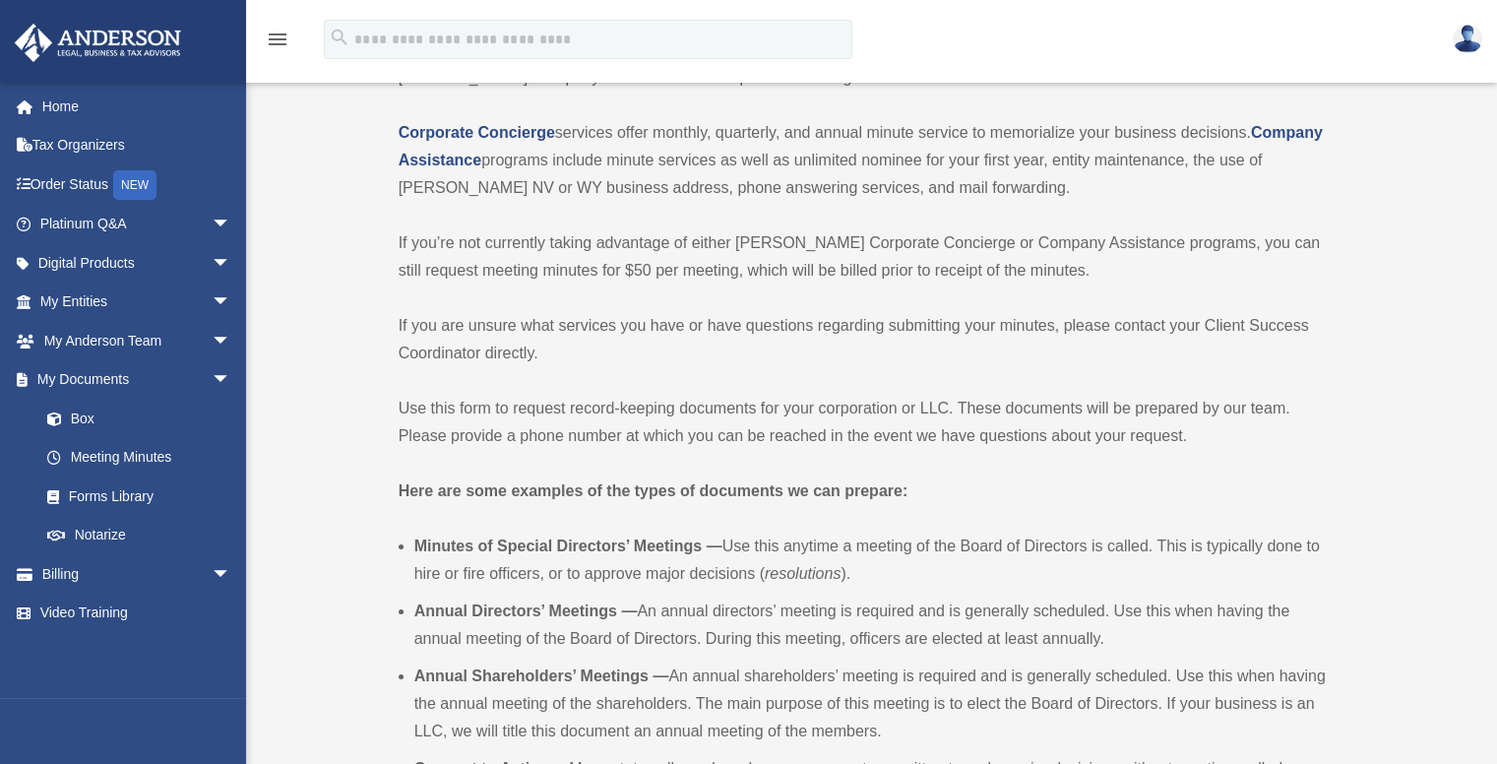
scroll to position [197, 0]
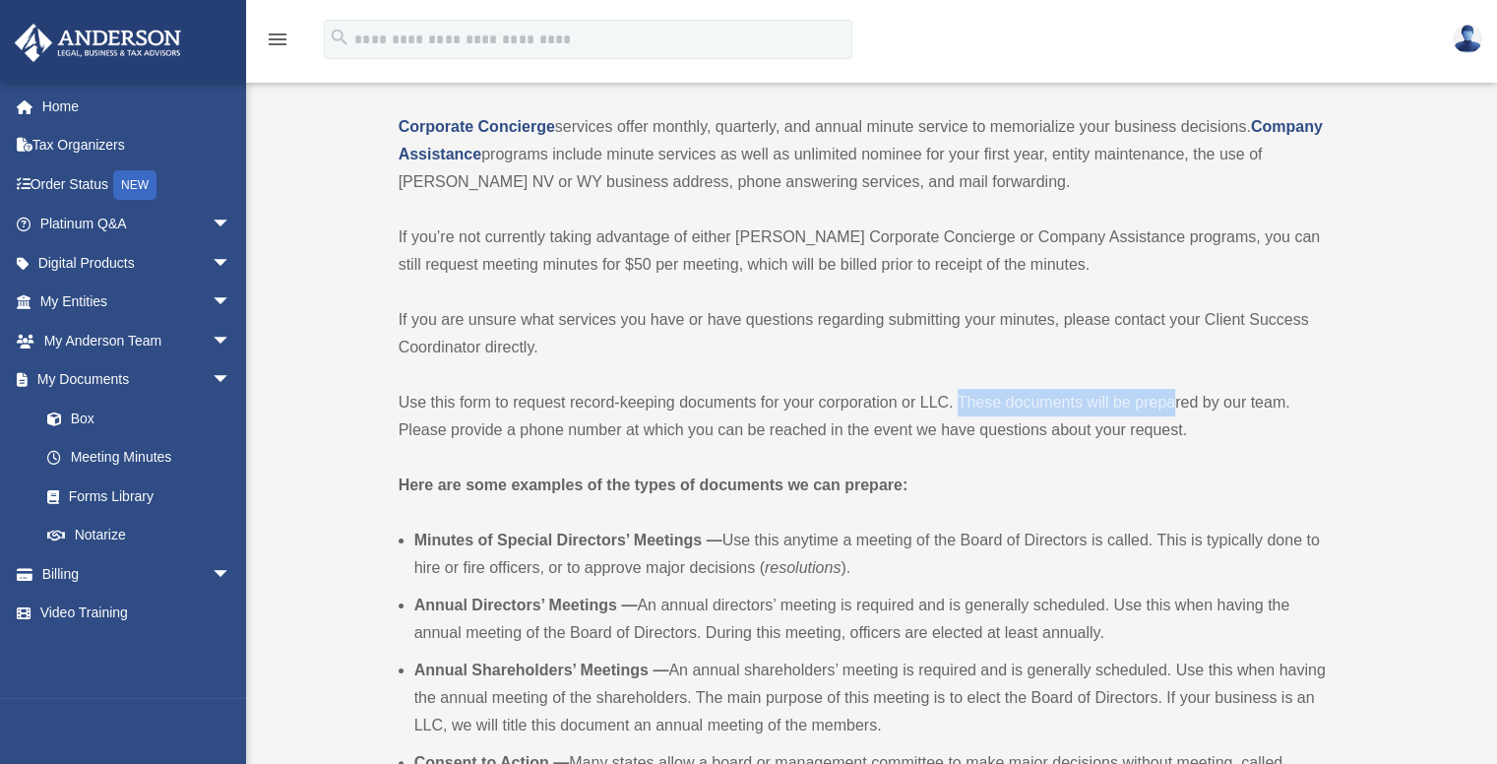
drag, startPoint x: 957, startPoint y: 403, endPoint x: 1175, endPoint y: 406, distance: 217.5
click at [1175, 406] on p "Use this form to request record-keeping documents for your corporation or LLC. …" at bounding box center [870, 416] width 942 height 55
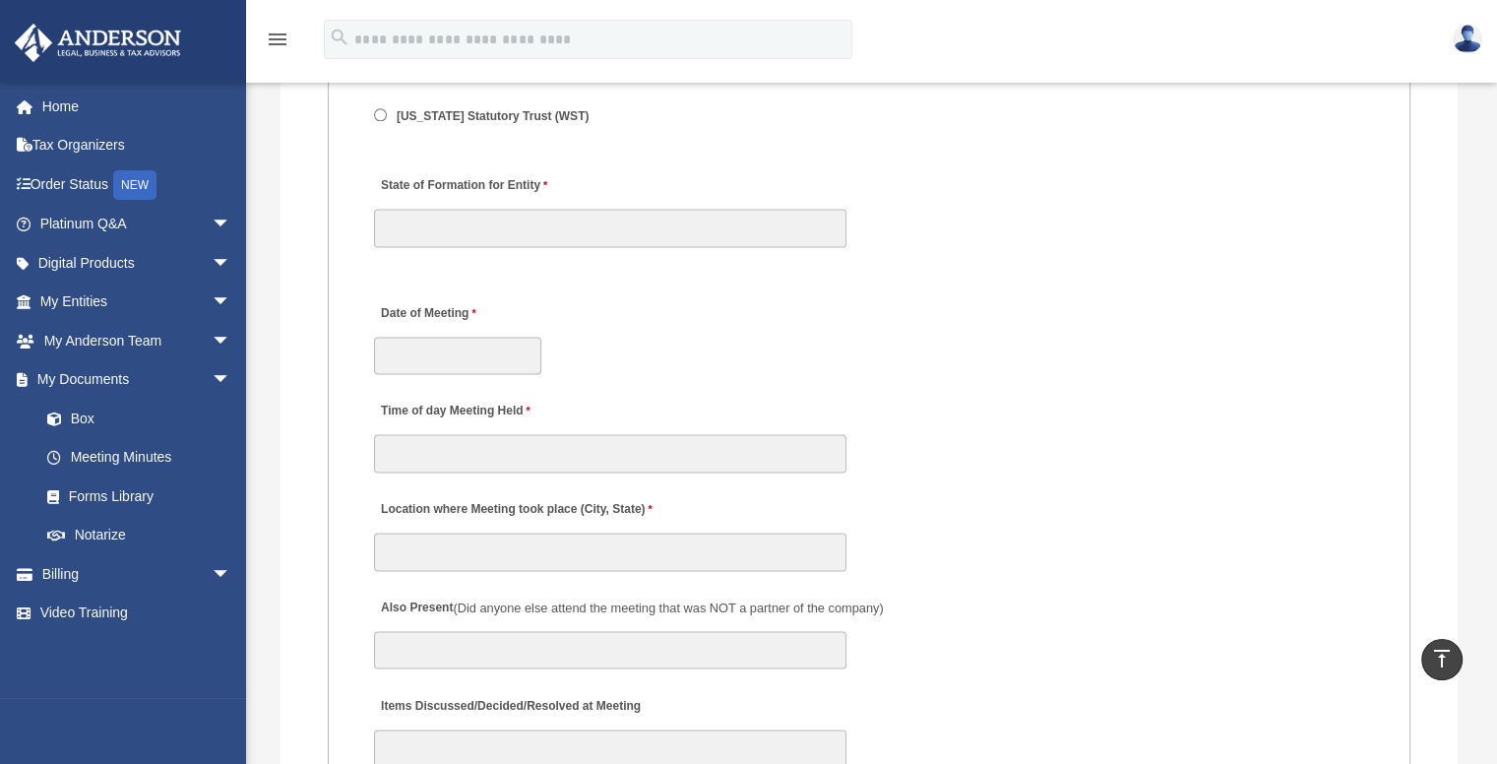
scroll to position [2689, 0]
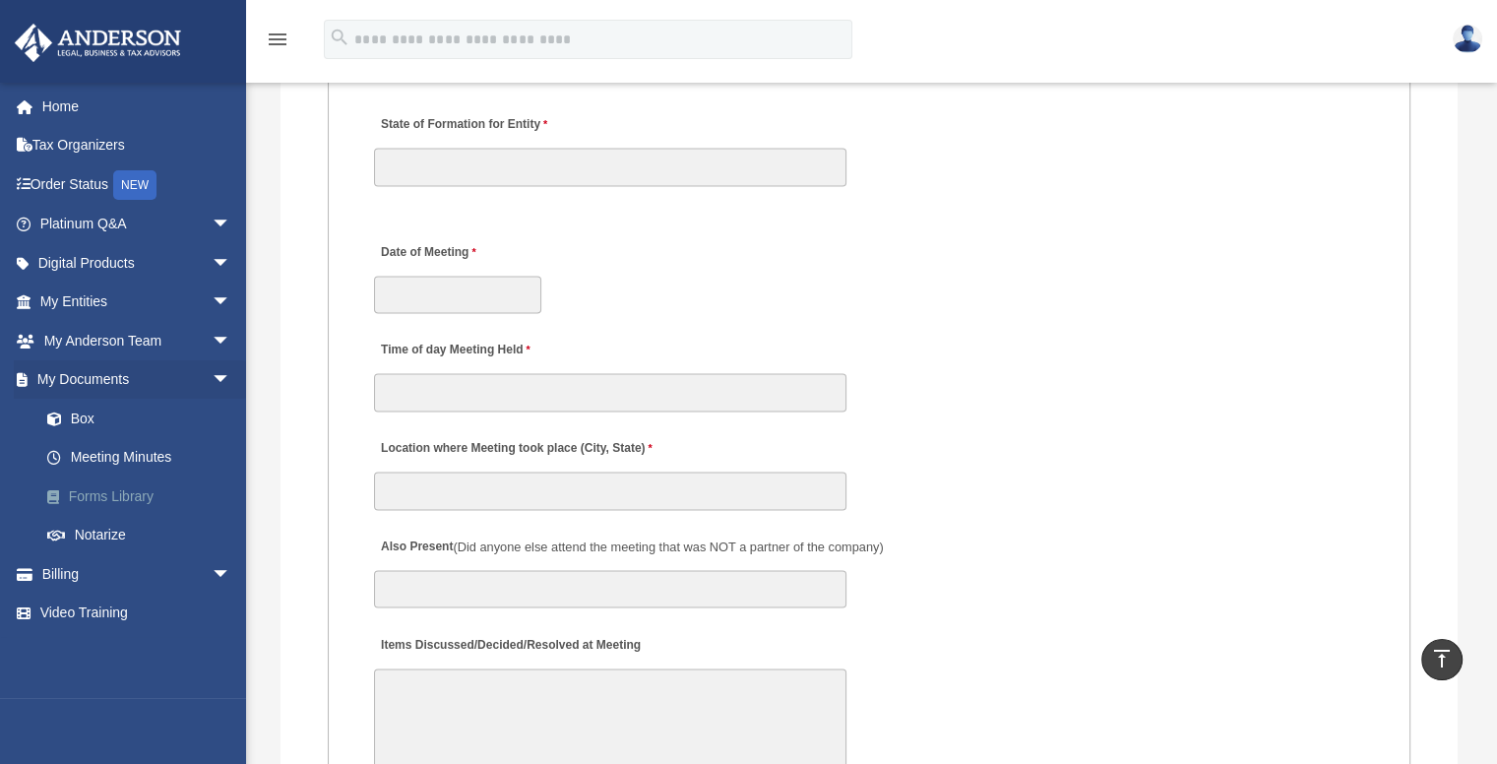
click at [133, 498] on link "Forms Library" at bounding box center [144, 495] width 233 height 39
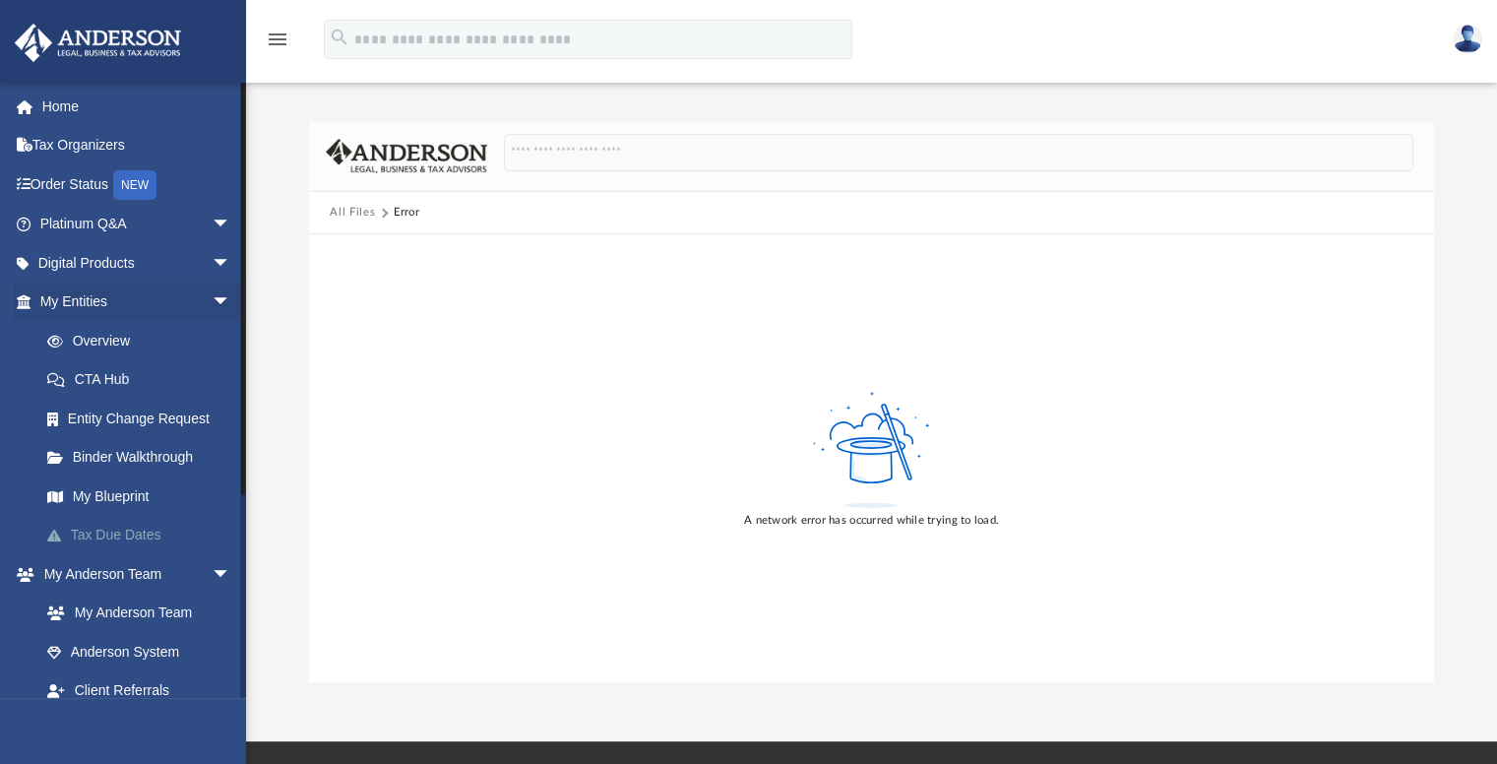
click at [87, 528] on link "Tax Due Dates" at bounding box center [144, 535] width 233 height 39
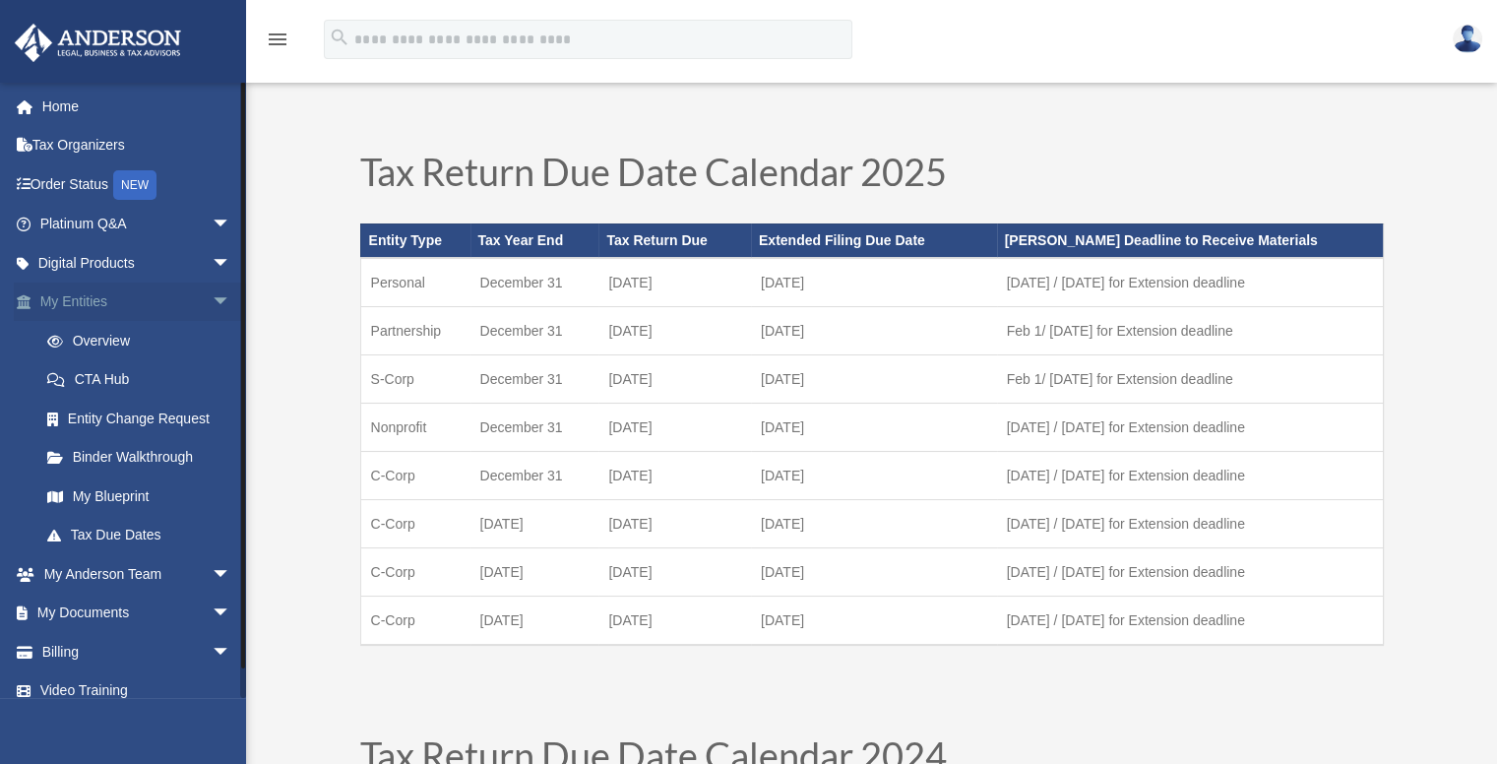
click at [115, 308] on link "My Entities arrow_drop_down" at bounding box center [137, 301] width 247 height 39
click at [90, 375] on link "CTA Hub" at bounding box center [144, 379] width 233 height 39
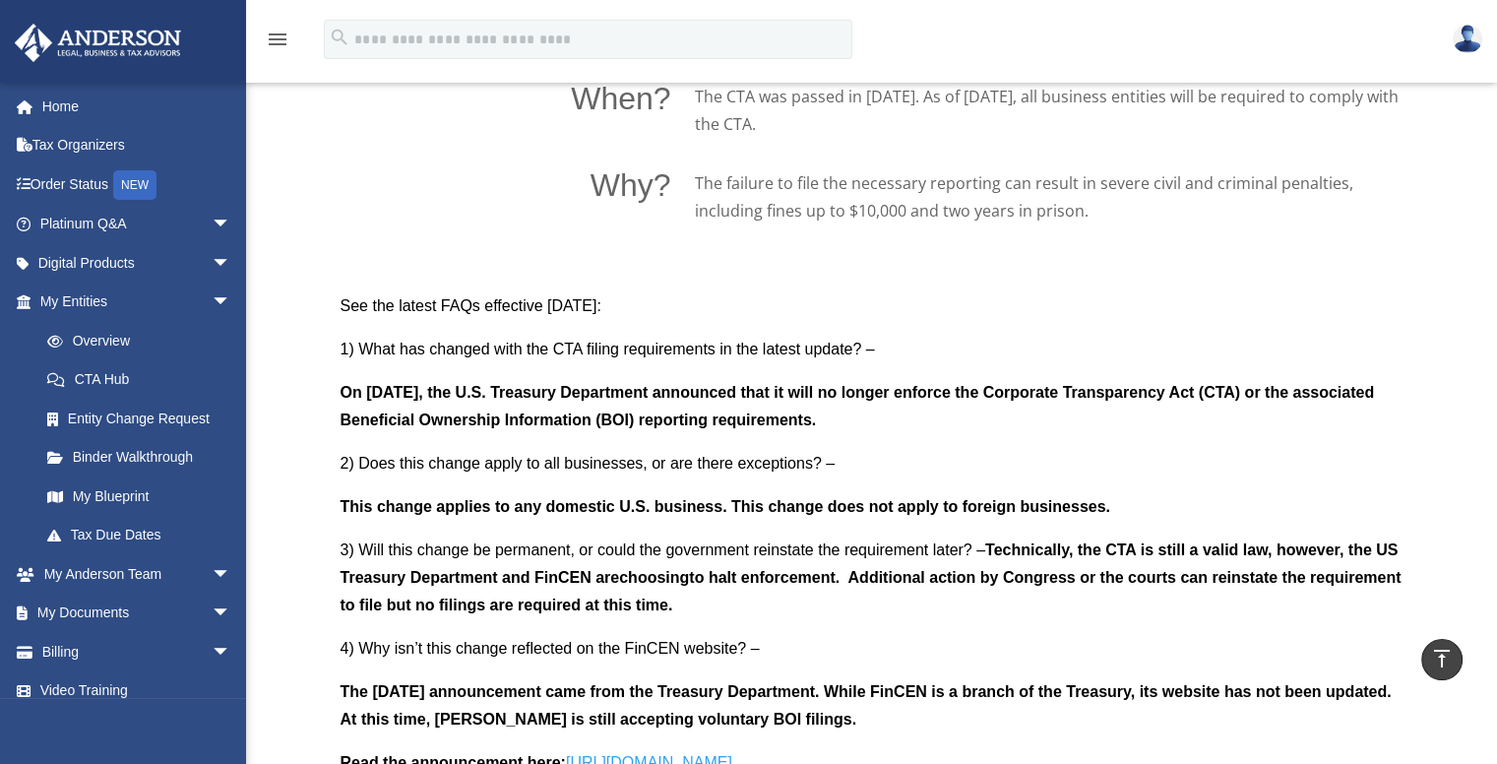
scroll to position [1574, 0]
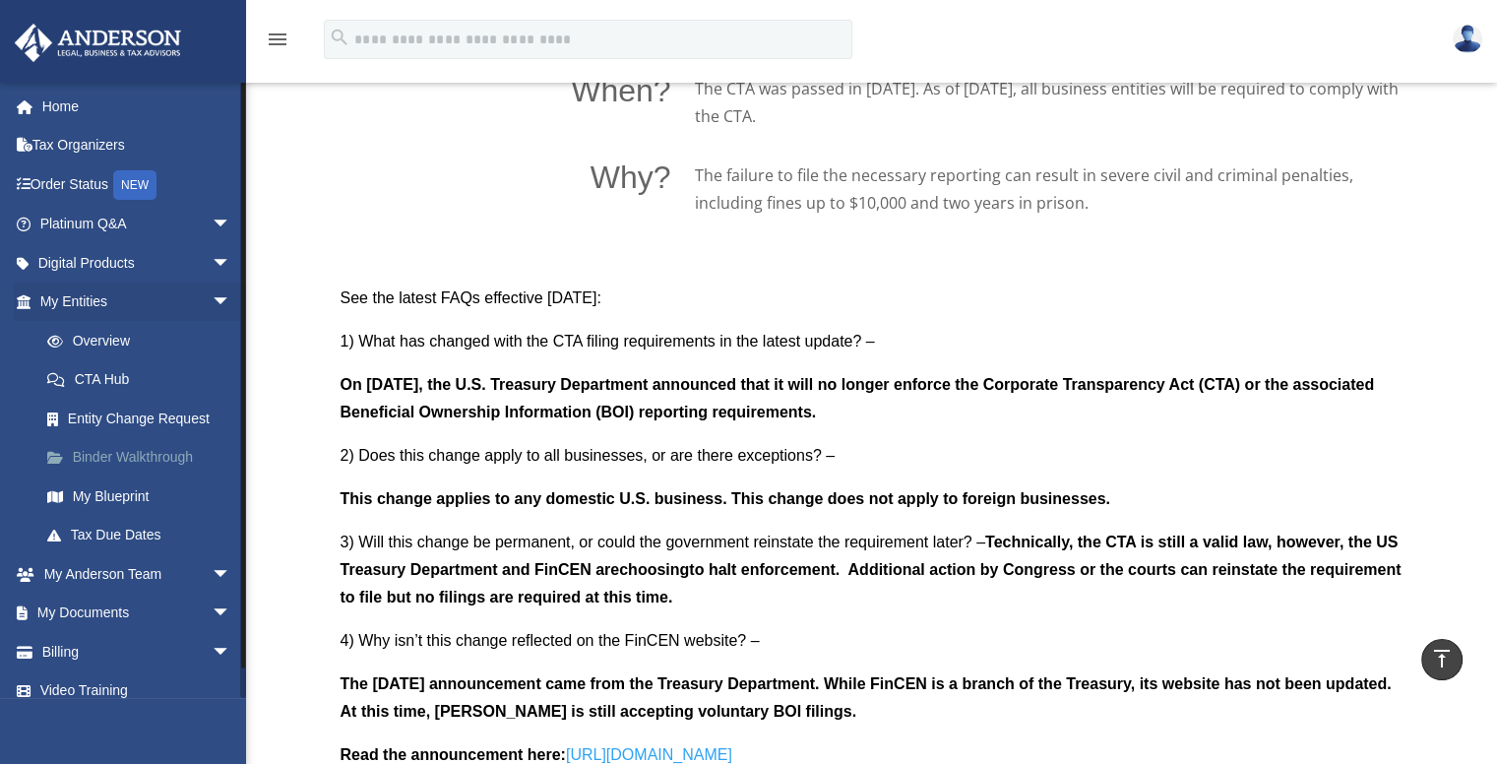
click at [148, 453] on link "Binder Walkthrough" at bounding box center [144, 457] width 233 height 39
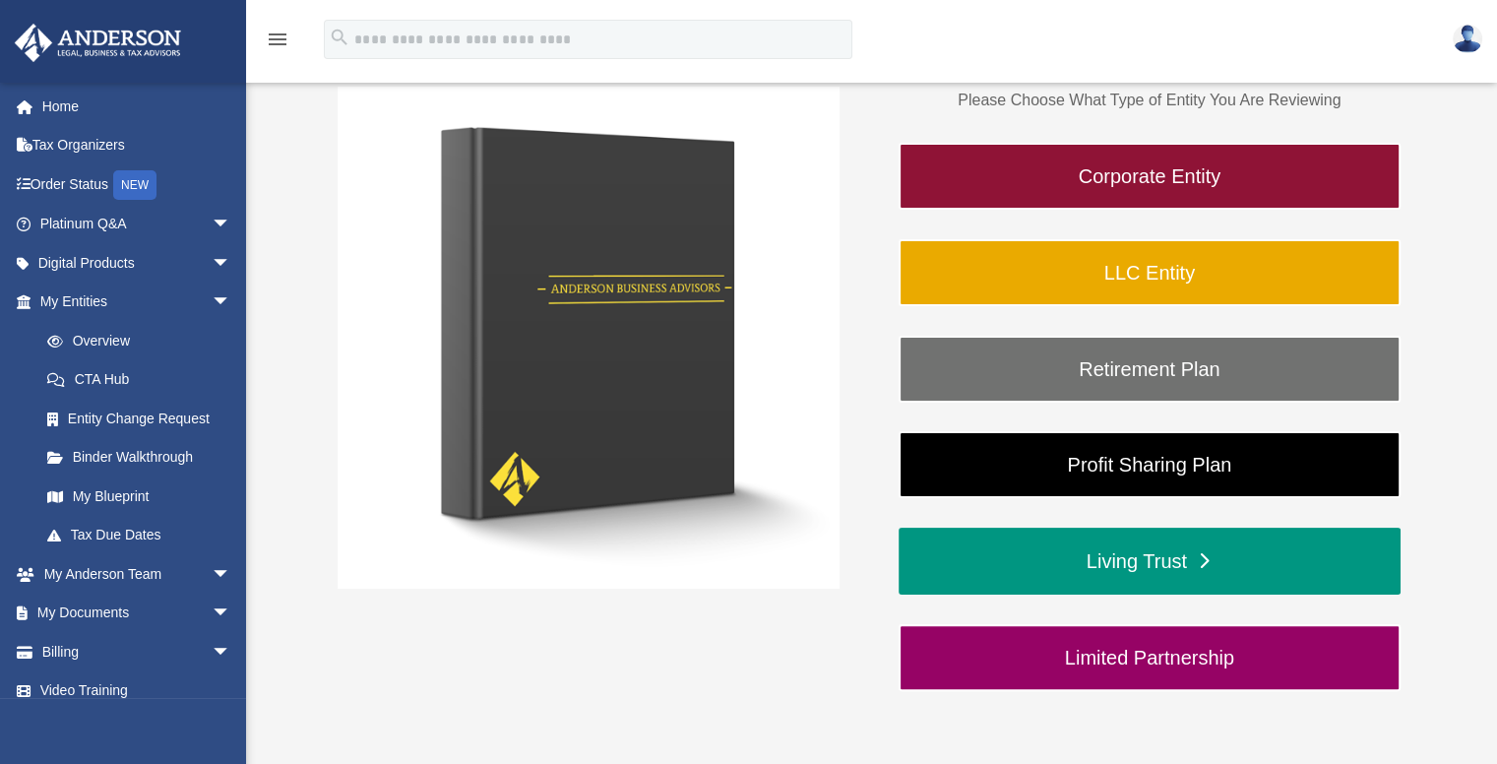
scroll to position [459, 0]
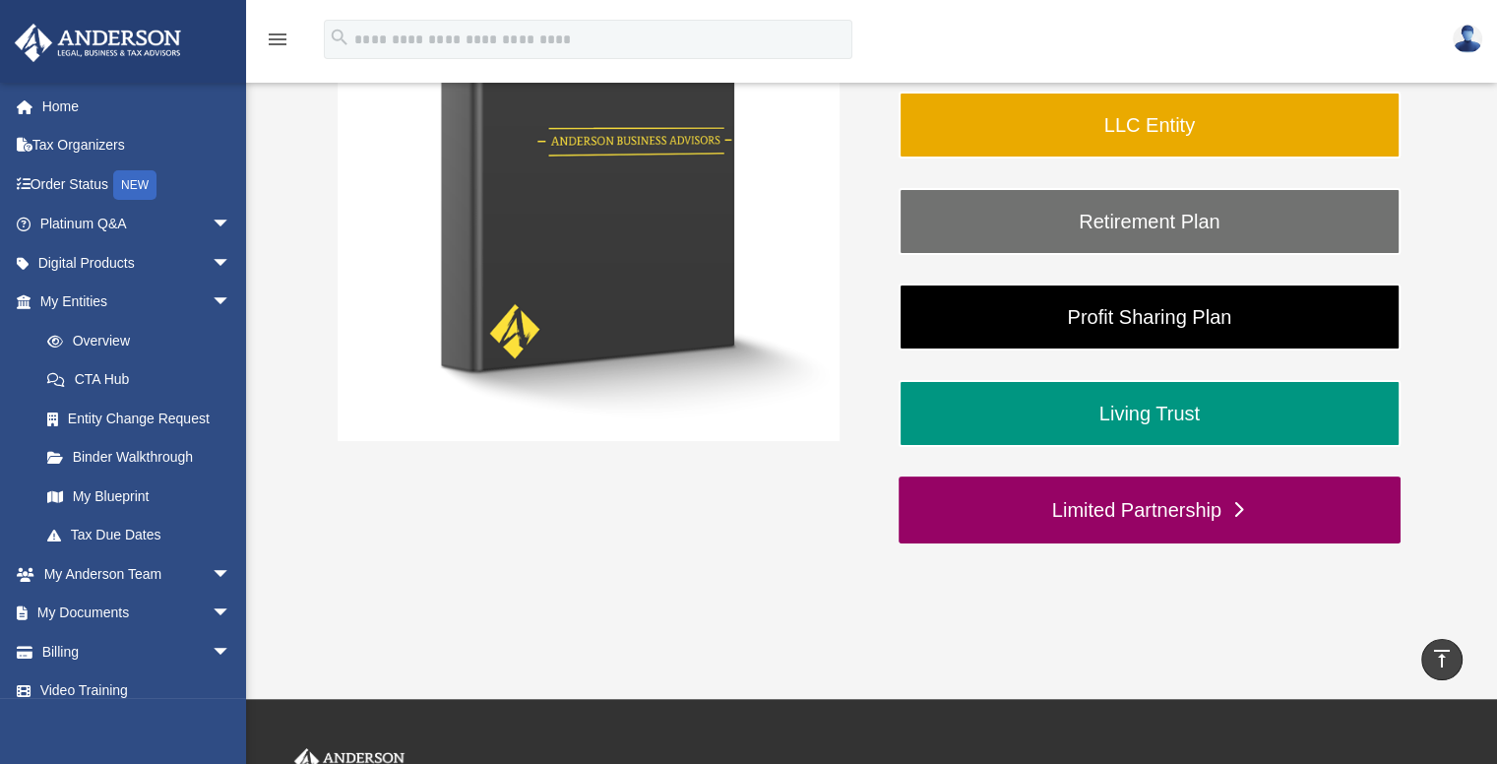
click at [1178, 515] on link "Limited Partnership" at bounding box center [1149, 509] width 502 height 67
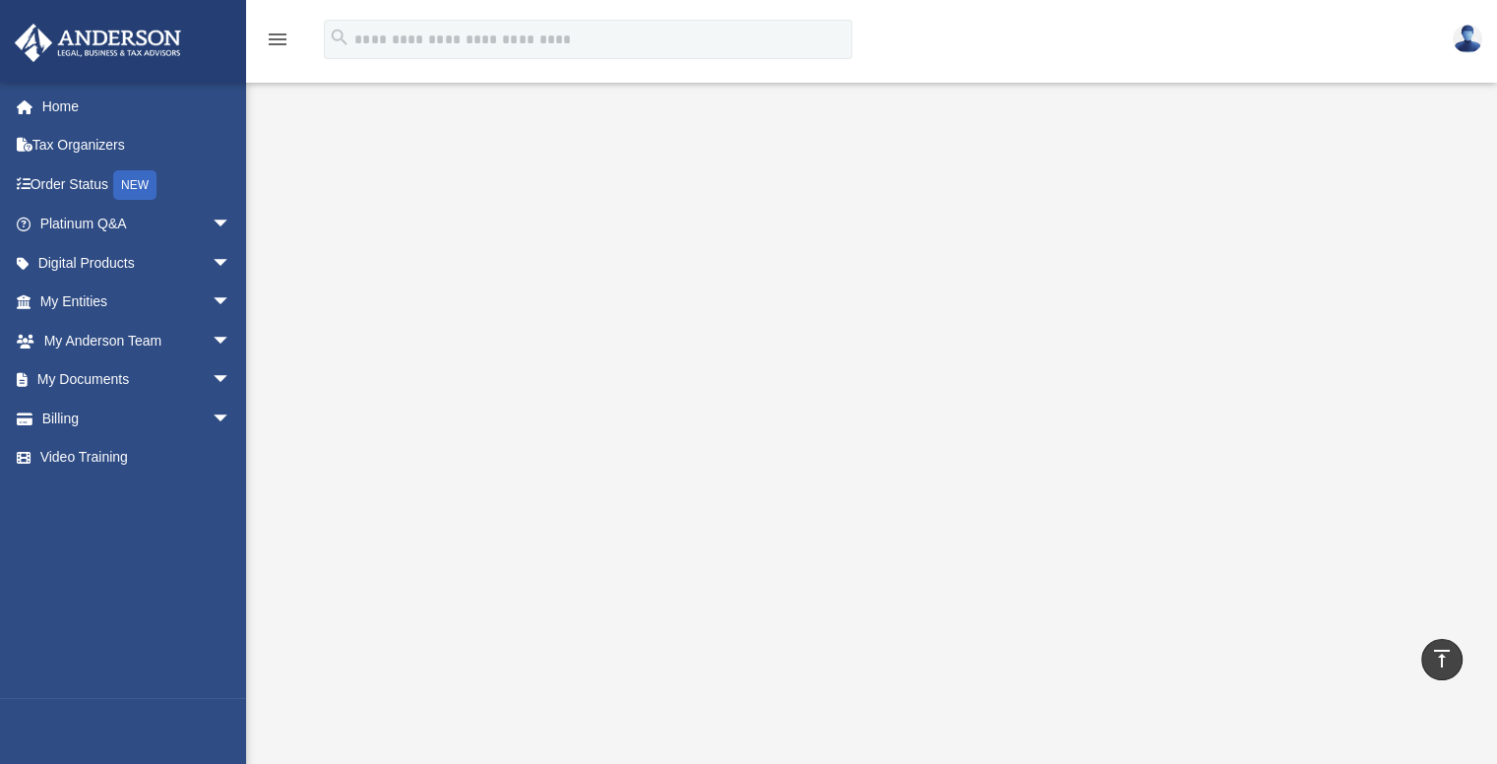
scroll to position [195, 0]
click at [212, 383] on span "arrow_drop_down" at bounding box center [231, 380] width 39 height 40
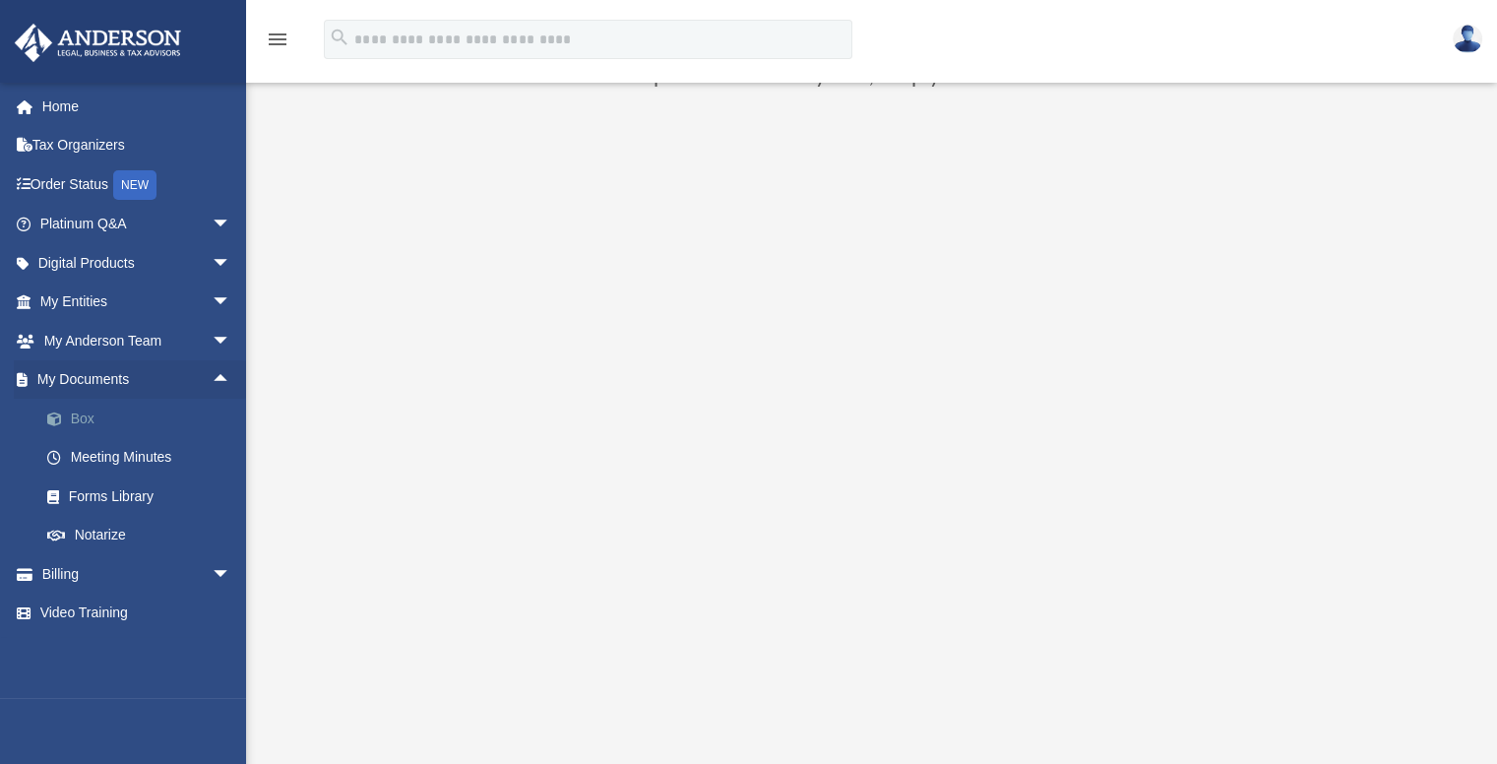
click at [80, 421] on link "Box" at bounding box center [144, 418] width 233 height 39
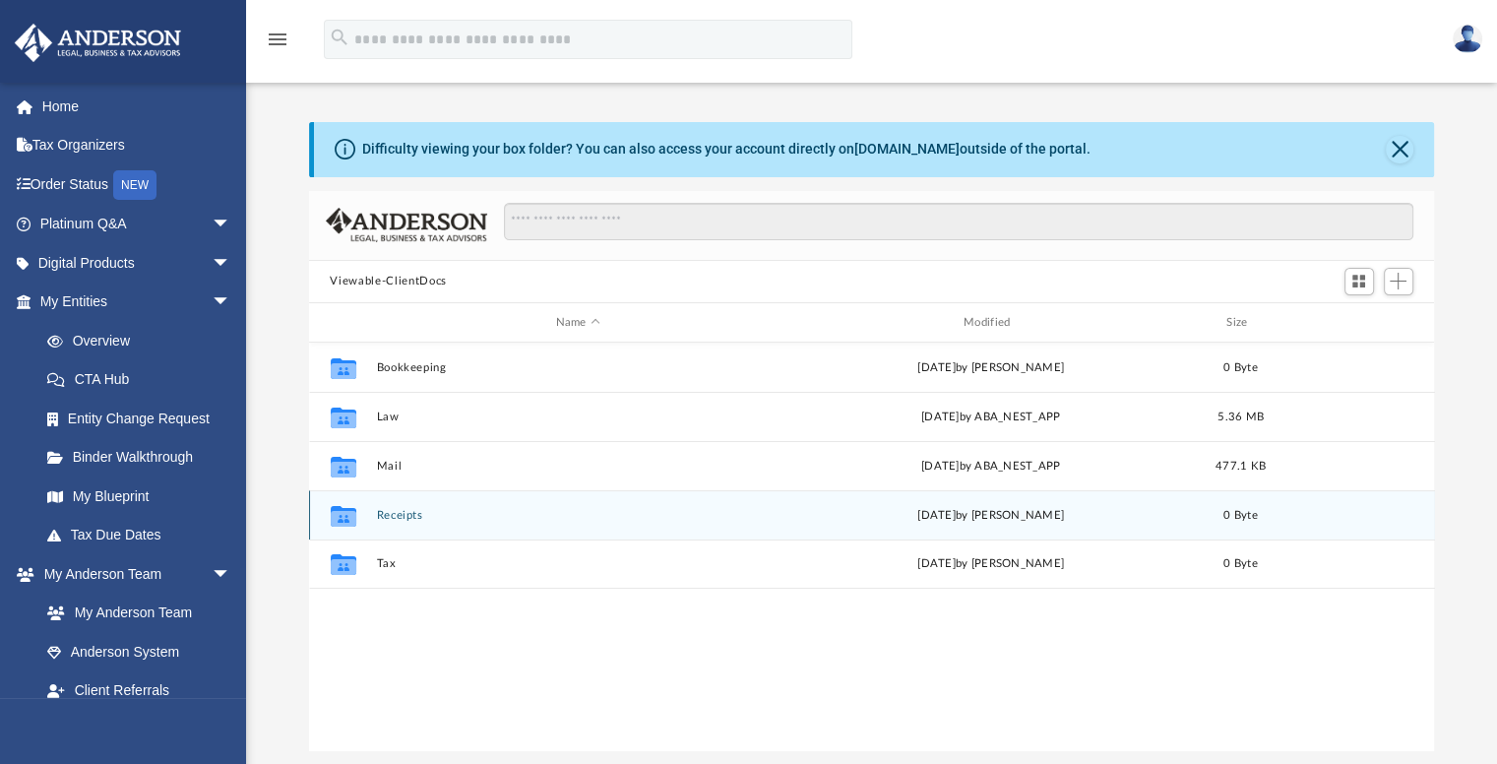
scroll to position [432, 1110]
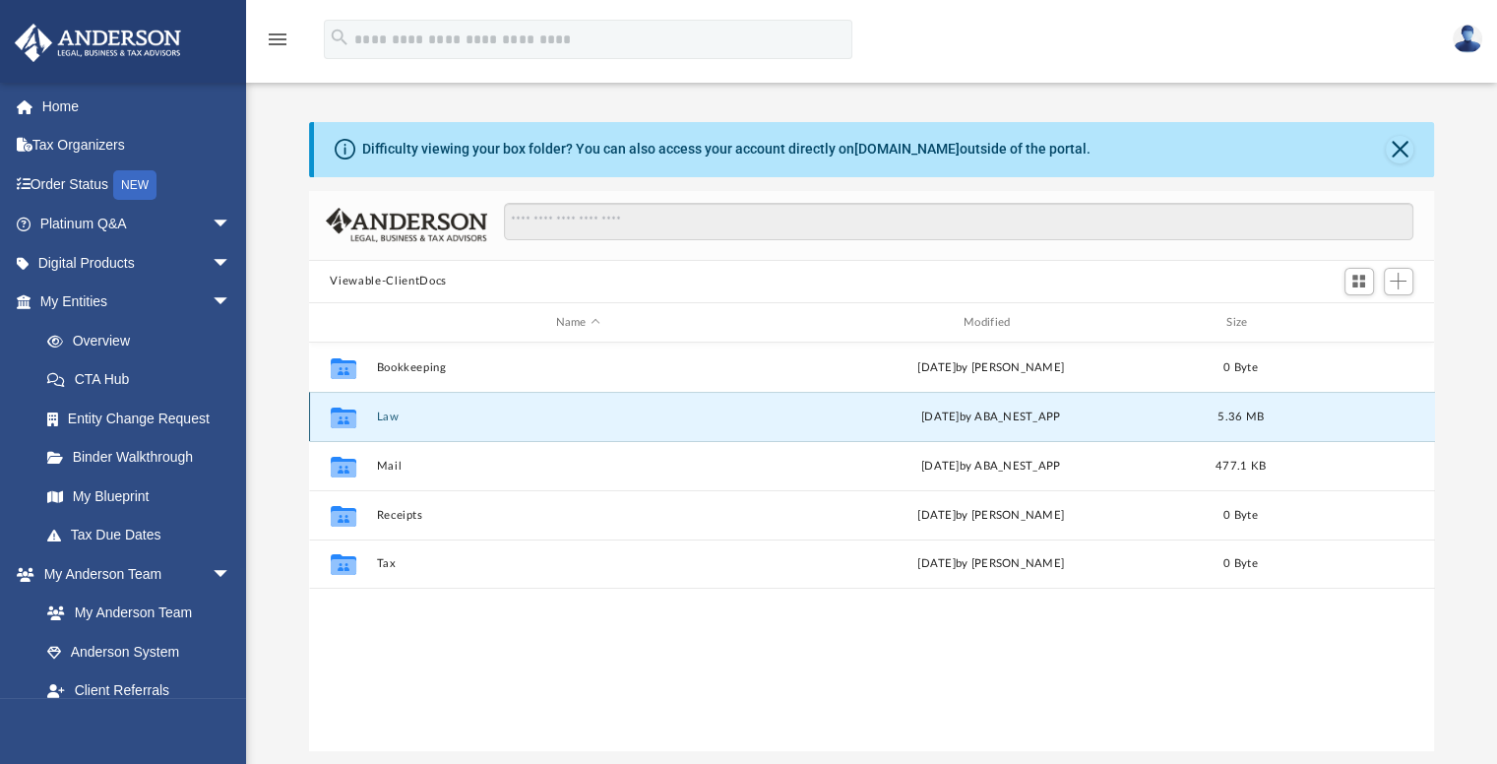
click at [388, 420] on button "Law" at bounding box center [577, 416] width 403 height 13
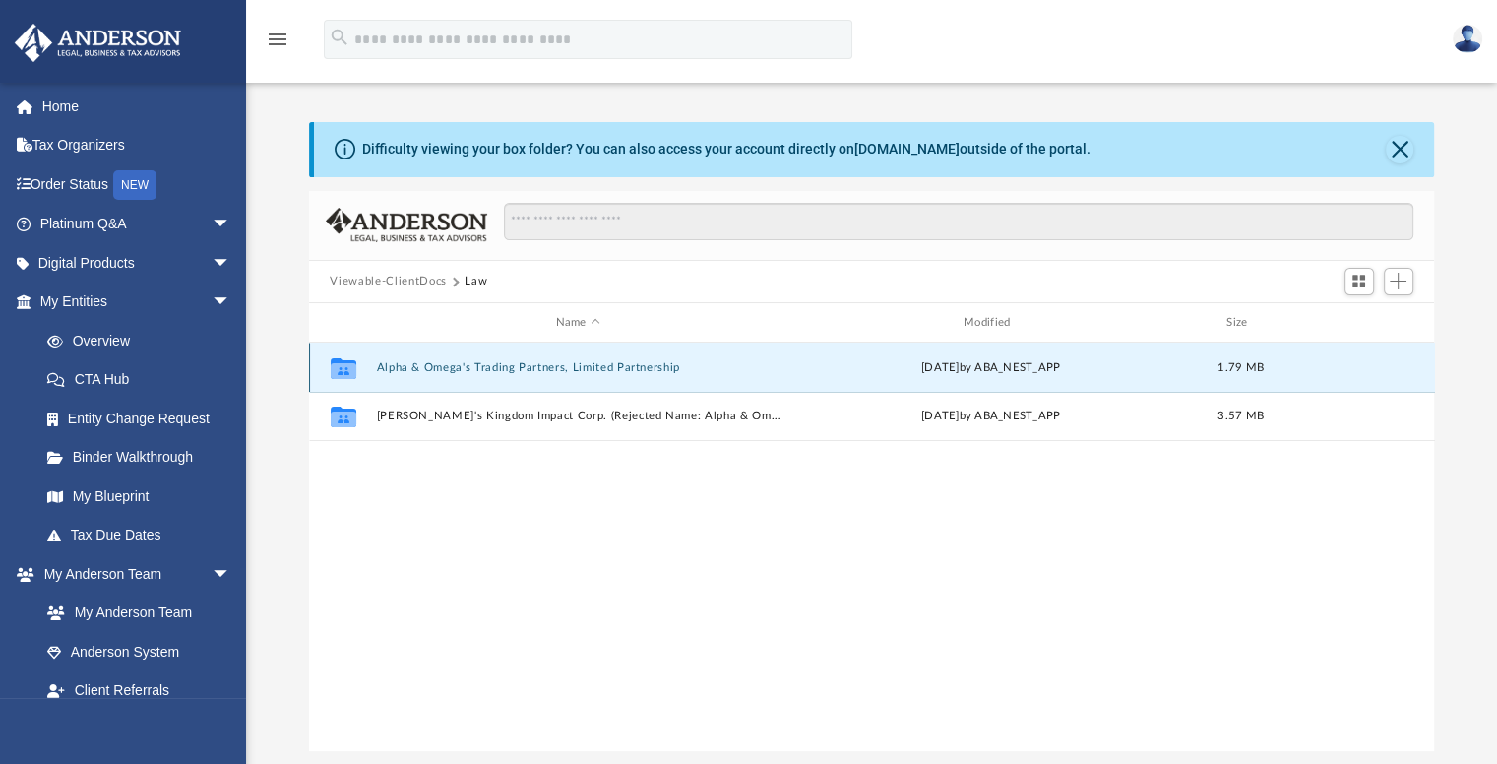
click at [443, 364] on button "Alpha & Omega's Trading Partners, Limited Partnership" at bounding box center [577, 367] width 403 height 13
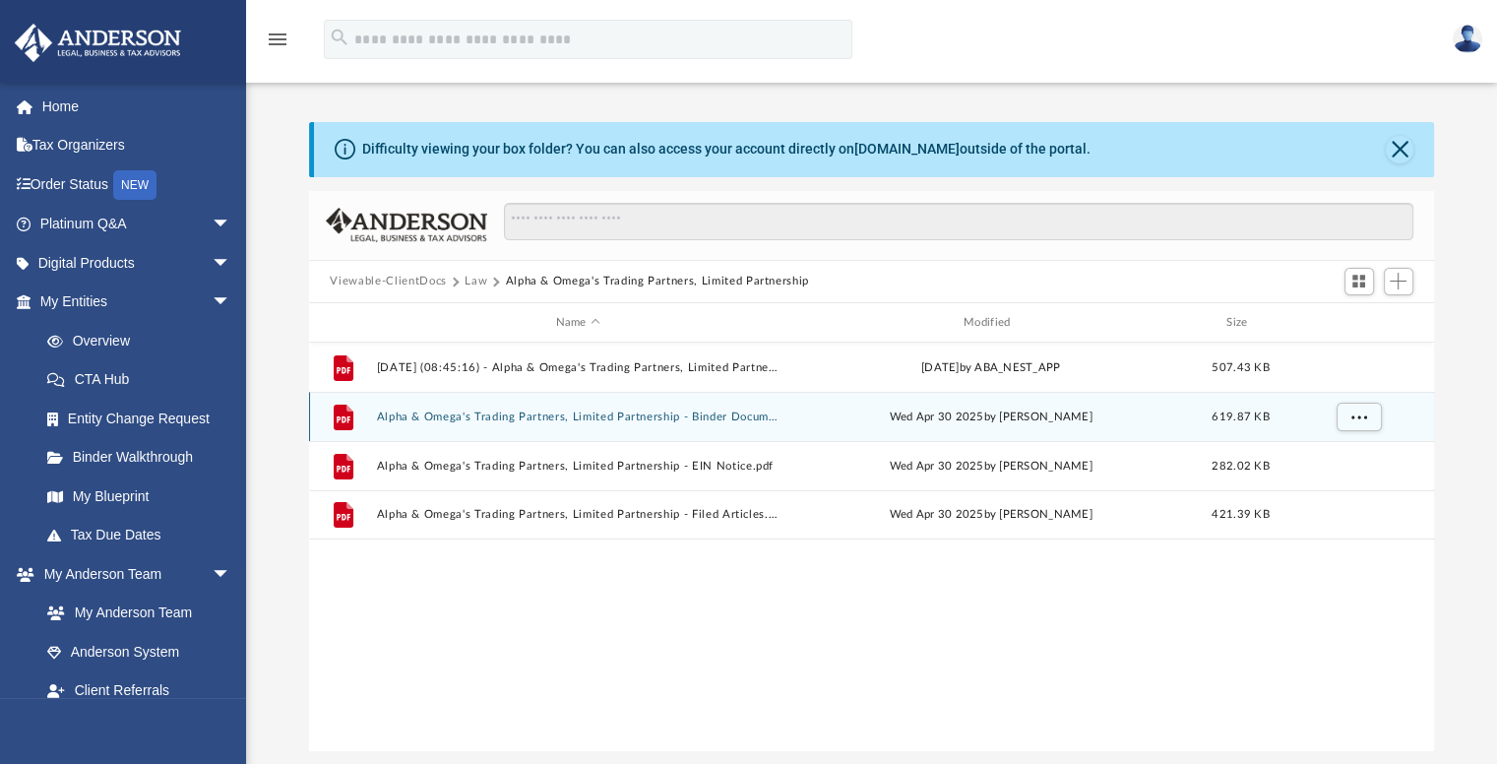
click at [465, 410] on button "Alpha & Omega's Trading Partners, Limited Partnership - Binder Documents.pdf" at bounding box center [577, 416] width 403 height 13
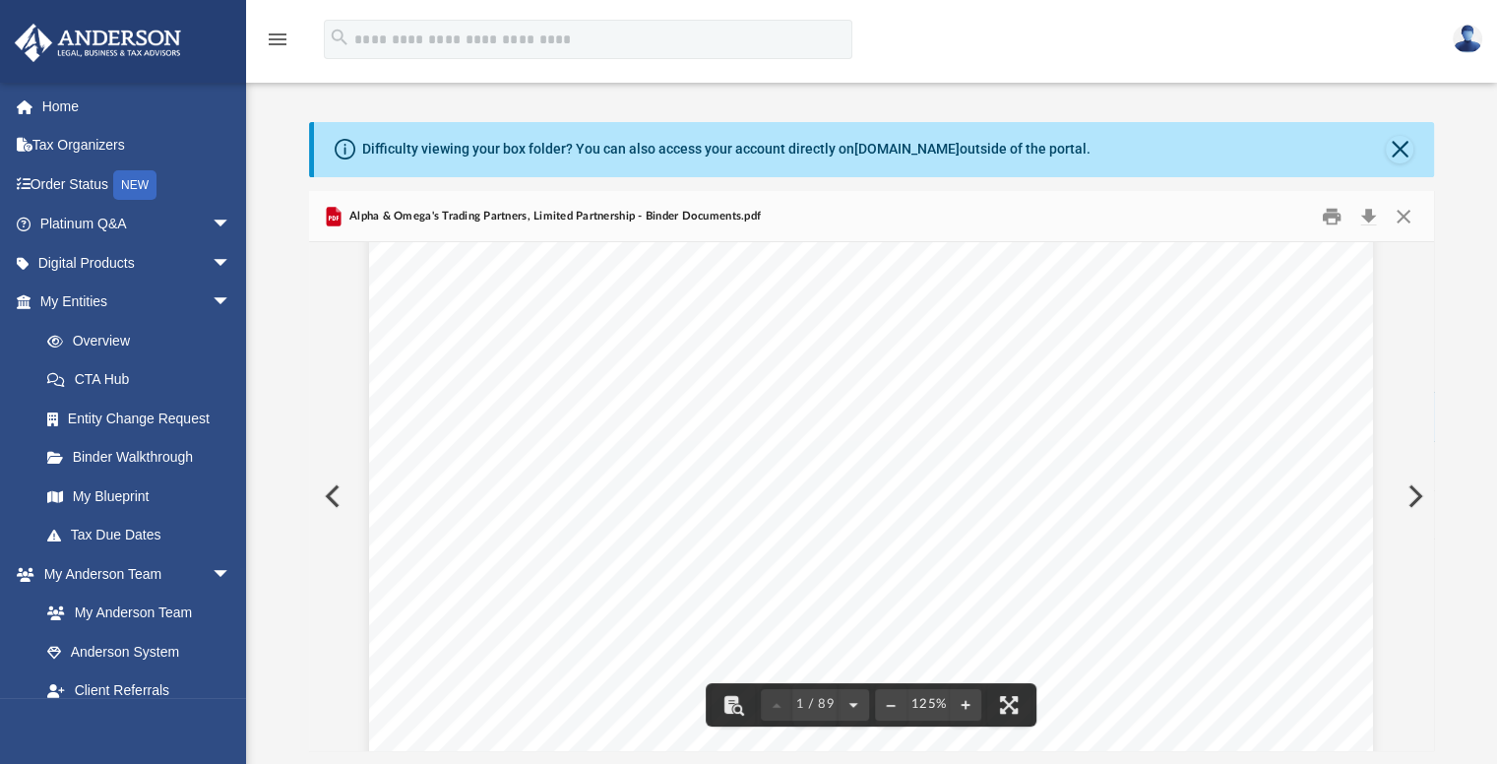
scroll to position [394, 0]
click at [1412, 503] on button "Preview" at bounding box center [1412, 495] width 43 height 55
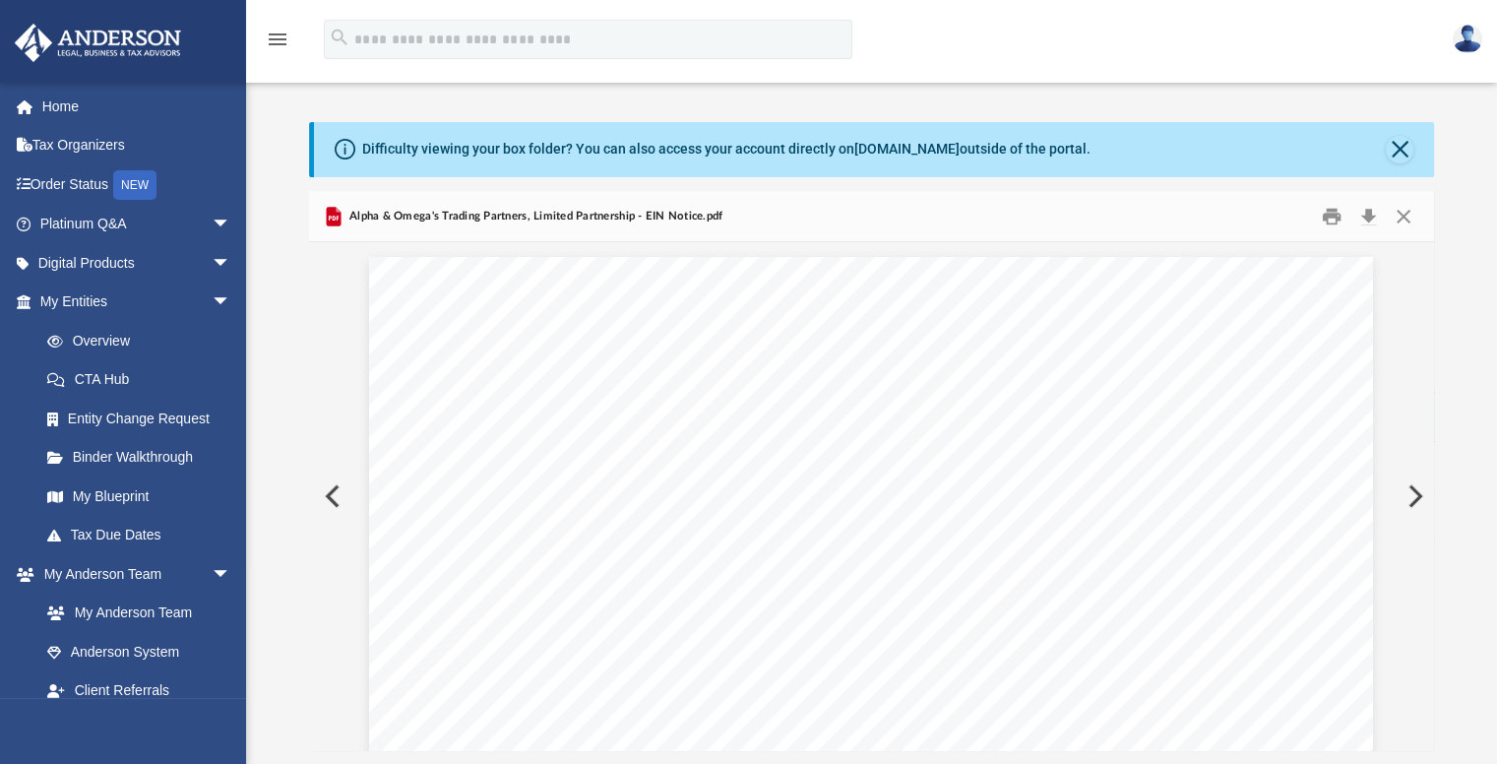
click at [1411, 493] on button "Preview" at bounding box center [1412, 495] width 43 height 55
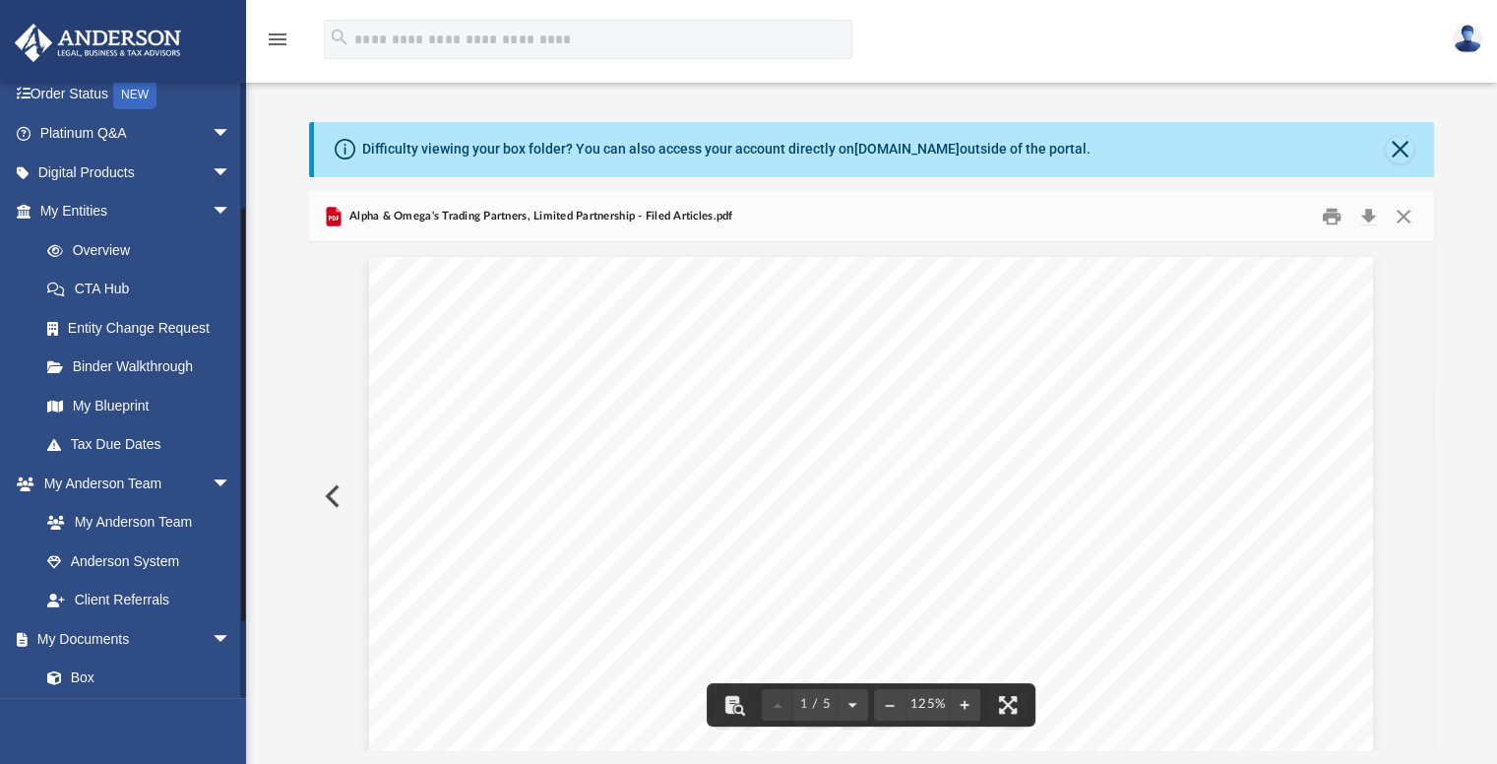
scroll to position [287, 0]
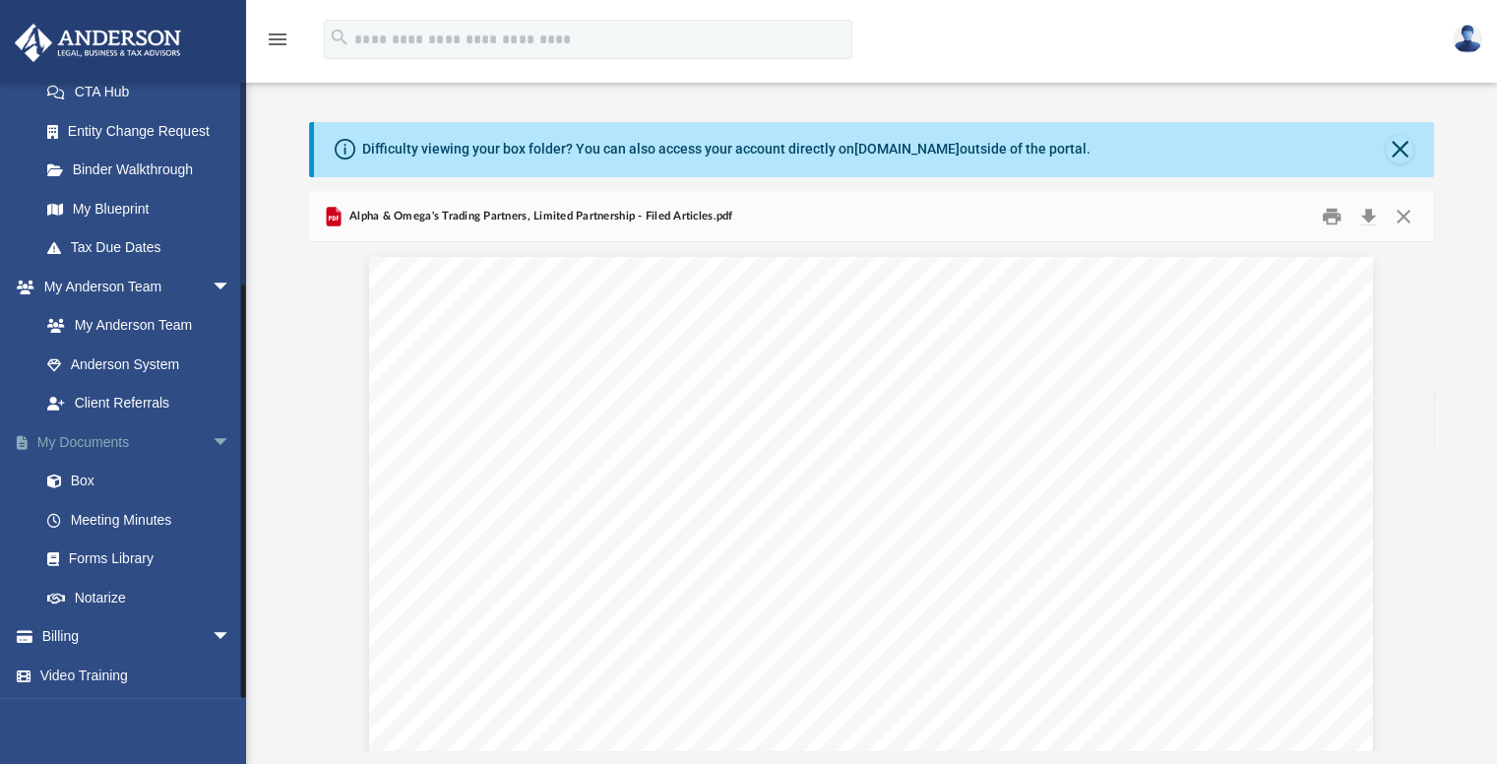
click at [57, 442] on link "My Documents arrow_drop_down" at bounding box center [137, 441] width 247 height 39
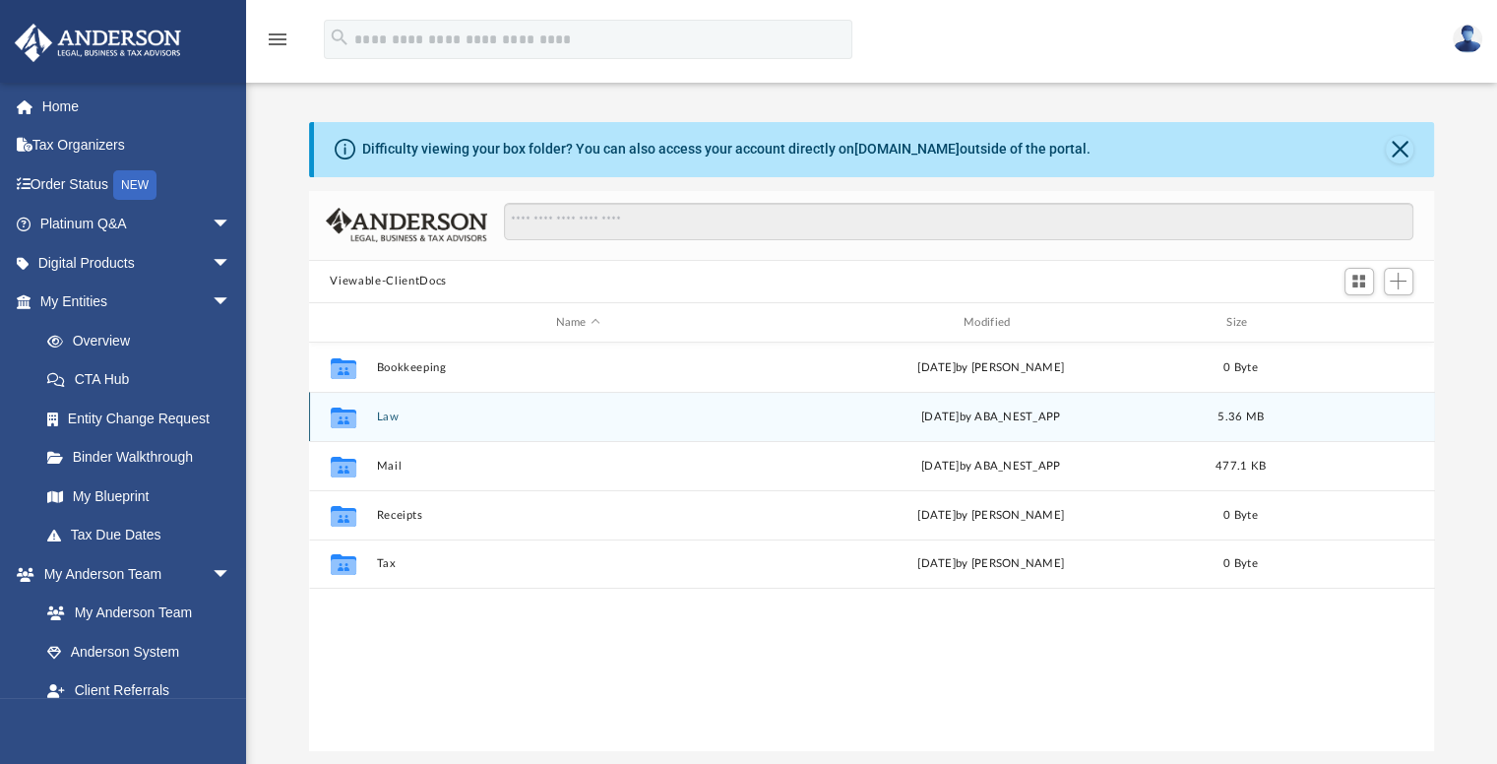
scroll to position [432, 1110]
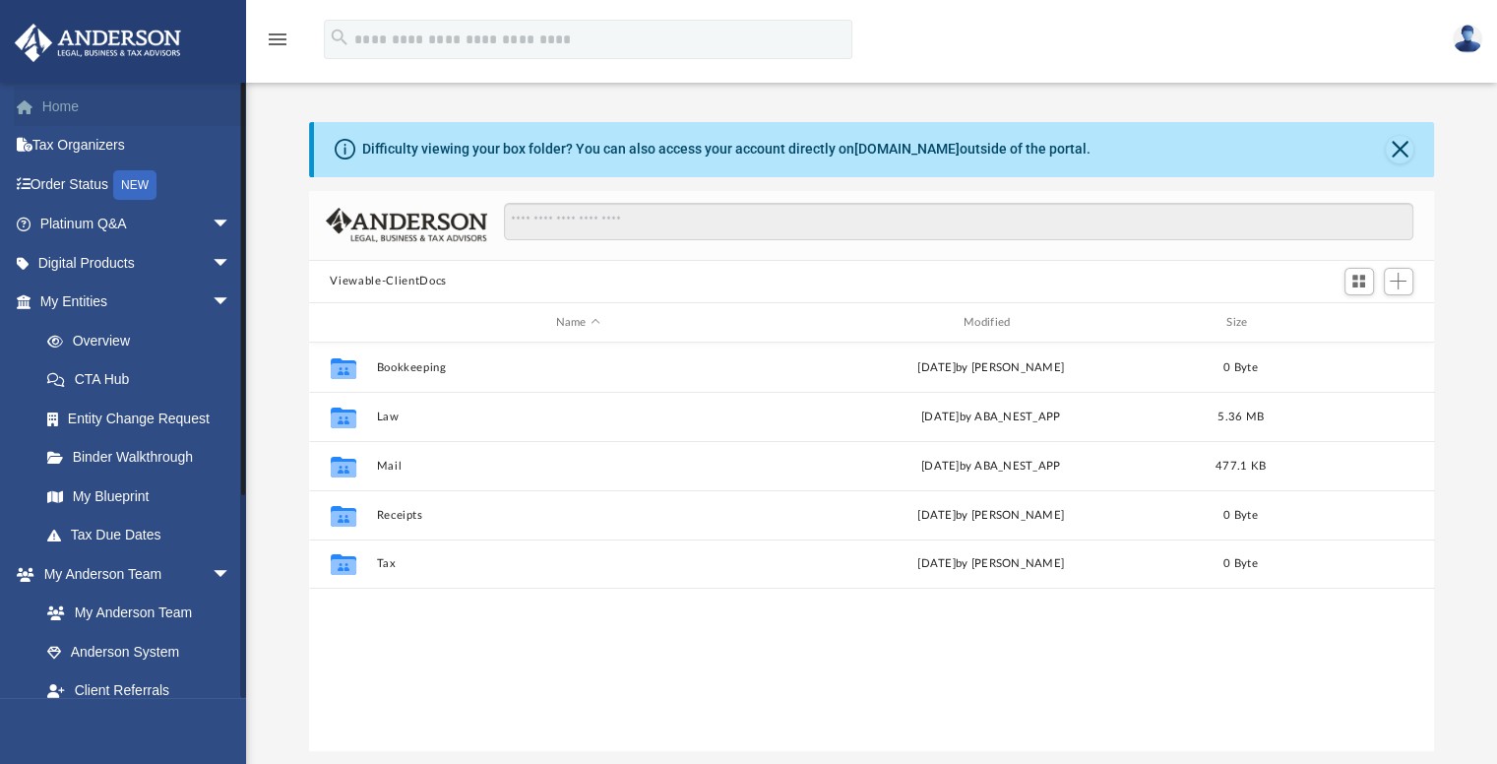
click at [77, 99] on link "Home" at bounding box center [137, 106] width 247 height 39
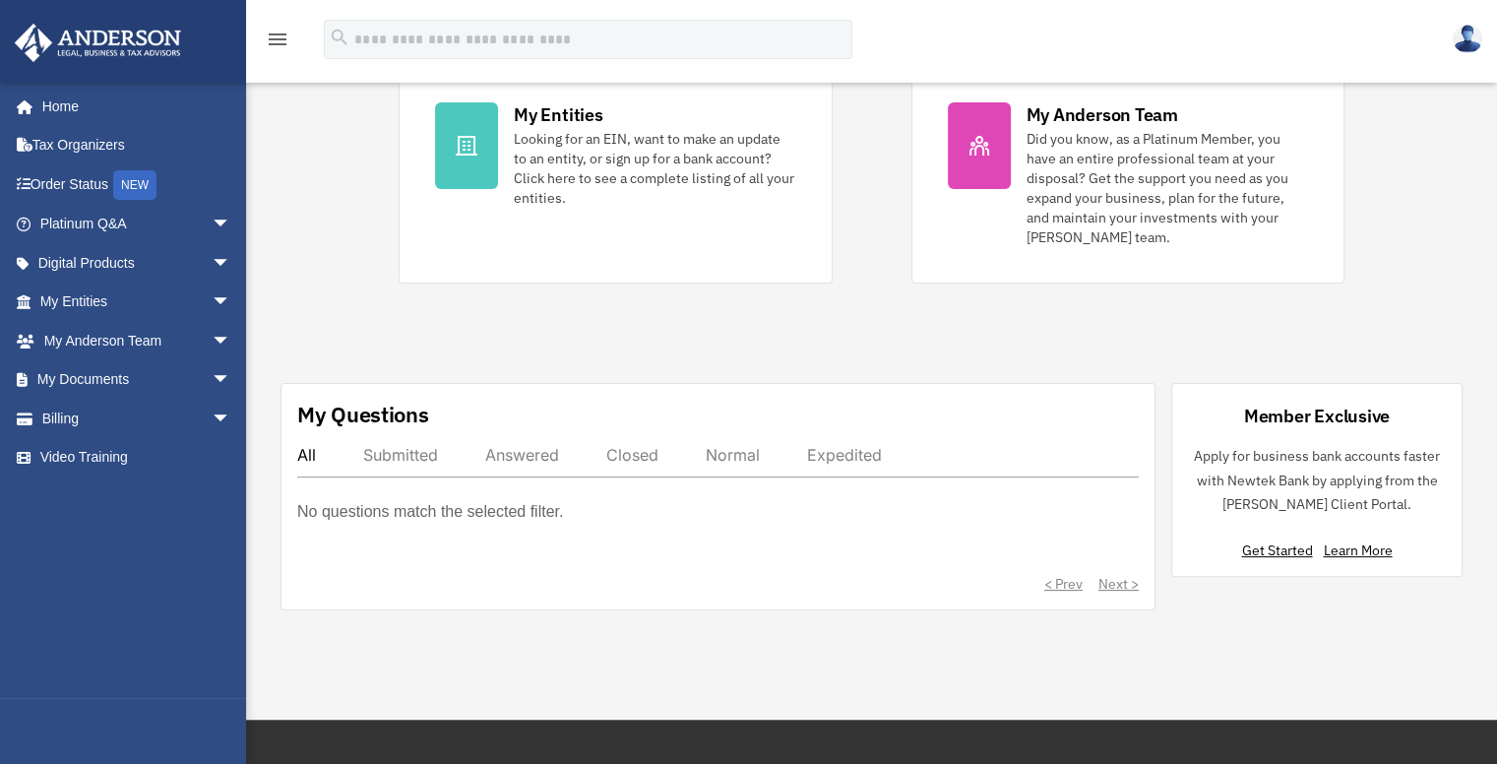
scroll to position [459, 0]
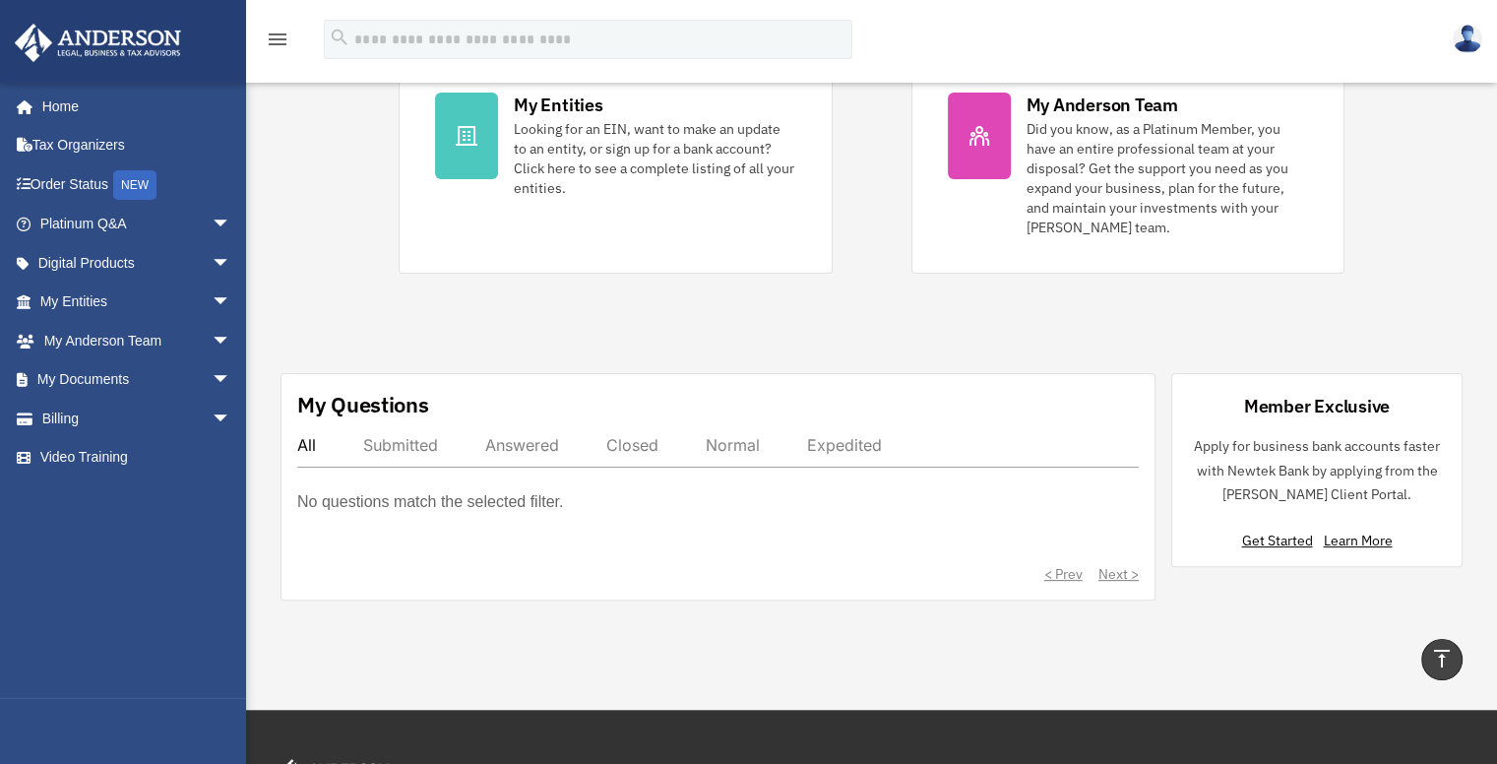
click at [1267, 528] on div "Member Exclusive Apply for business bank accounts faster with Newtek Bank by ap…" at bounding box center [1316, 470] width 291 height 194
click at [1265, 531] on link "Get Started" at bounding box center [1280, 540] width 79 height 18
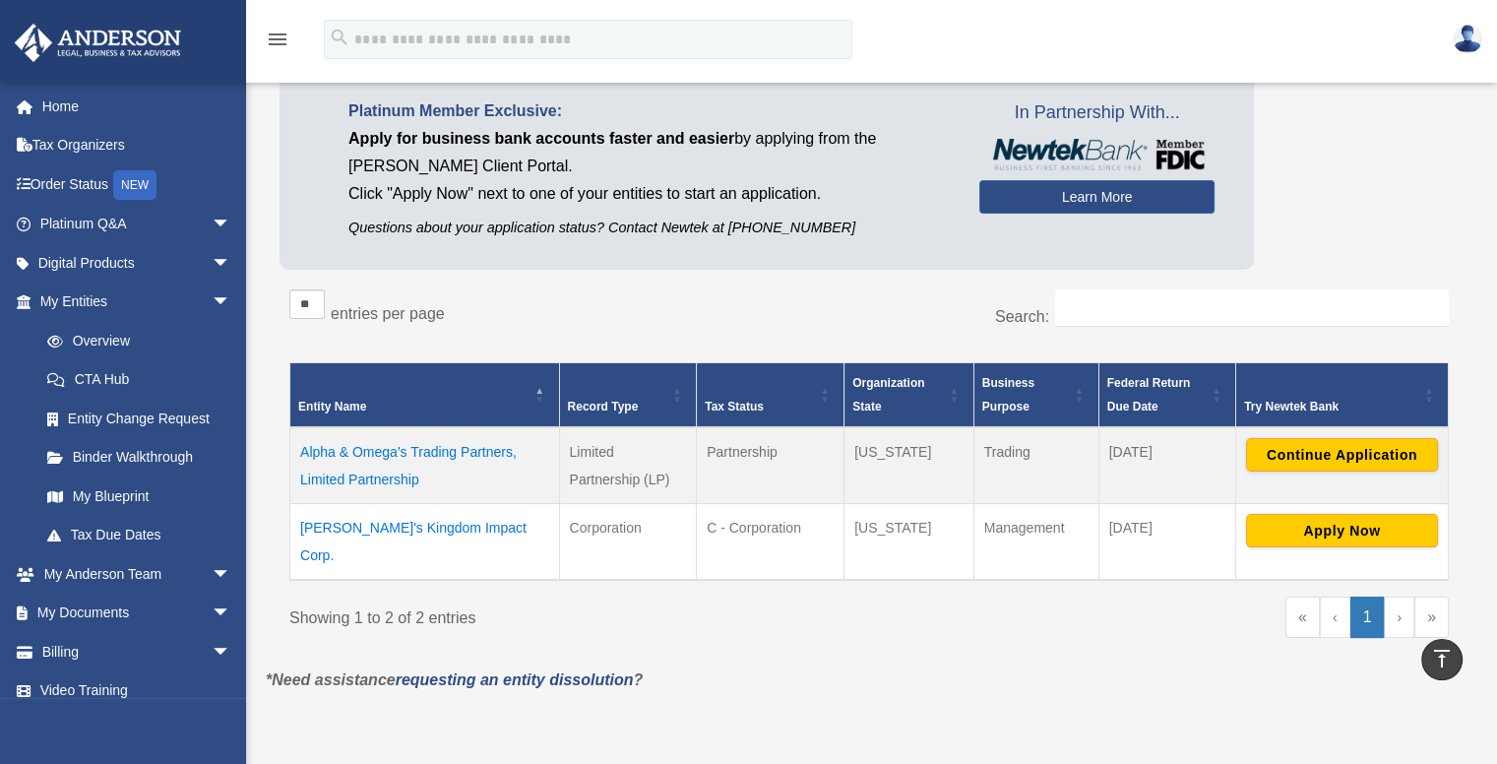
scroll to position [131, 0]
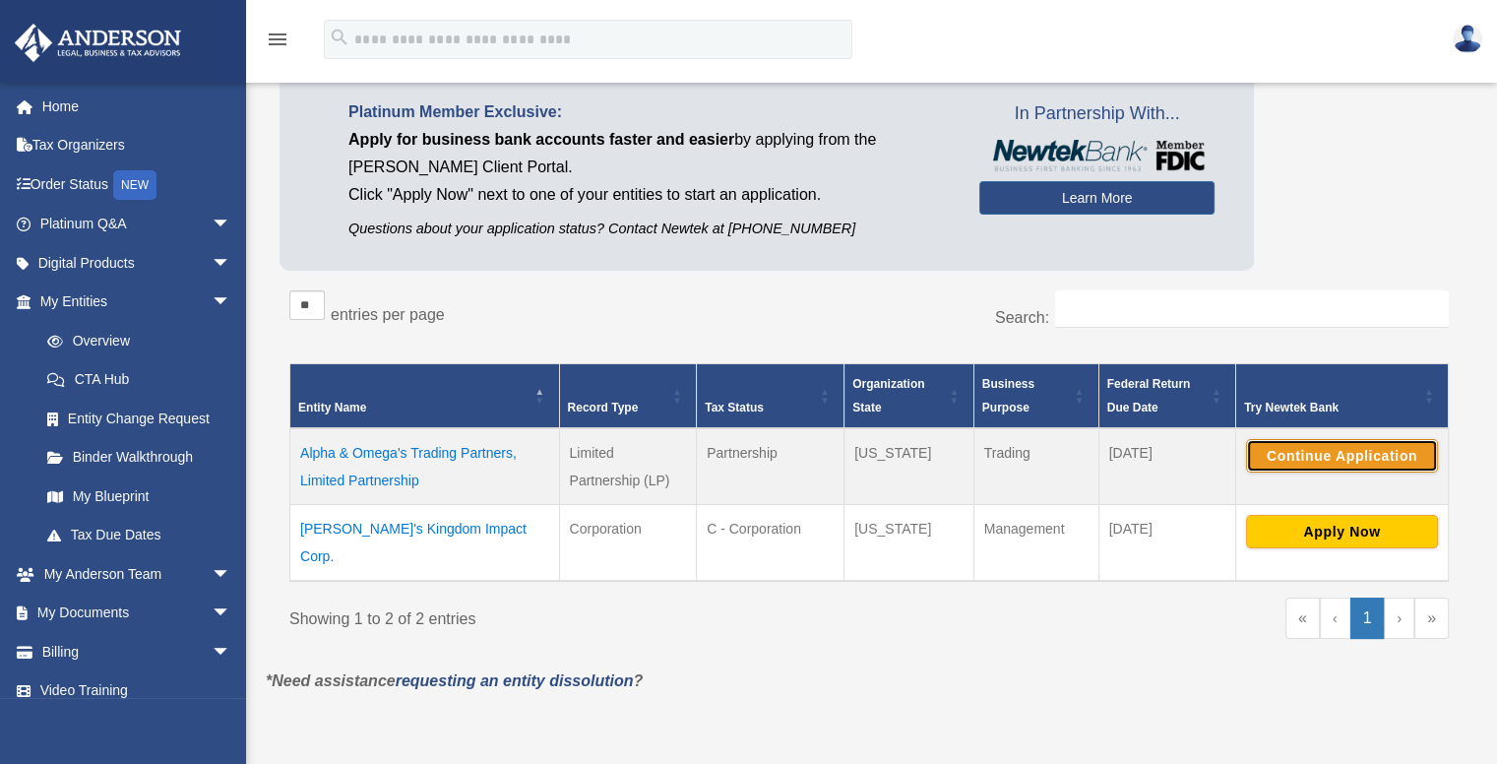
click at [1302, 446] on button "Continue Application" at bounding box center [1342, 455] width 192 height 33
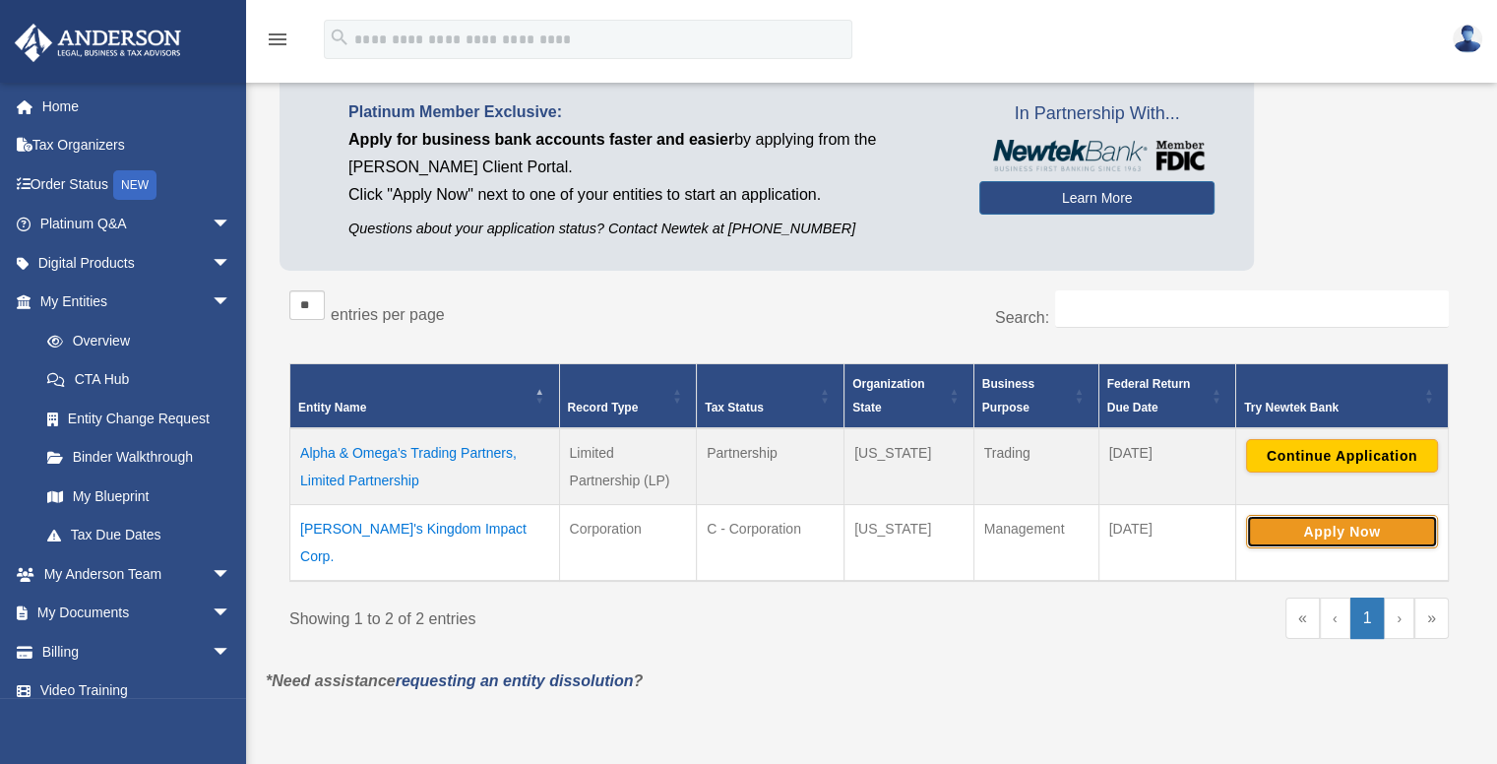
click at [1326, 524] on button "Apply Now" at bounding box center [1342, 531] width 192 height 33
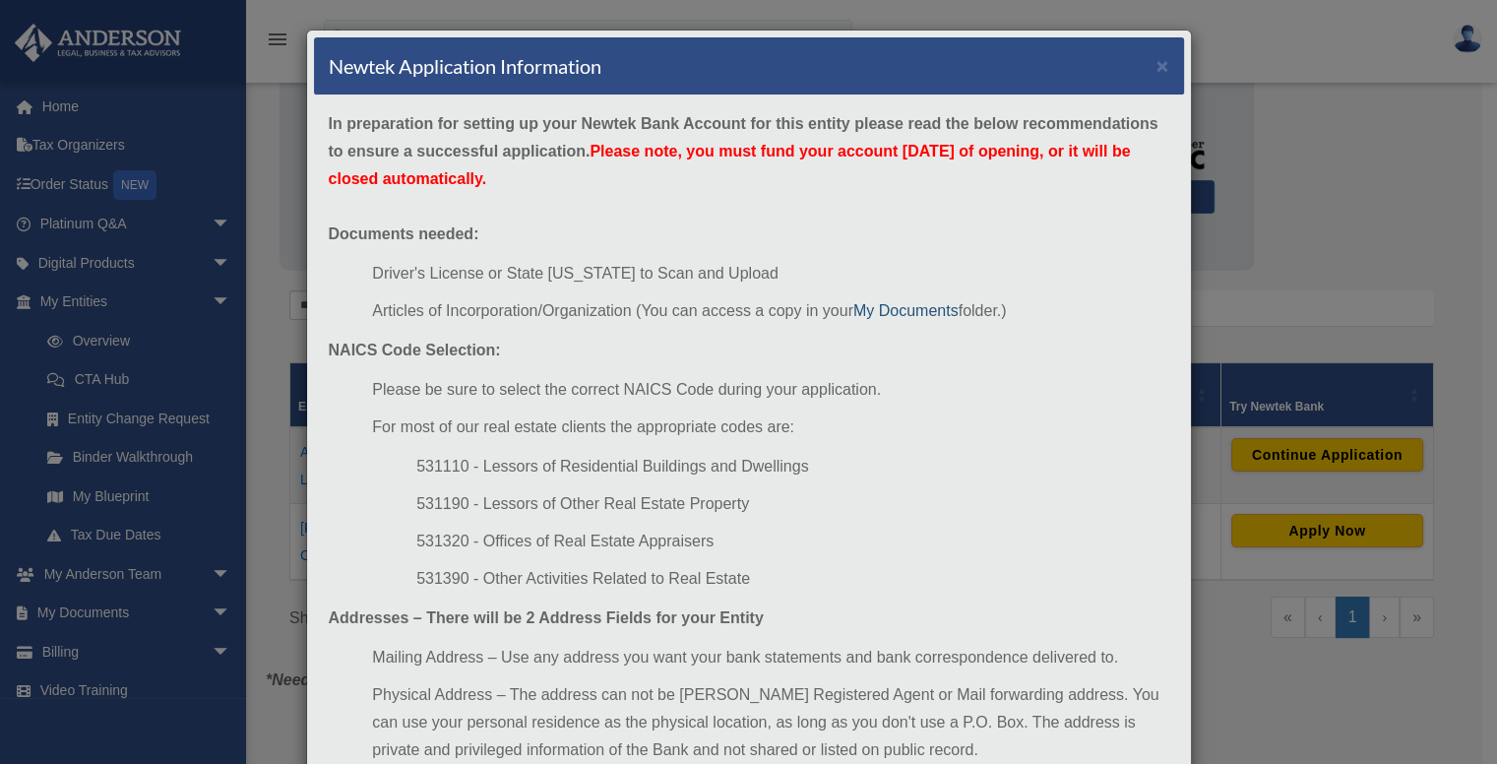
click at [915, 310] on link "My Documents" at bounding box center [905, 310] width 105 height 17
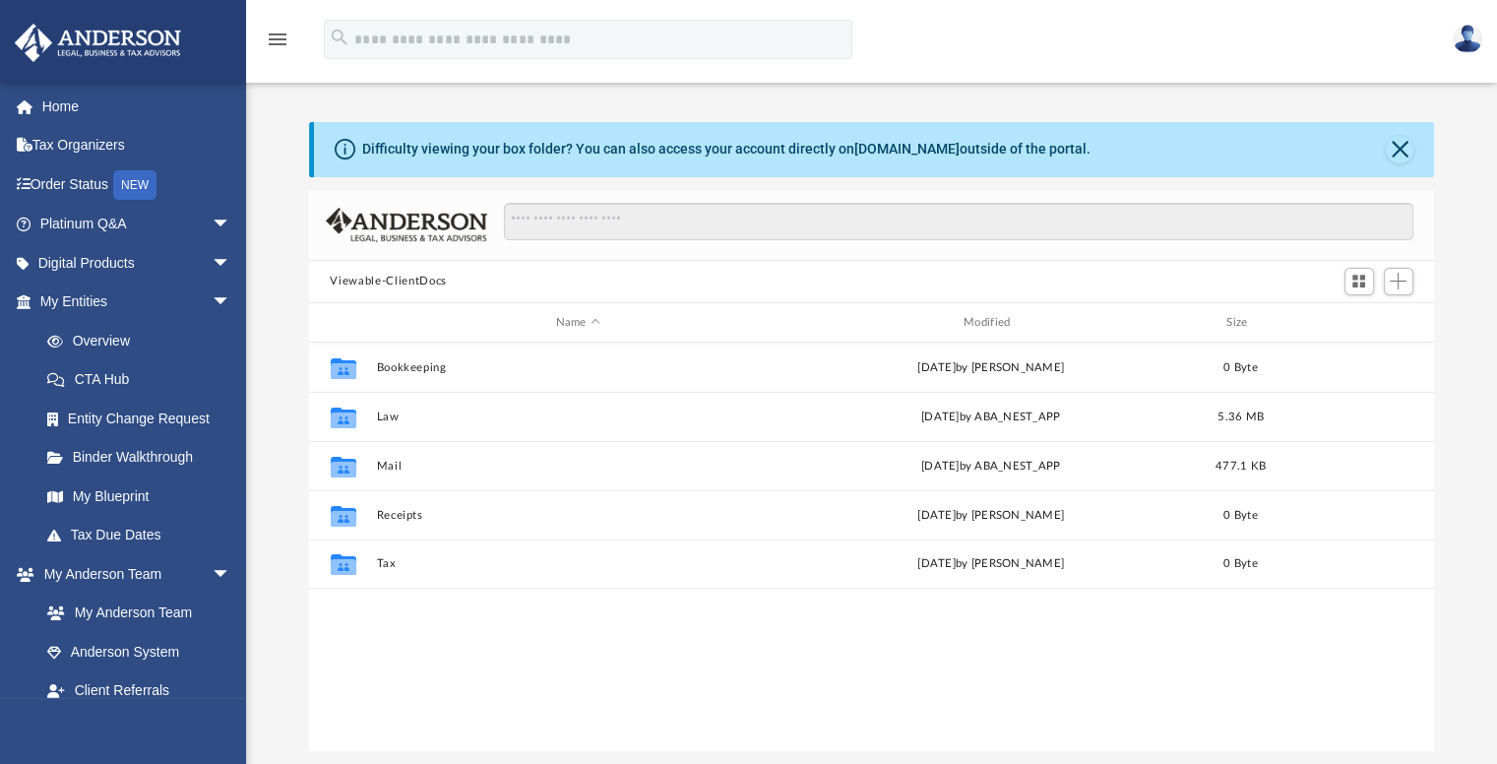
scroll to position [432, 1110]
